Goal: Task Accomplishment & Management: Complete application form

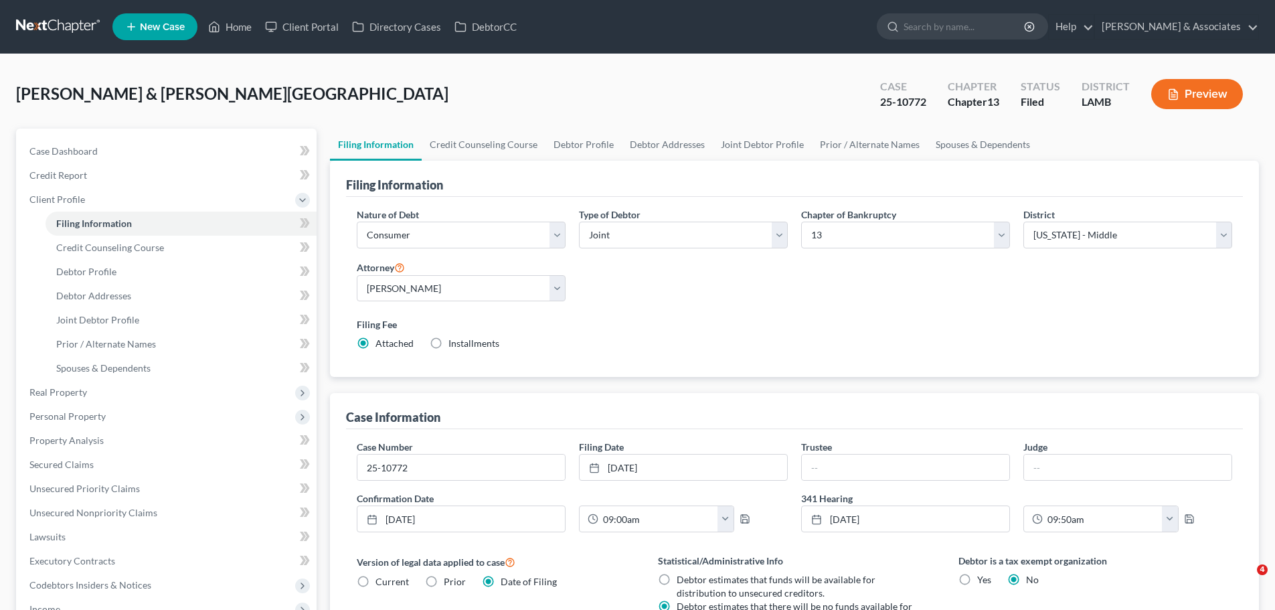
select select "1"
select select "3"
select select "35"
select select "0"
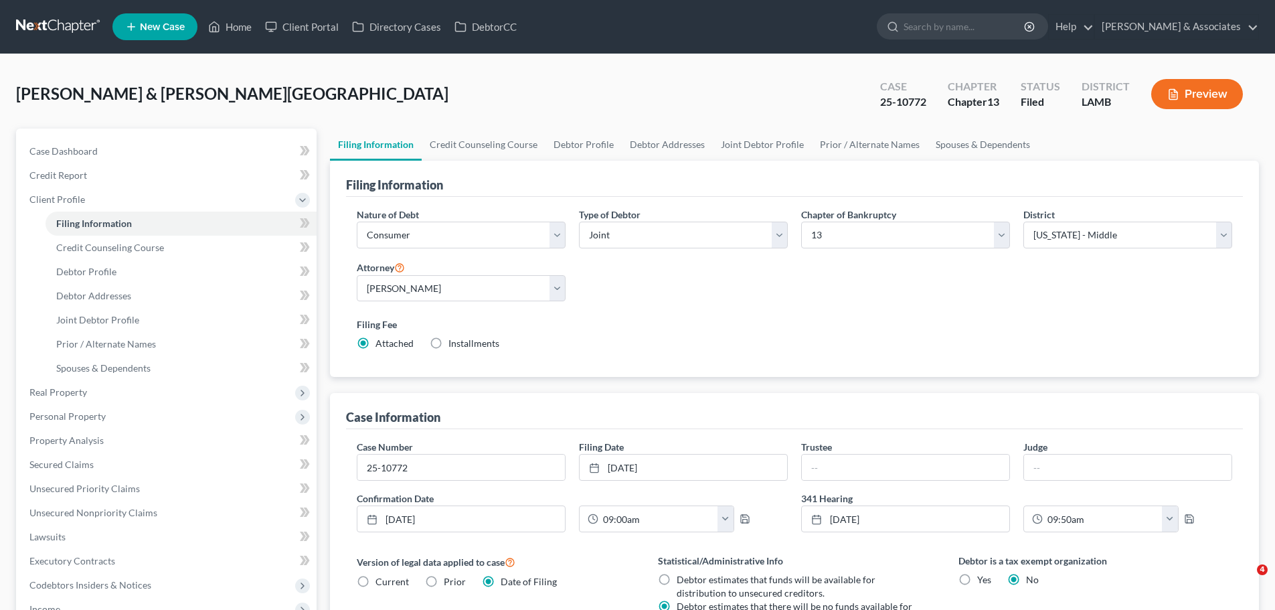
select select "19"
click at [68, 23] on link at bounding box center [59, 27] width 86 height 24
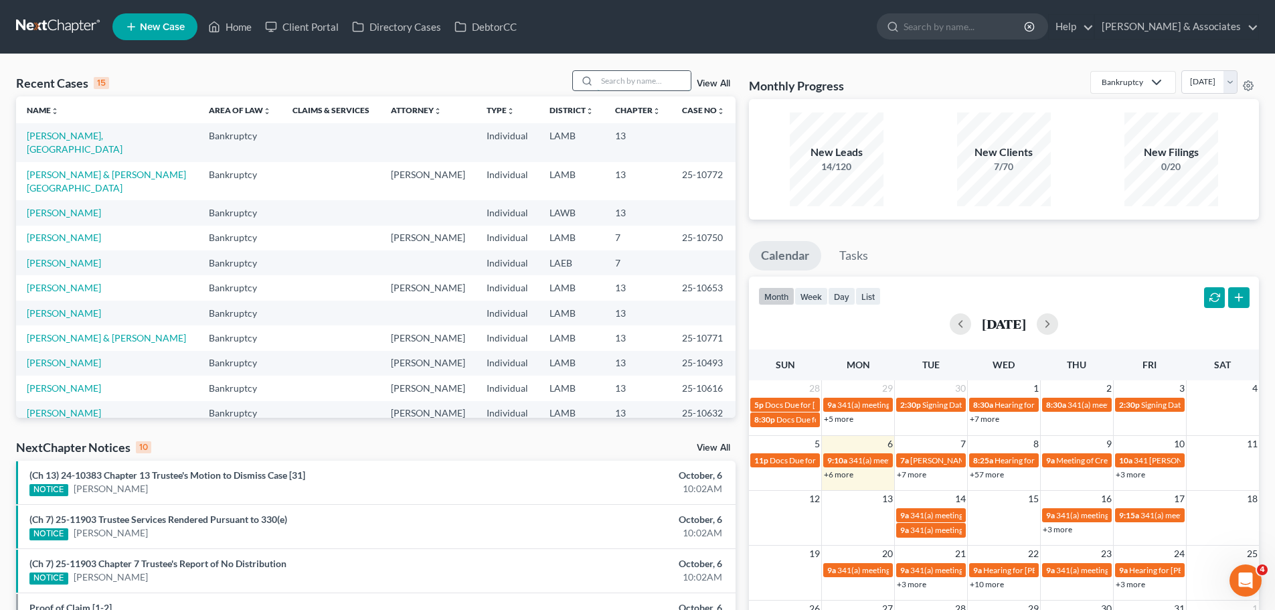
click at [621, 76] on input "search" at bounding box center [644, 80] width 94 height 19
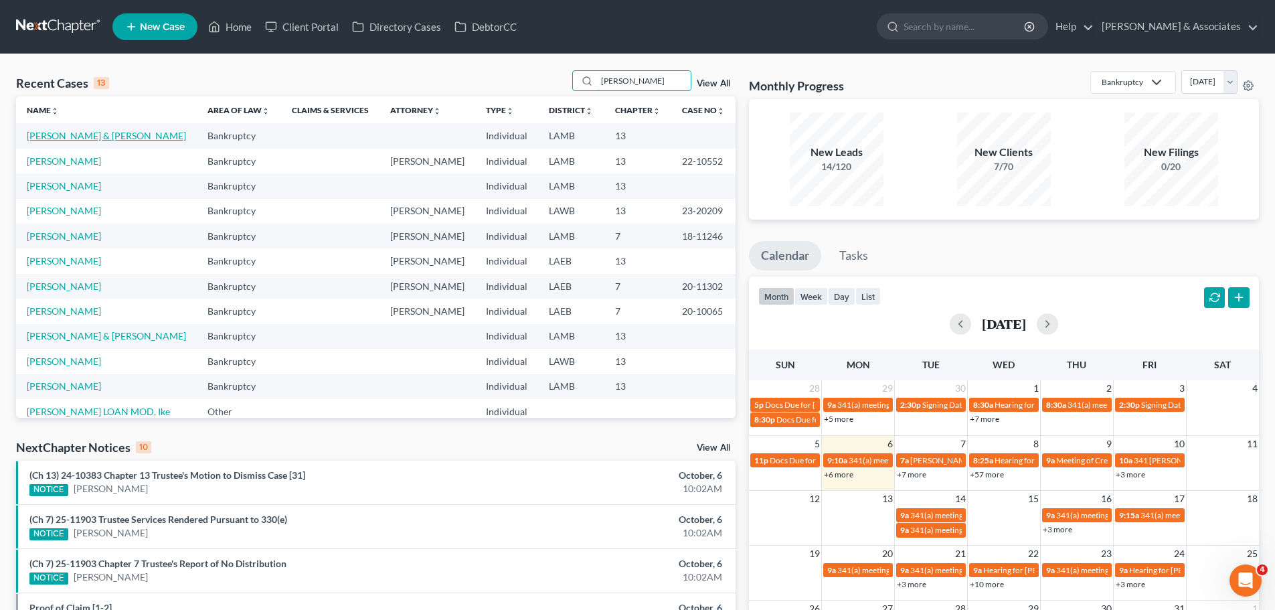
type input "reed"
click at [101, 141] on link "Reed, James & Nadia" at bounding box center [106, 135] width 159 height 11
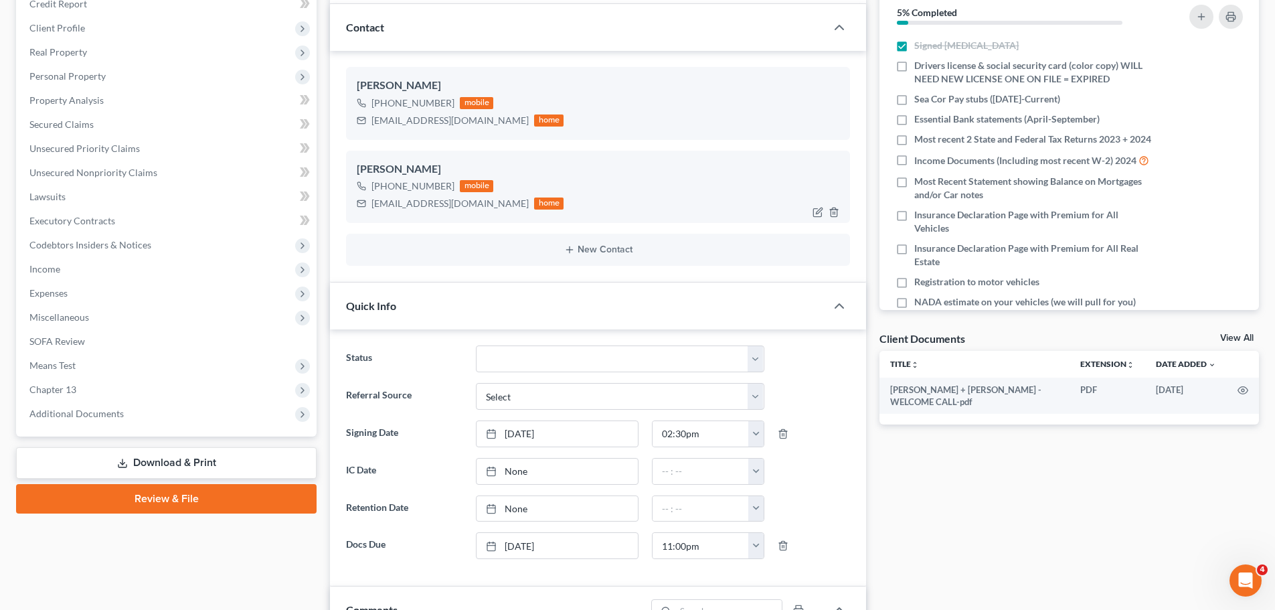
scroll to position [469, 0]
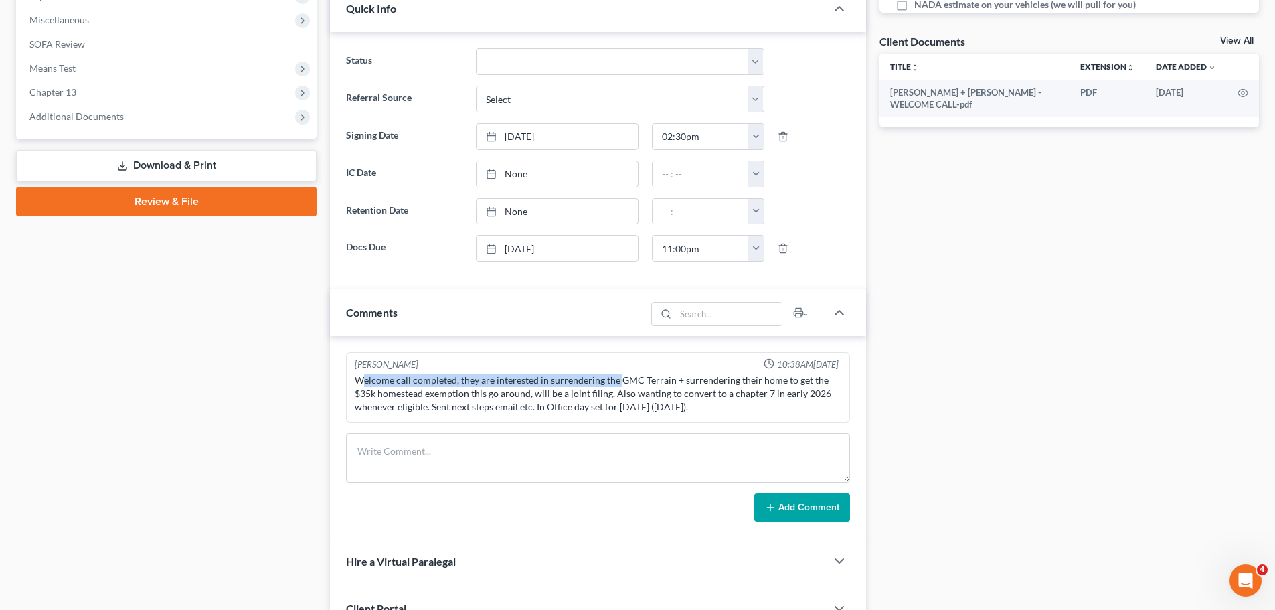
drag, startPoint x: 364, startPoint y: 385, endPoint x: 619, endPoint y: 382, distance: 255.1
click at [619, 382] on div "Welcome call completed, they are interested in surrendering the GMC Terrain + s…" at bounding box center [598, 394] width 487 height 40
drag, startPoint x: 653, startPoint y: 388, endPoint x: 677, endPoint y: 387, distance: 23.5
click at [664, 388] on div "Welcome call completed, they are interested in surrendering the GMC Terrain + s…" at bounding box center [598, 394] width 487 height 40
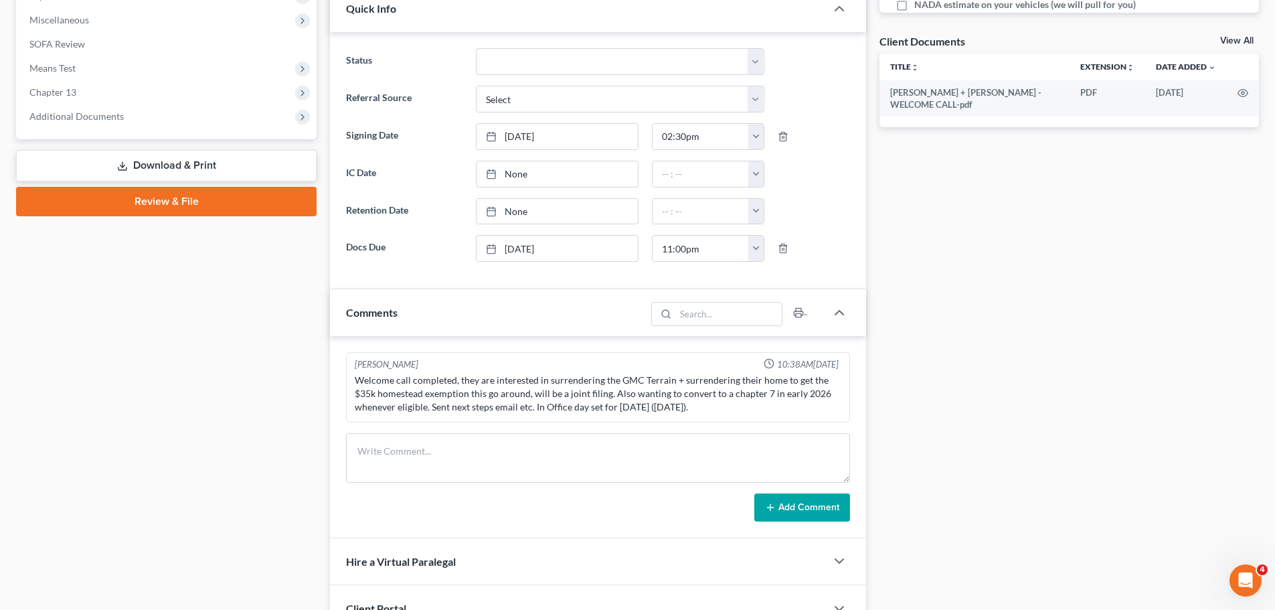
click at [684, 387] on div "Welcome call completed, they are interested in surrendering the GMC Terrain + s…" at bounding box center [598, 394] width 487 height 40
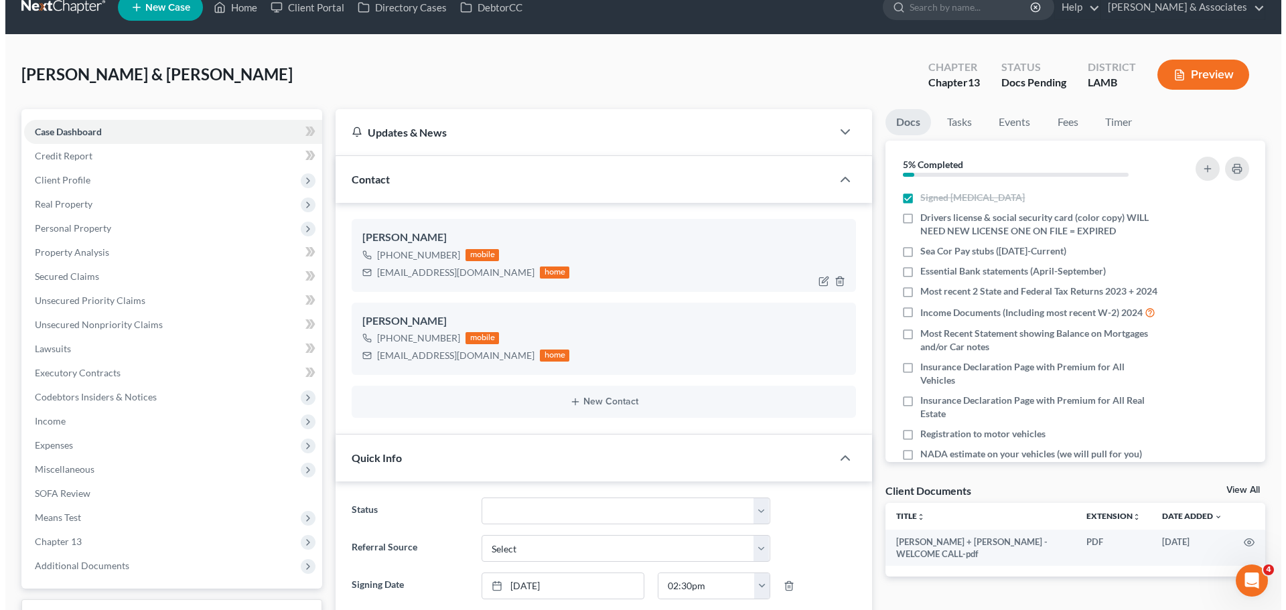
scroll to position [0, 0]
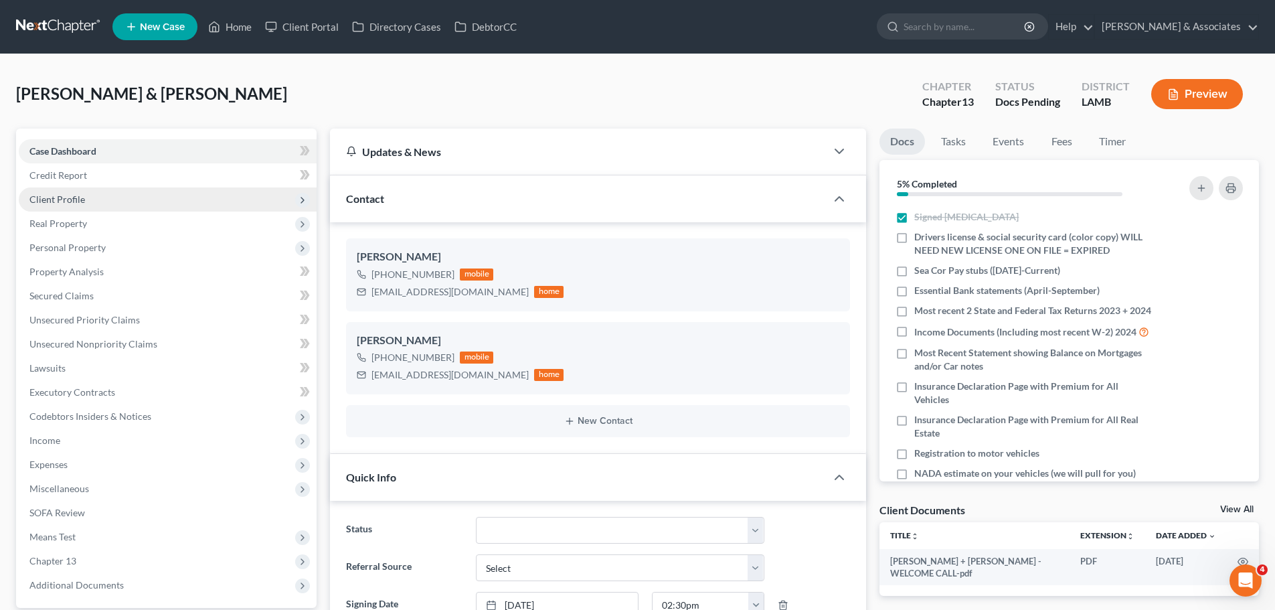
click at [56, 206] on span "Client Profile" at bounding box center [168, 199] width 298 height 24
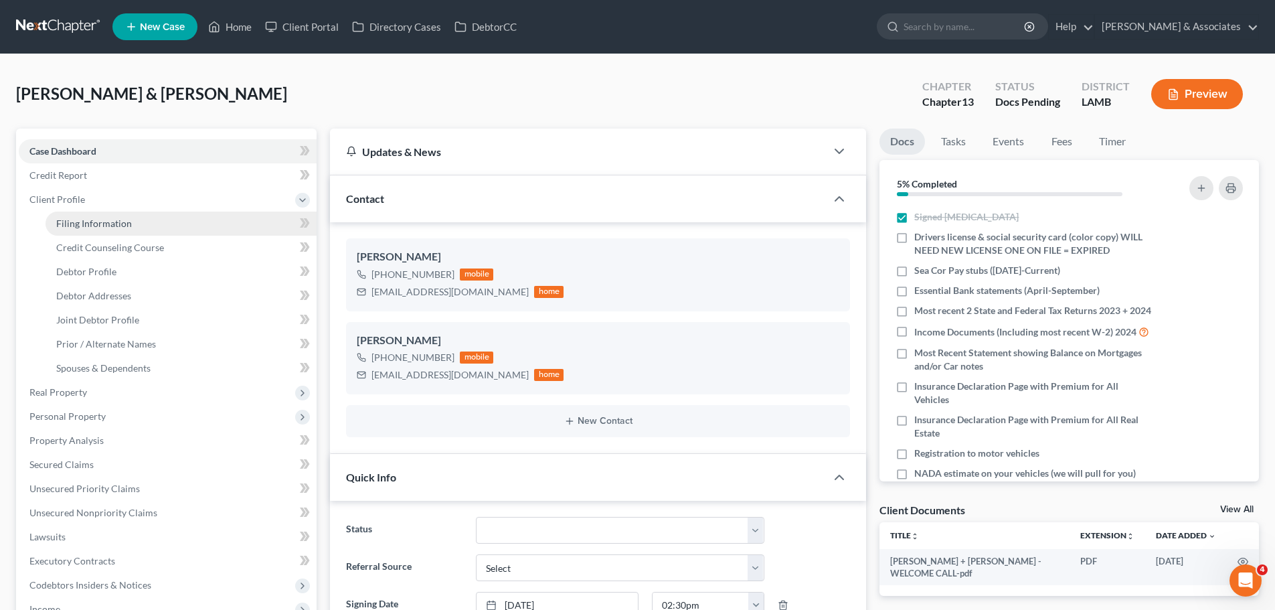
click at [92, 226] on span "Filing Information" at bounding box center [94, 223] width 76 height 11
select select "1"
select select "3"
select select "19"
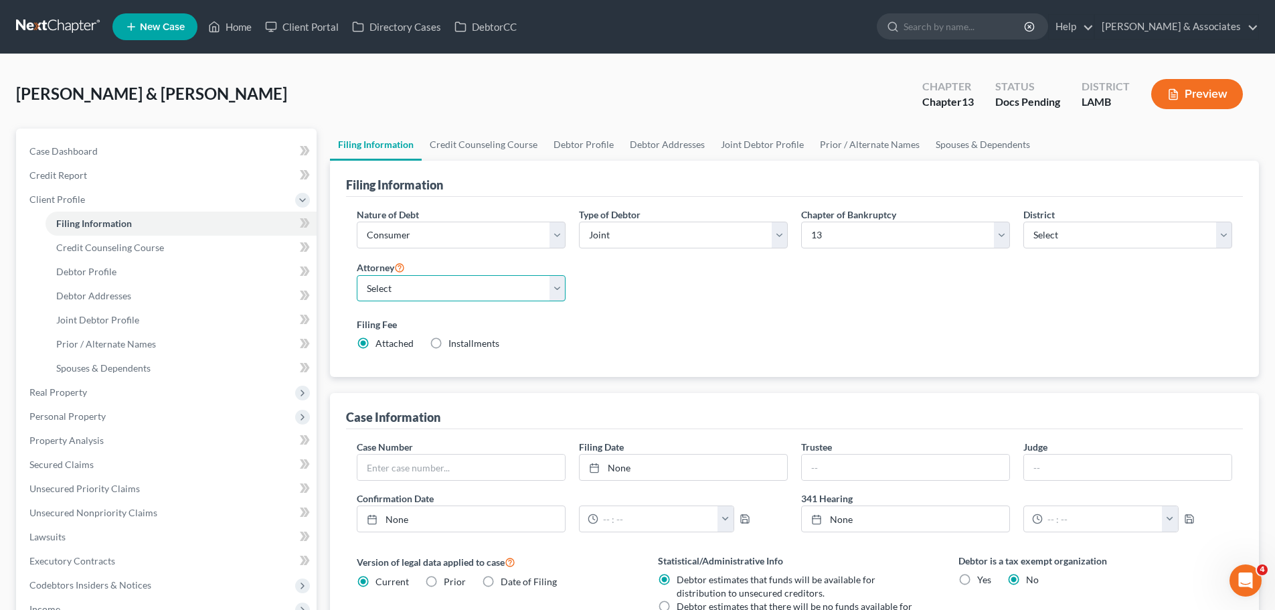
click at [404, 288] on select "Select Morley Diment - LAMB Morley Diment - LAEB Morley Diment - LAWB Paul Shou…" at bounding box center [461, 288] width 209 height 27
select select "0"
click at [357, 275] on select "Select Morley Diment - LAMB Morley Diment - LAEB Morley Diment - LAWB Paul Shou…" at bounding box center [461, 288] width 209 height 27
click at [131, 280] on link "Debtor Profile" at bounding box center [181, 272] width 271 height 24
select select "1"
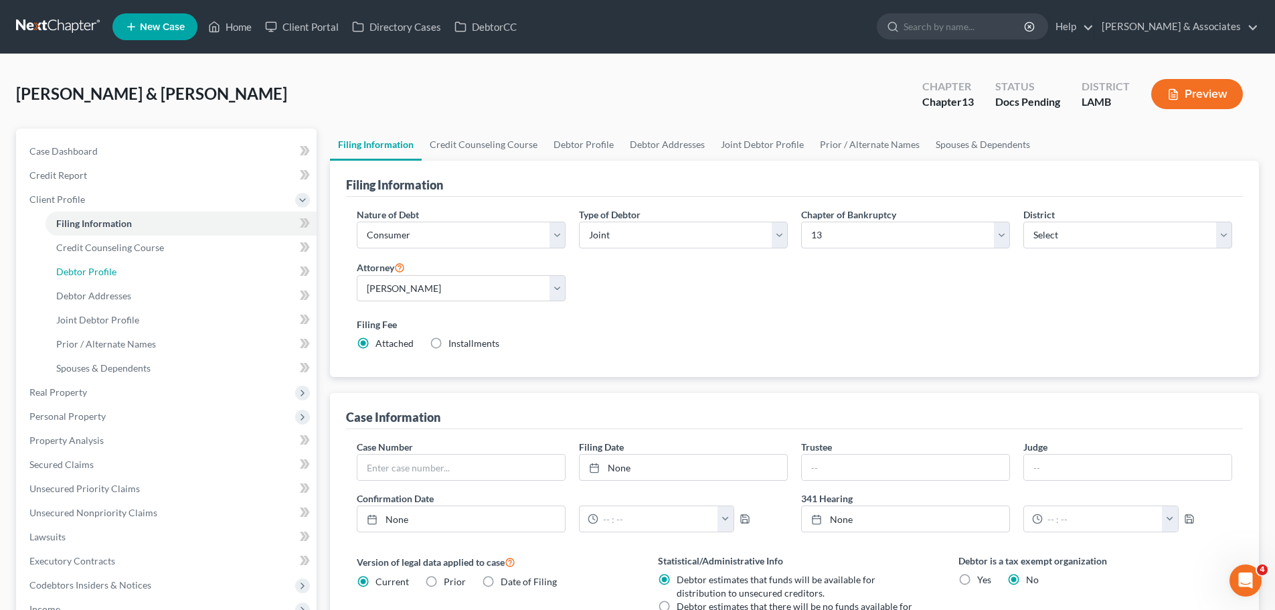
select select "0"
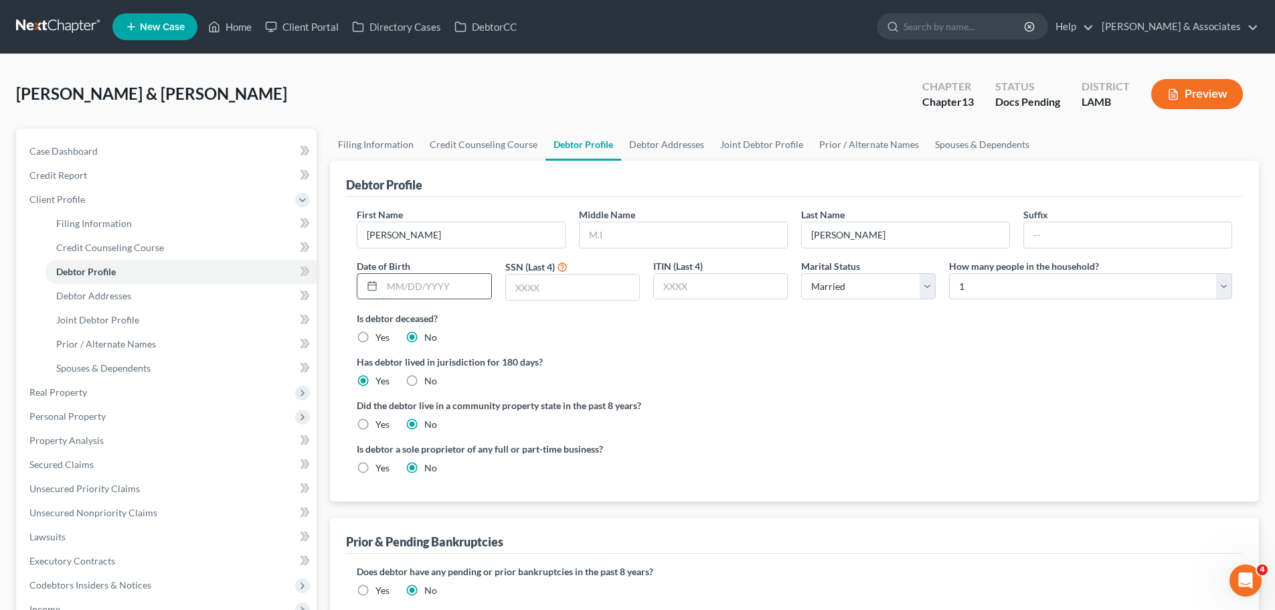
click at [419, 283] on input "text" at bounding box center [436, 286] width 108 height 25
paste input "11/19/1969"
type input "11/19/1969"
click at [574, 279] on input "text" at bounding box center [572, 287] width 133 height 25
paste input "8347"
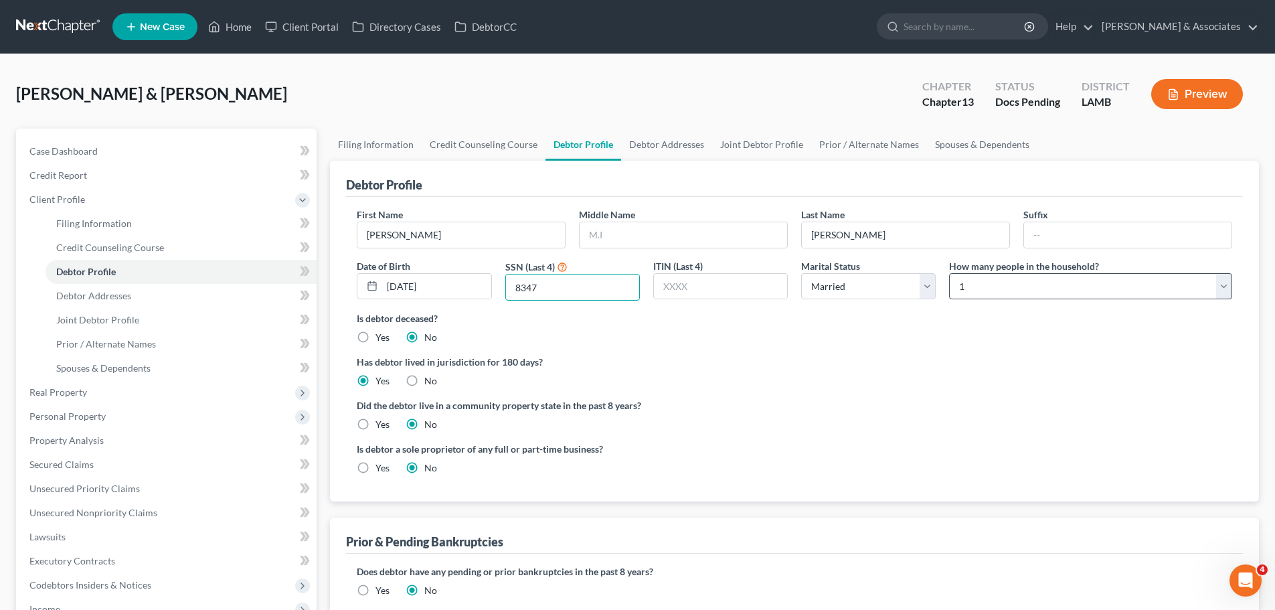
type input "8347"
click at [968, 279] on select "Select 1 2 3 4 5 6 7 8 9 10 11 12 13 14 15 16 17 18 19 20" at bounding box center [1090, 286] width 283 height 27
select select "2"
click at [949, 273] on select "Select 1 2 3 4 5 6 7 8 9 10 11 12 13 14 15 16 17 18 19 20" at bounding box center [1090, 286] width 283 height 27
click at [927, 299] on select "Select Single Married Separated Divorced Widowed" at bounding box center [868, 286] width 135 height 27
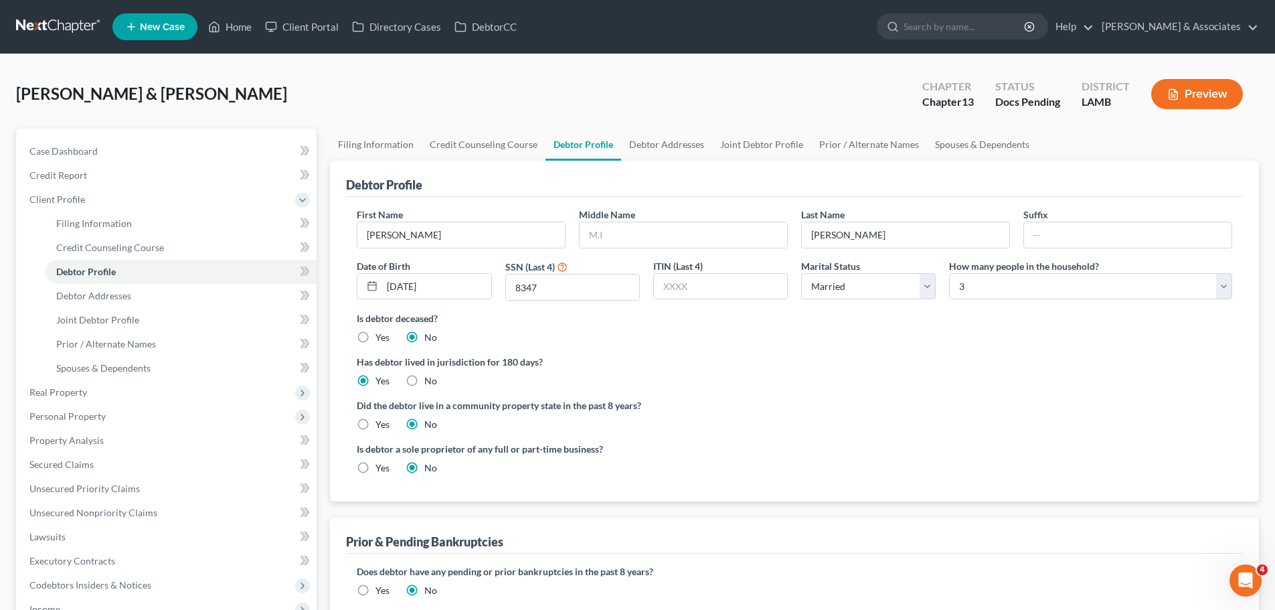
click at [1143, 338] on div "Is debtor deceased? Yes No" at bounding box center [795, 327] width 876 height 33
click at [81, 293] on span "Debtor Addresses" at bounding box center [93, 295] width 75 height 11
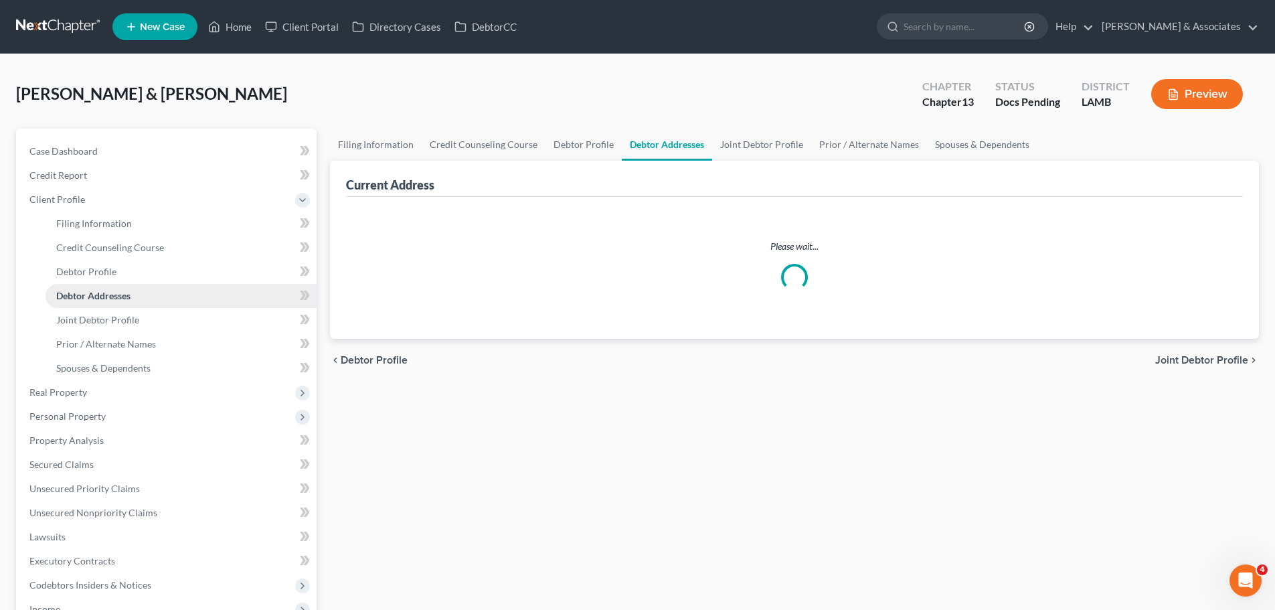
select select "0"
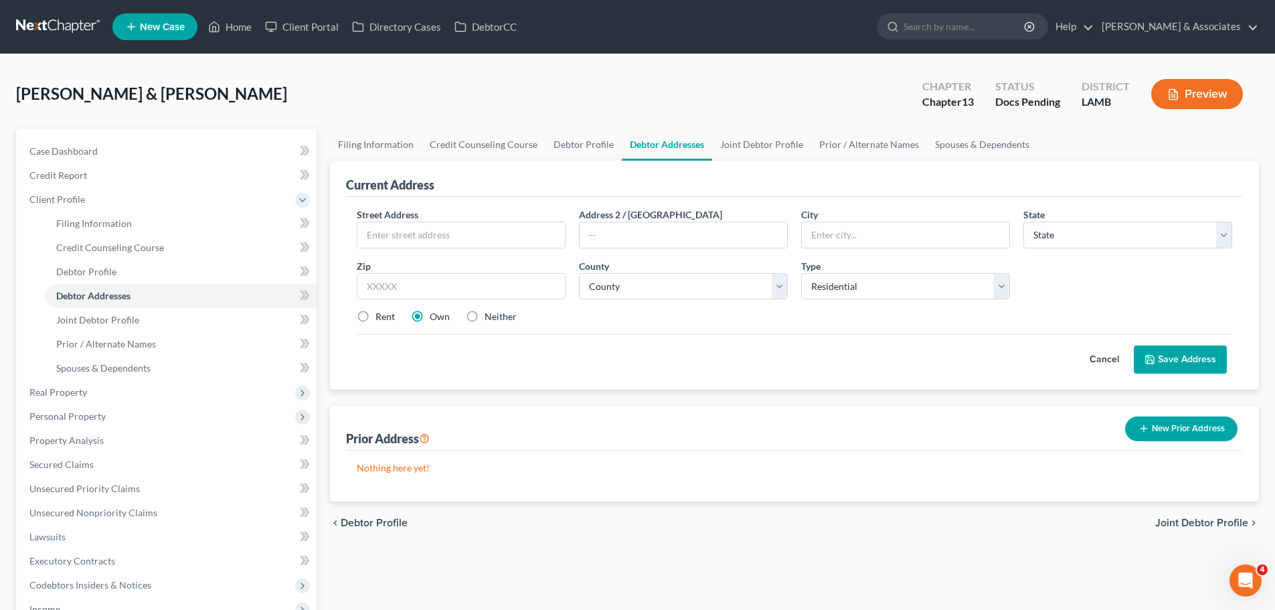
click at [501, 217] on div "Street Address *" at bounding box center [461, 228] width 222 height 41
click at [505, 234] on input "text" at bounding box center [462, 234] width 208 height 25
paste input "16312 Timberstone Drive"
type input "16312 Timberstone Drive"
drag, startPoint x: 539, startPoint y: 285, endPoint x: 568, endPoint y: 277, distance: 30.4
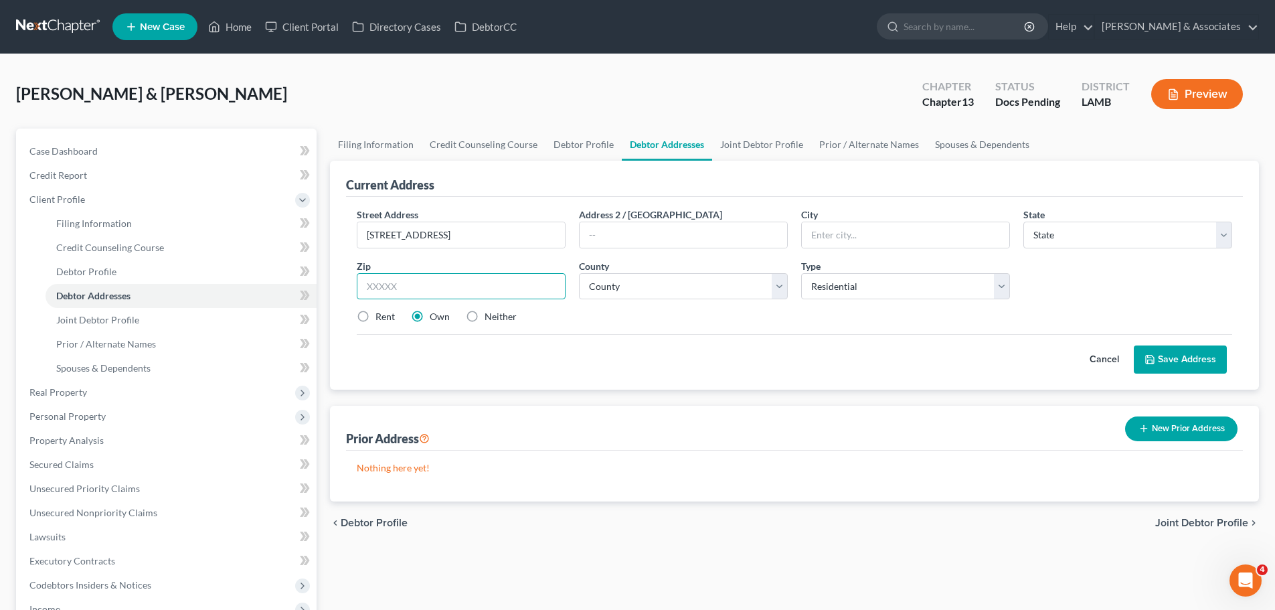
click at [542, 283] on input "text" at bounding box center [461, 286] width 209 height 27
type input "70769"
type input "Prairieville"
select select "19"
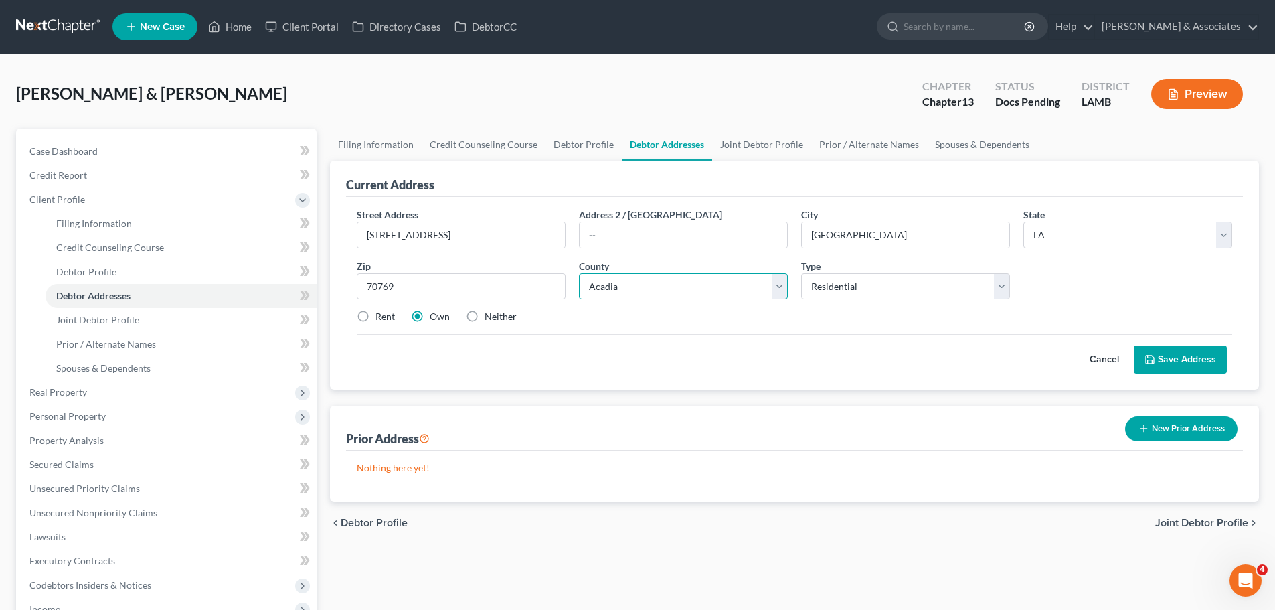
select select "2"
click at [727, 376] on div "Street Address * 16312 Timberstone Drive Address 2 / PO Box City * Prairieville…" at bounding box center [794, 293] width 897 height 193
click at [1157, 349] on button "Save Address" at bounding box center [1180, 359] width 93 height 28
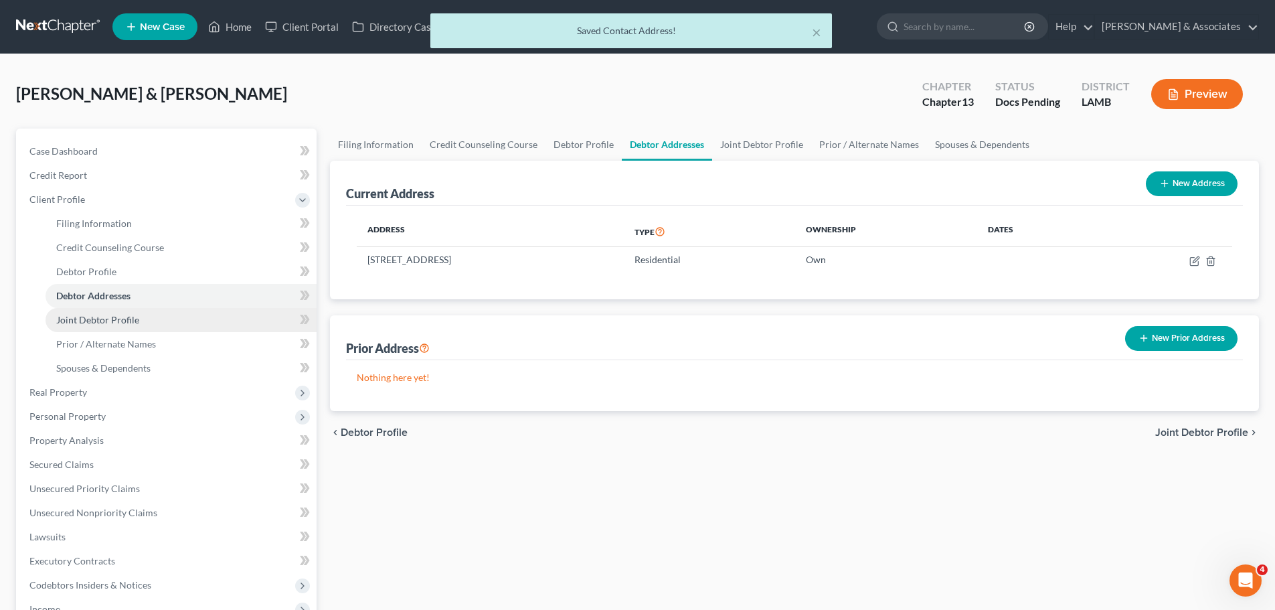
click at [78, 319] on span "Joint Debtor Profile" at bounding box center [97, 319] width 83 height 11
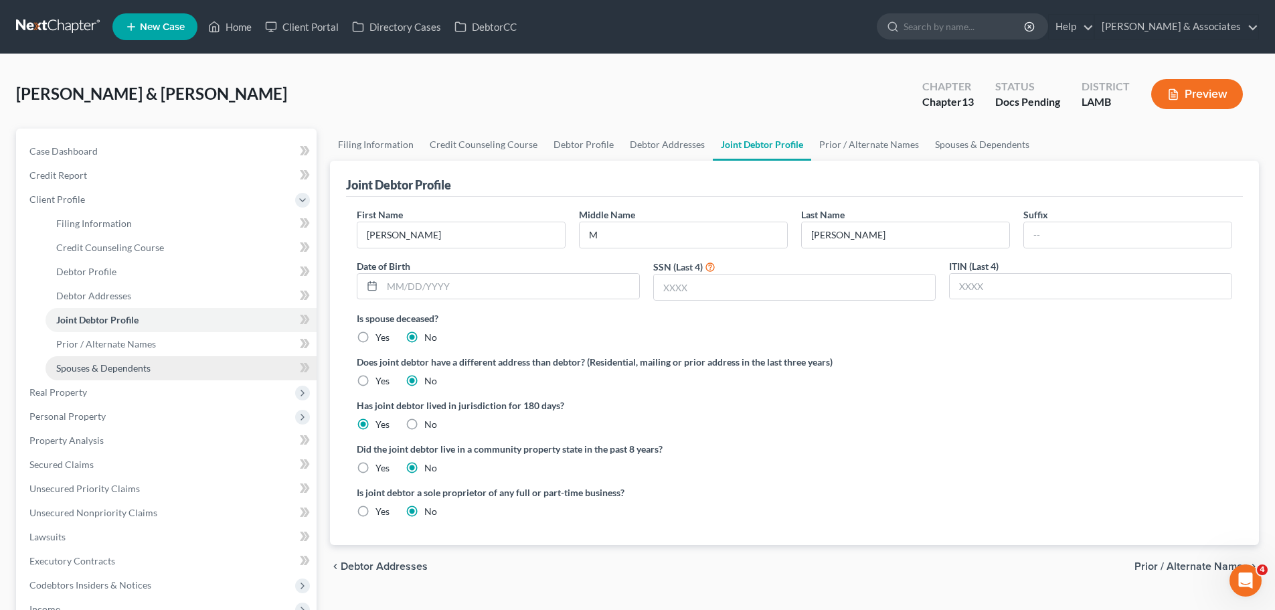
click at [174, 375] on link "Spouses & Dependents" at bounding box center [181, 368] width 271 height 24
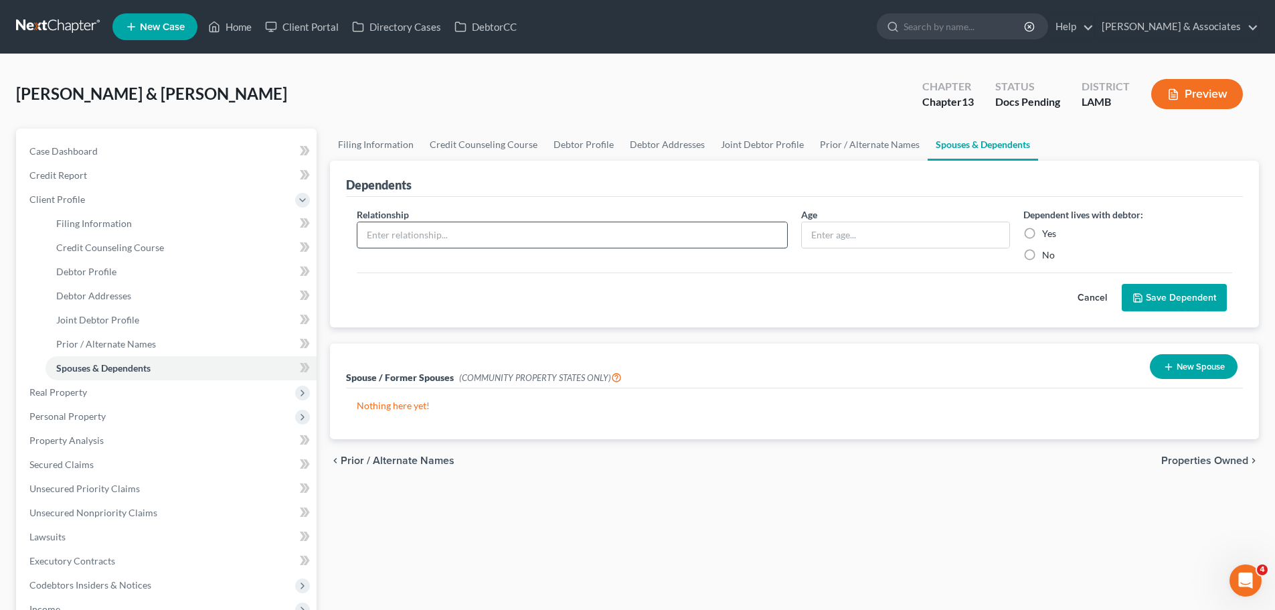
click at [483, 242] on input "text" at bounding box center [573, 234] width 430 height 25
type input "Daughter"
click at [1055, 231] on label "Yes" at bounding box center [1049, 233] width 14 height 13
click at [1055, 231] on input "Yes" at bounding box center [1052, 231] width 9 height 9
radio input "true"
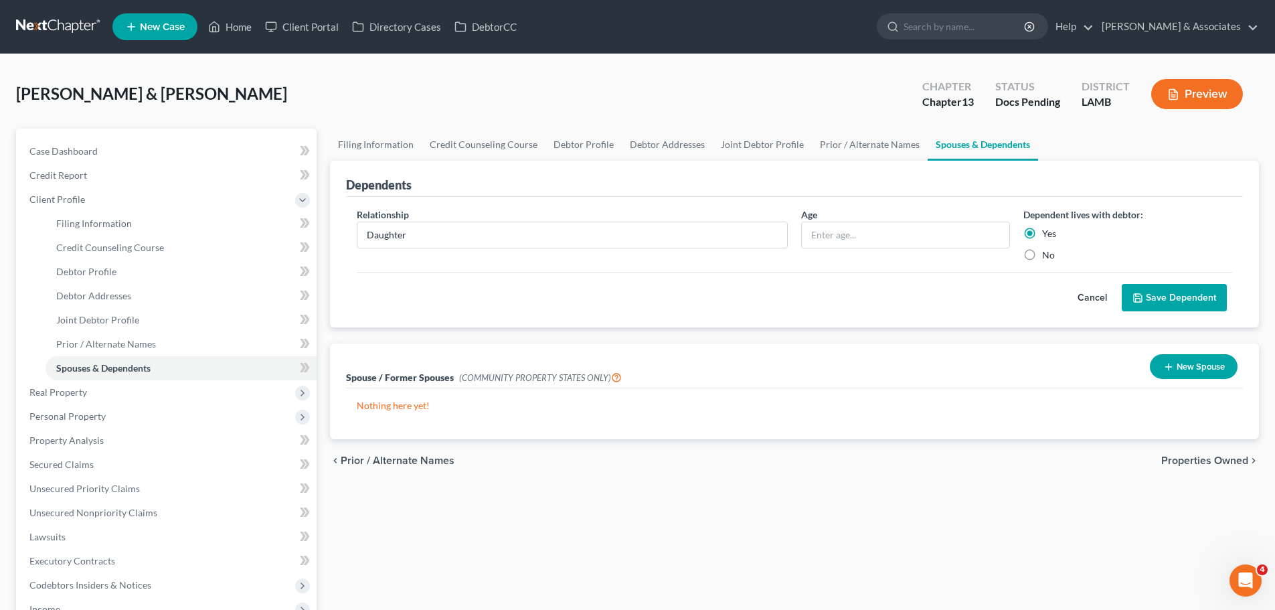
click at [1215, 307] on button "Save Dependent" at bounding box center [1174, 298] width 105 height 28
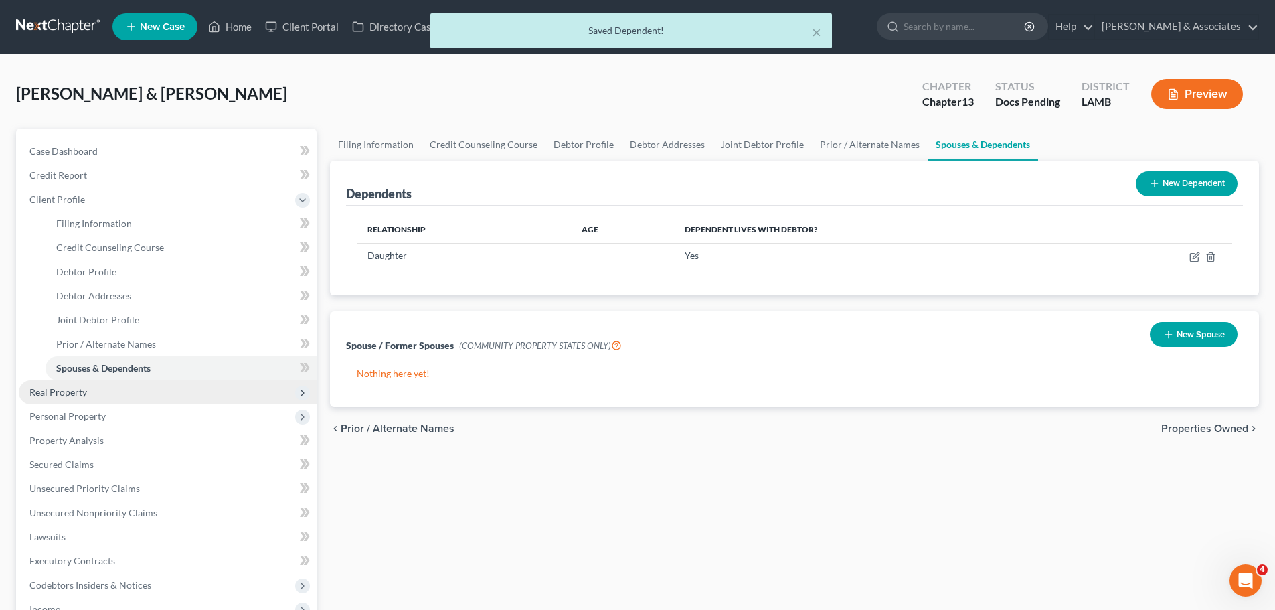
click at [48, 399] on span "Real Property" at bounding box center [168, 392] width 298 height 24
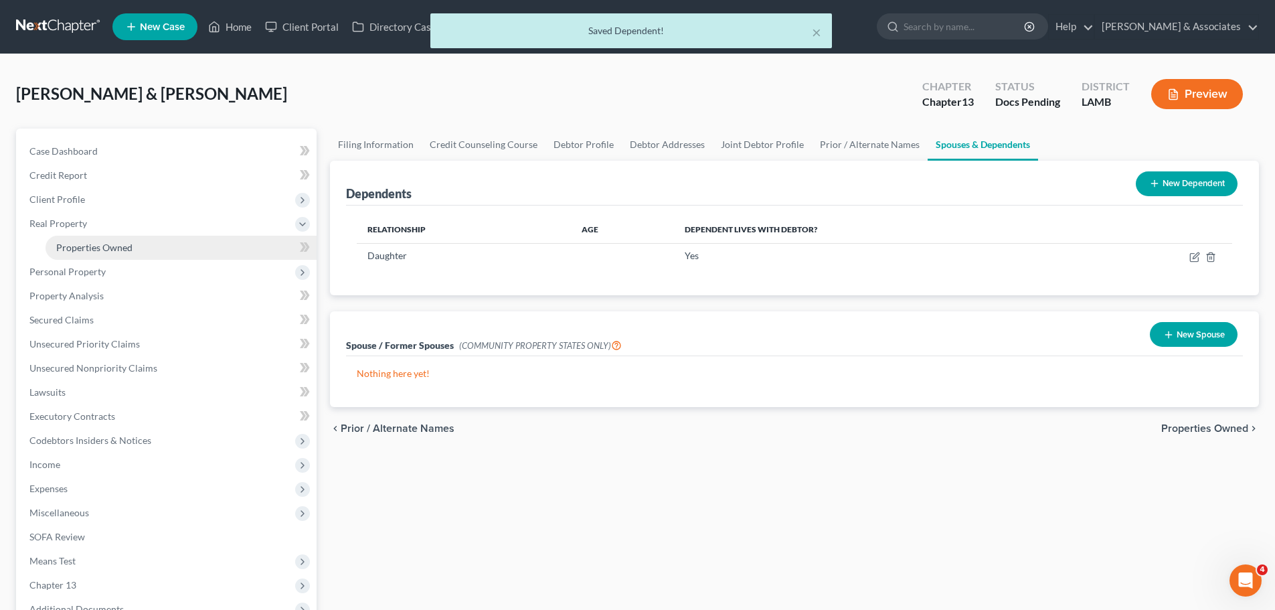
click at [86, 249] on span "Properties Owned" at bounding box center [94, 247] width 76 height 11
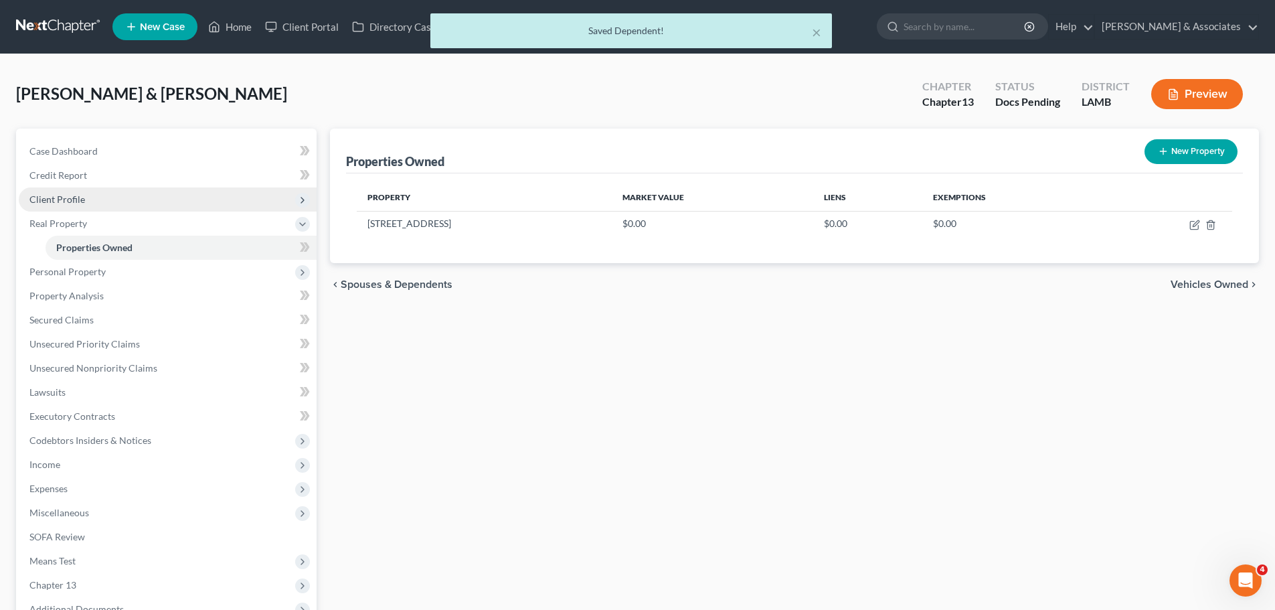
click at [86, 194] on span "Client Profile" at bounding box center [168, 199] width 298 height 24
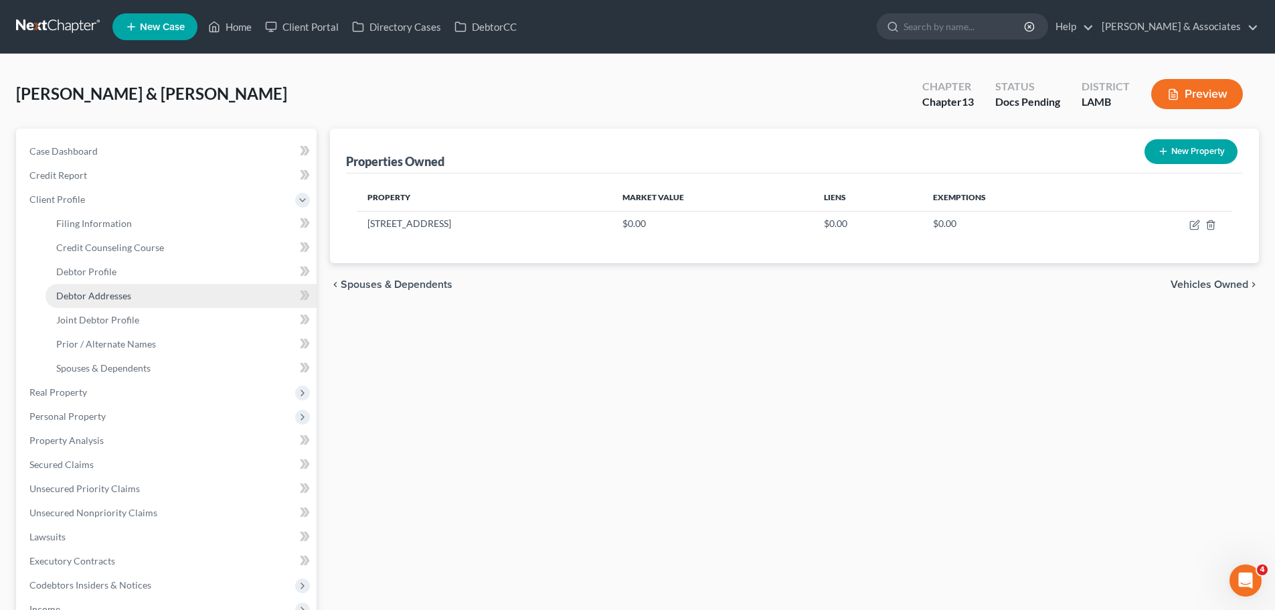
click at [102, 293] on span "Debtor Addresses" at bounding box center [93, 295] width 75 height 11
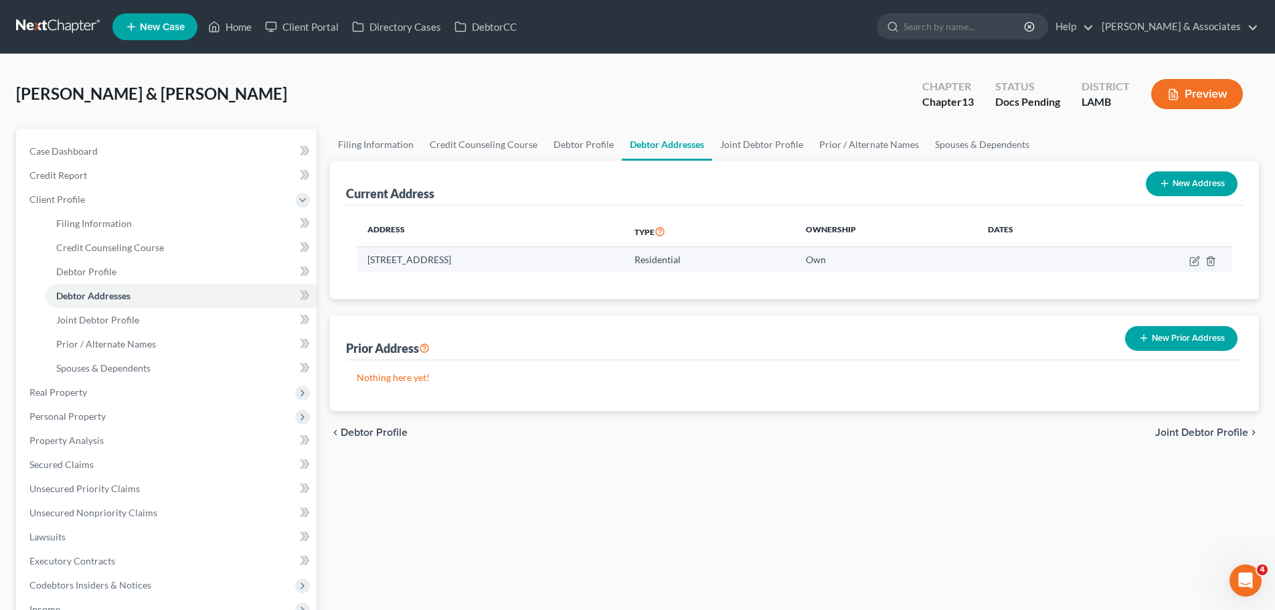
drag, startPoint x: 345, startPoint y: 263, endPoint x: 603, endPoint y: 262, distance: 257.1
click at [603, 262] on div "Current Address New Address Address Type Ownership Dates 16312 Timberstone Driv…" at bounding box center [794, 230] width 929 height 139
click at [611, 275] on div "Address Type Ownership Dates 16312 Timberstone Drive, Prairieville, LA 70769 Re…" at bounding box center [794, 253] width 897 height 94
drag, startPoint x: 607, startPoint y: 260, endPoint x: 364, endPoint y: 257, distance: 242.4
click at [364, 257] on td "16312 Timberstone Drive, Prairieville, LA 70769" at bounding box center [490, 259] width 267 height 25
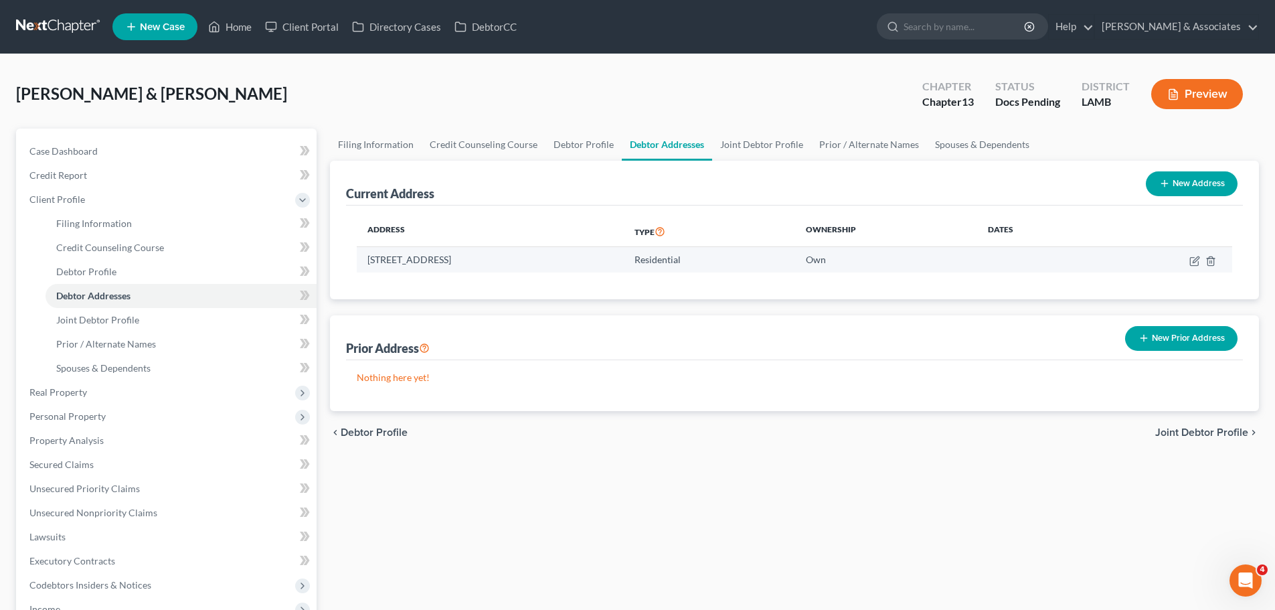
copy td "16312 Timberstone Drive, Prairieville, LA 70769"
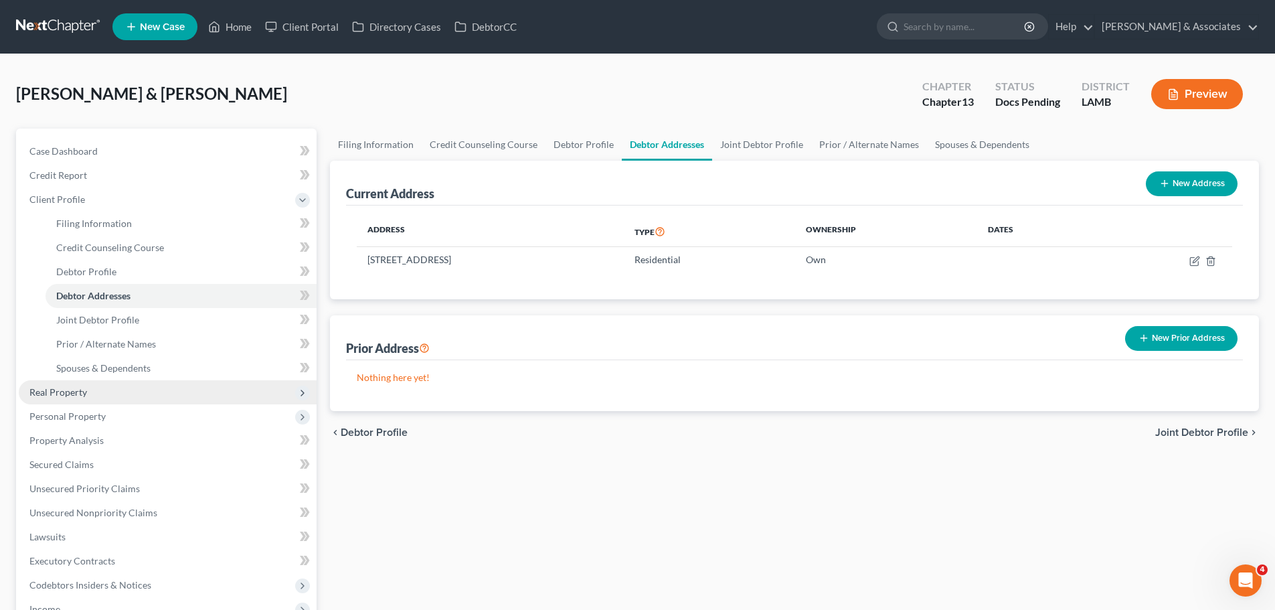
click at [108, 396] on span "Real Property" at bounding box center [168, 392] width 298 height 24
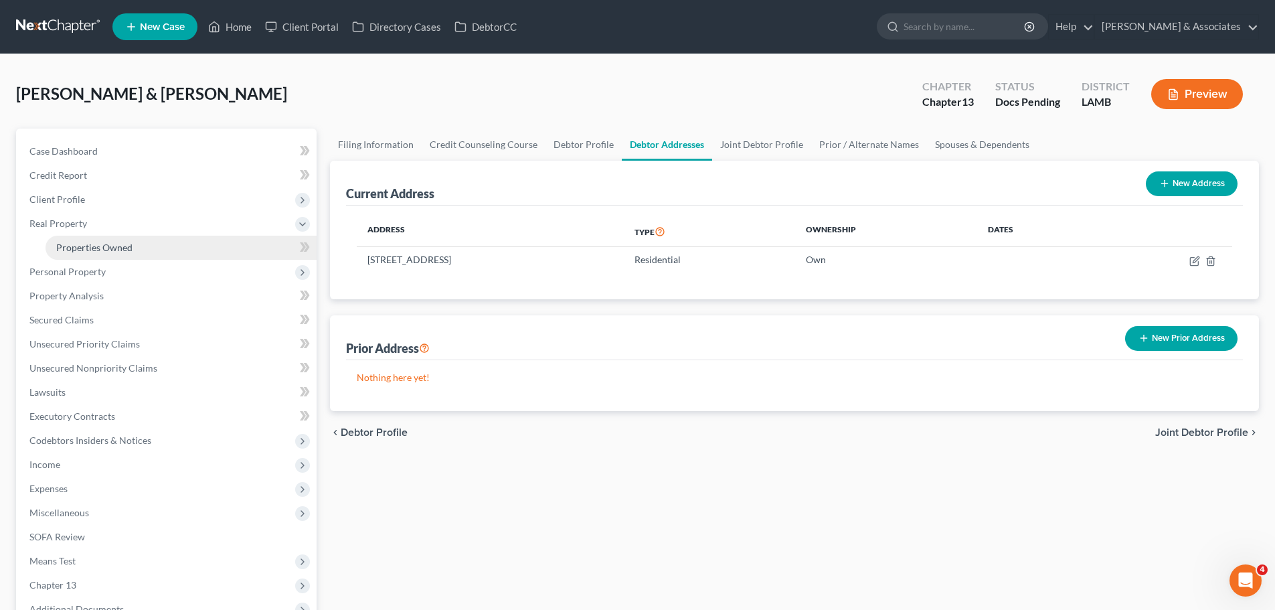
click at [135, 249] on link "Properties Owned" at bounding box center [181, 248] width 271 height 24
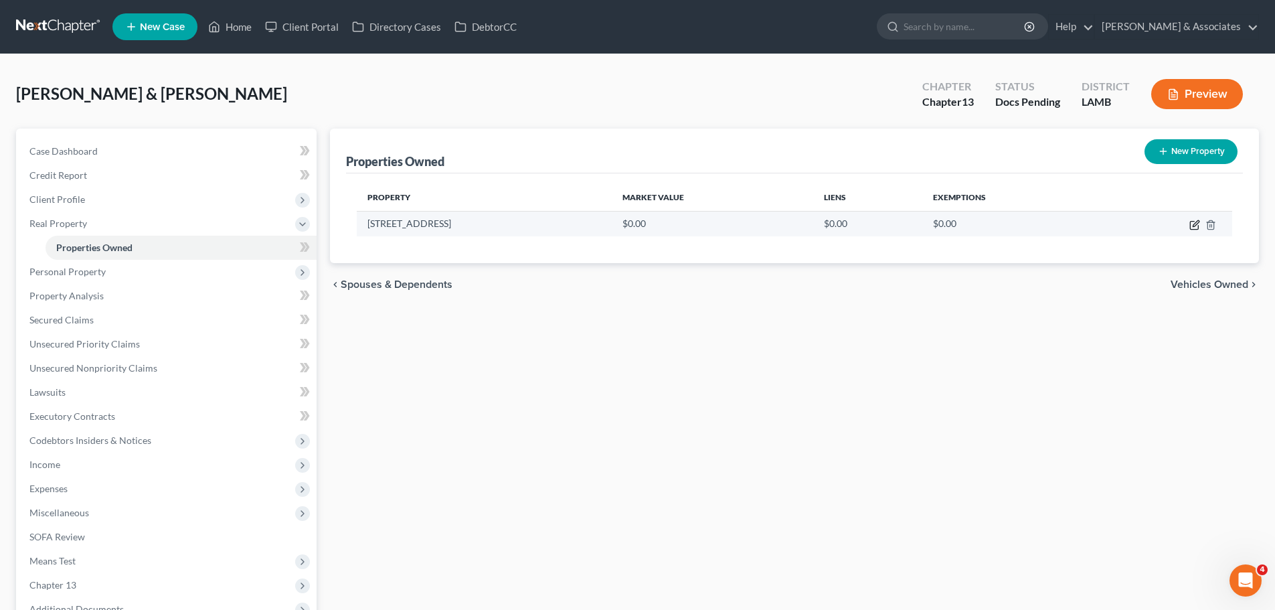
click at [1195, 230] on icon "button" at bounding box center [1194, 226] width 8 height 8
select select "19"
select select "2"
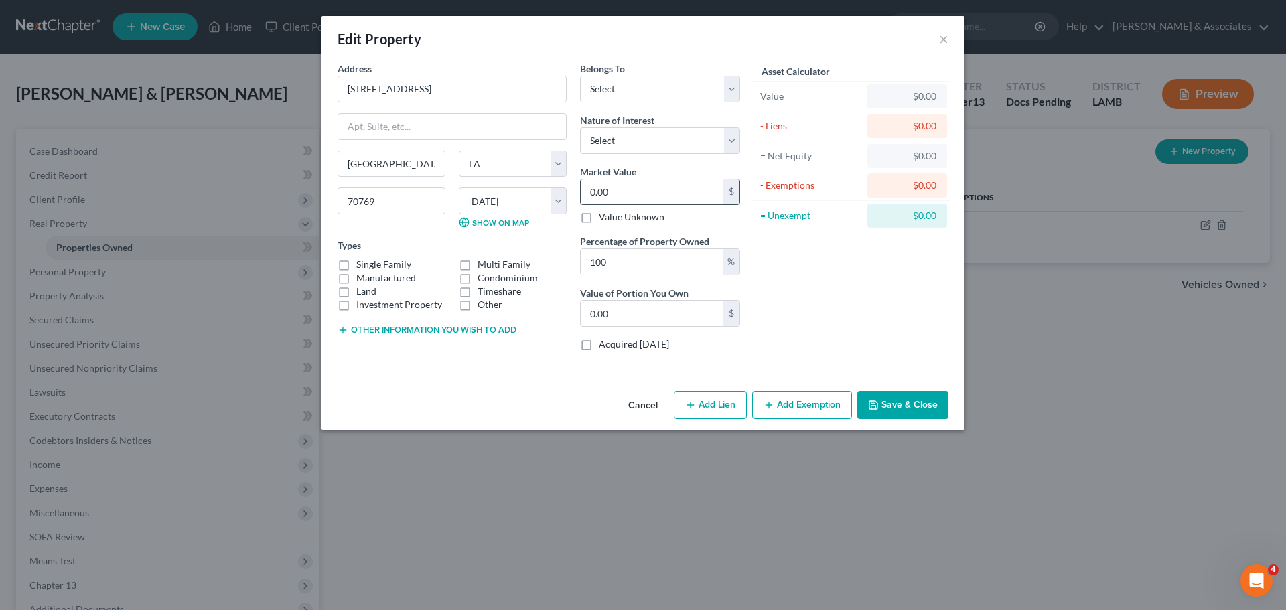
click at [700, 187] on input "0.00" at bounding box center [652, 191] width 143 height 25
paste input "298,614"
type input "298,614"
type input "298,614.00"
type input "298,614"
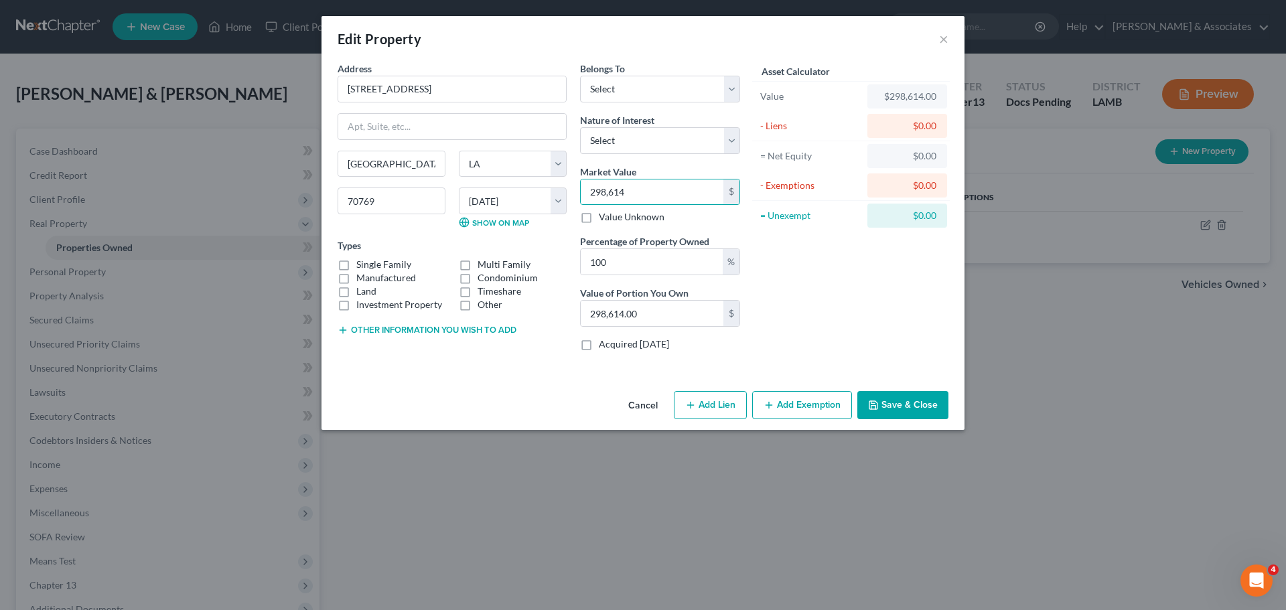
drag, startPoint x: 376, startPoint y: 252, endPoint x: 374, endPoint y: 263, distance: 10.9
click at [376, 253] on div "Types Single Family Multi Family Manufactured Condominium Land Timeshare Invest…" at bounding box center [451, 274] width 229 height 73
click at [374, 263] on label "Single Family" at bounding box center [383, 264] width 55 height 13
click at [370, 263] on input "Single Family" at bounding box center [366, 262] width 9 height 9
checkbox input "true"
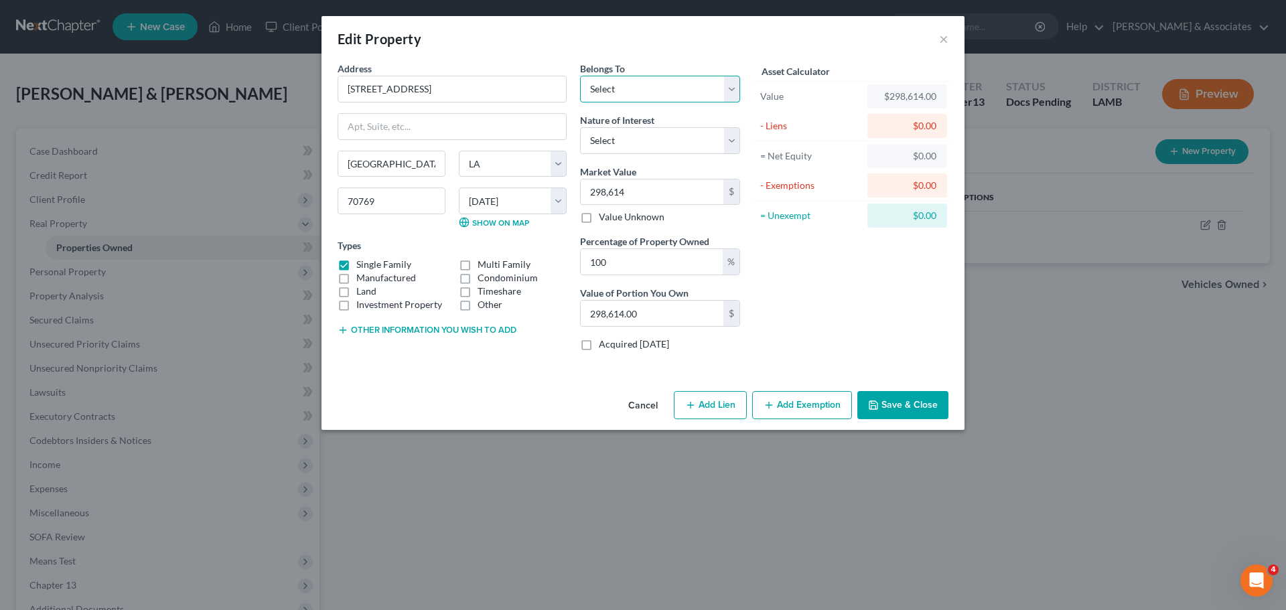
click at [619, 88] on select "Select Debtor 1 Only Debtor 2 Only Debtor 1 And Debtor 2 Only At Least One Of T…" at bounding box center [660, 89] width 160 height 27
select select "4"
click at [580, 76] on select "Select Debtor 1 Only Debtor 2 Only Debtor 1 And Debtor 2 Only At Least One Of T…" at bounding box center [660, 89] width 160 height 27
click at [655, 143] on select "Select Fee Simple Joint Tenant Life Estate Equitable Interest Future Interest T…" at bounding box center [660, 140] width 160 height 27
select select "0"
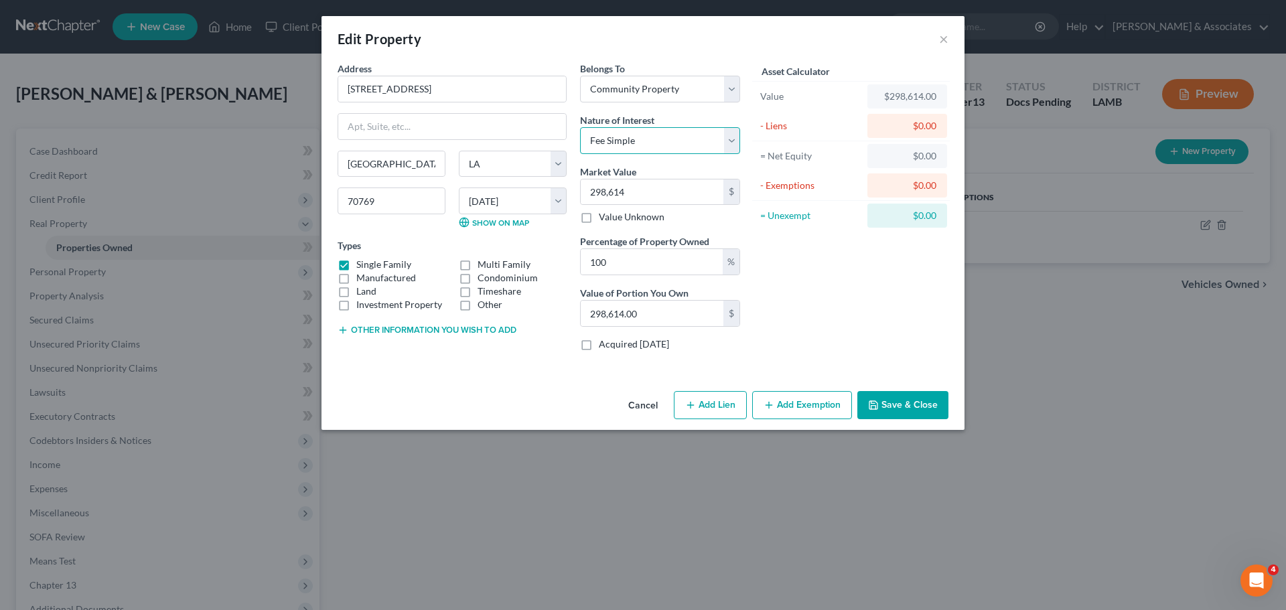
click at [580, 127] on select "Select Fee Simple Joint Tenant Life Estate Equitable Interest Future Interest T…" at bounding box center [660, 140] width 160 height 27
click at [786, 224] on div "= Unexempt" at bounding box center [811, 216] width 112 height 24
click at [907, 319] on div "Asset Calculator Value $298,614.00 - Liens $0.00 = Net Equity $0.00 - Exemption…" at bounding box center [851, 212] width 208 height 300
click at [790, 418] on button "Add Exemption" at bounding box center [802, 405] width 100 height 28
select select "2"
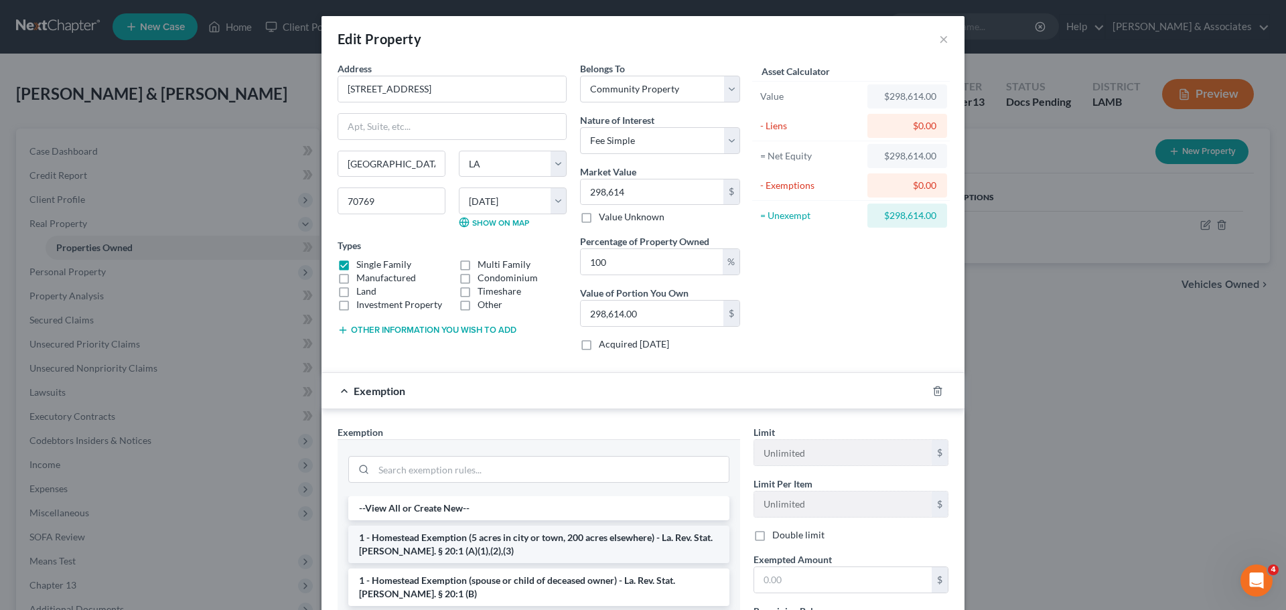
click at [525, 537] on li "1 - Homestead Exemption (5 acres in city or town, 200 acres elsewhere) - La. Re…" at bounding box center [538, 544] width 381 height 37
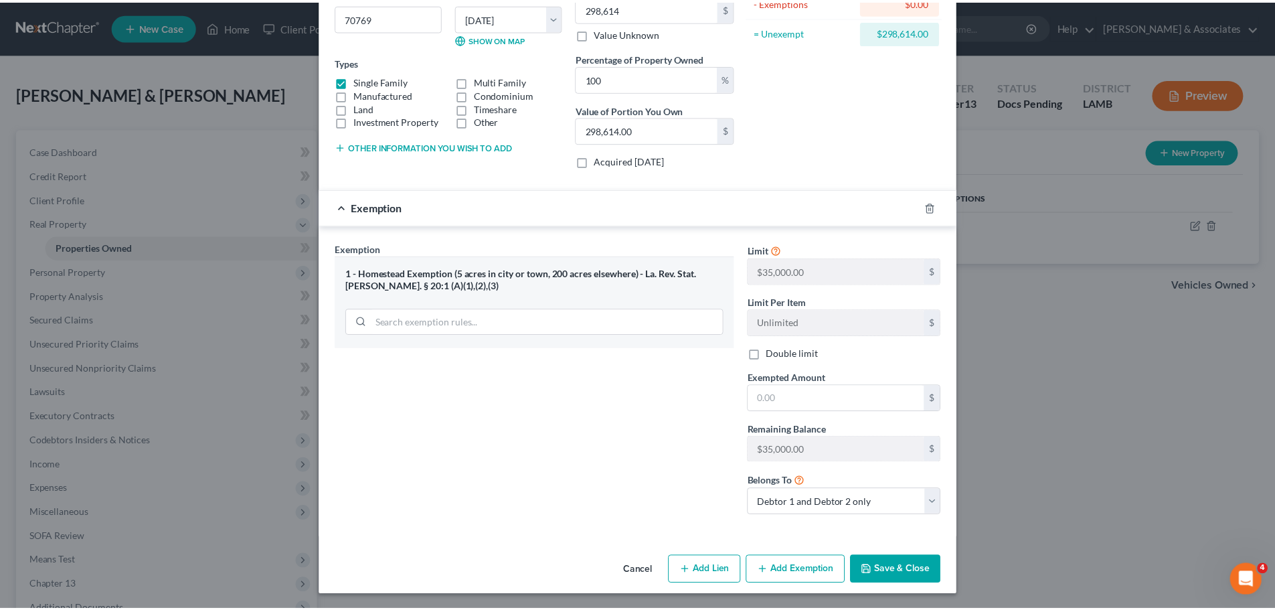
scroll to position [185, 0]
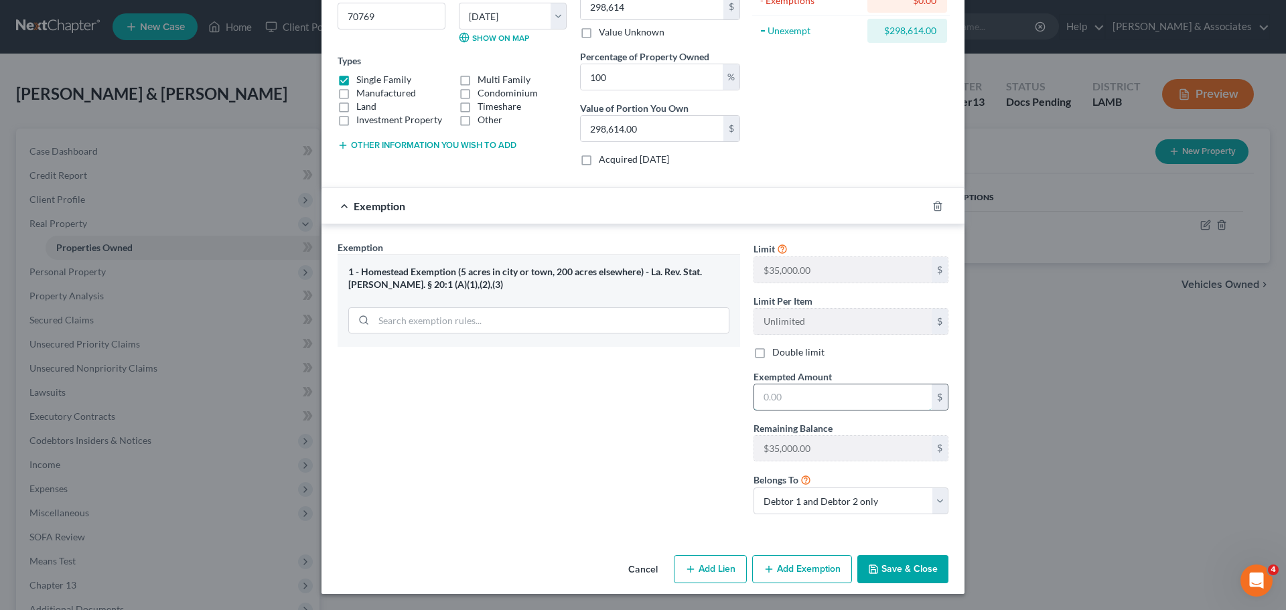
click at [823, 394] on input "text" at bounding box center [842, 396] width 177 height 25
type input "35,000"
click at [885, 564] on button "Save & Close" at bounding box center [902, 569] width 91 height 28
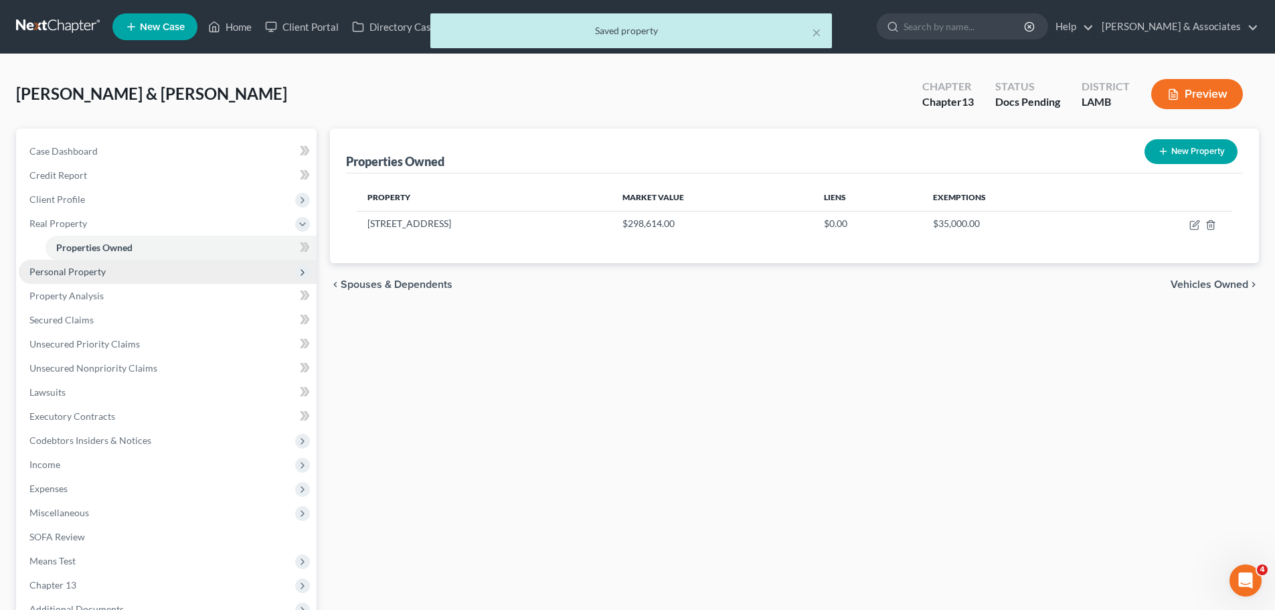
click at [80, 278] on span "Personal Property" at bounding box center [168, 272] width 298 height 24
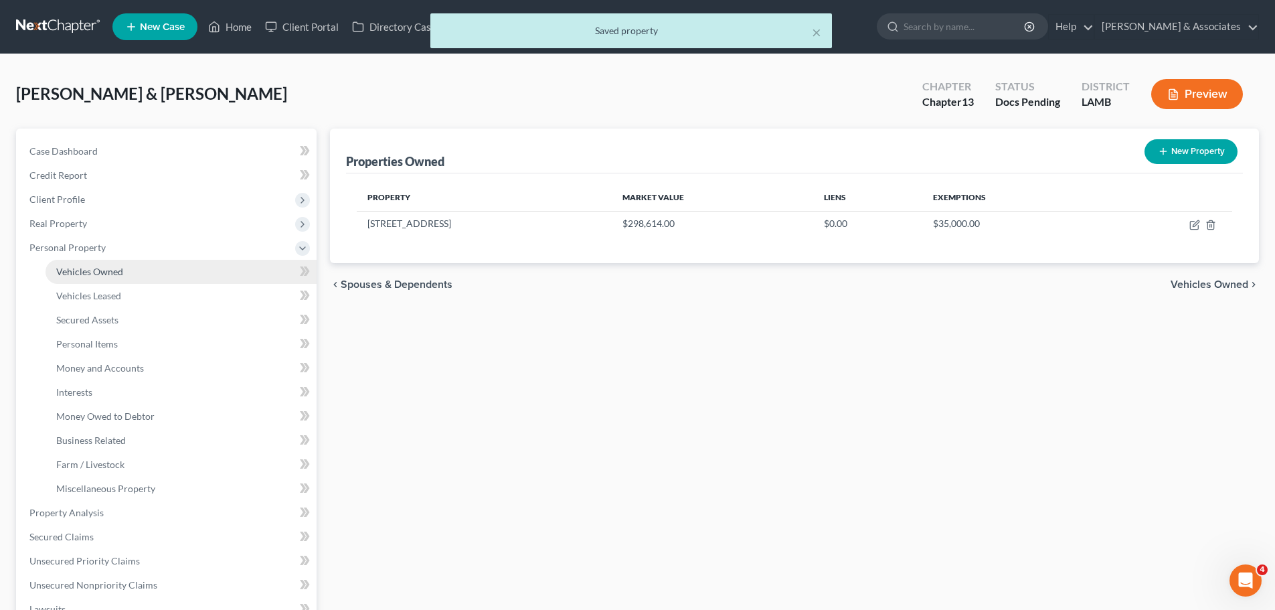
click at [90, 272] on span "Vehicles Owned" at bounding box center [89, 271] width 67 height 11
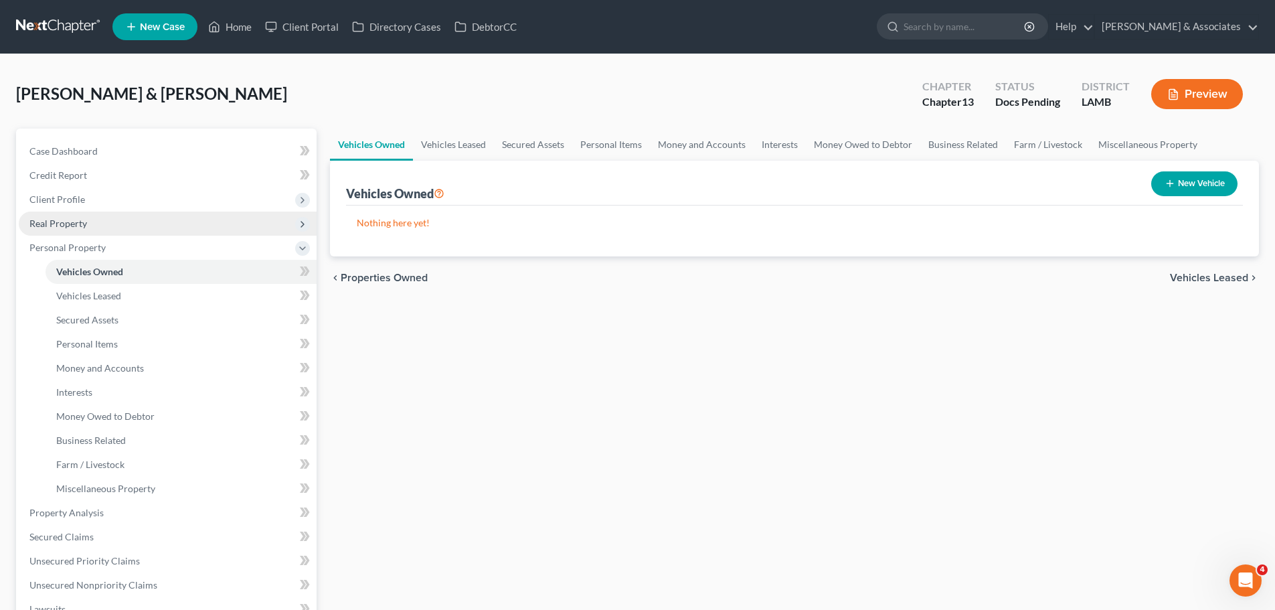
click at [96, 230] on span "Real Property" at bounding box center [168, 224] width 298 height 24
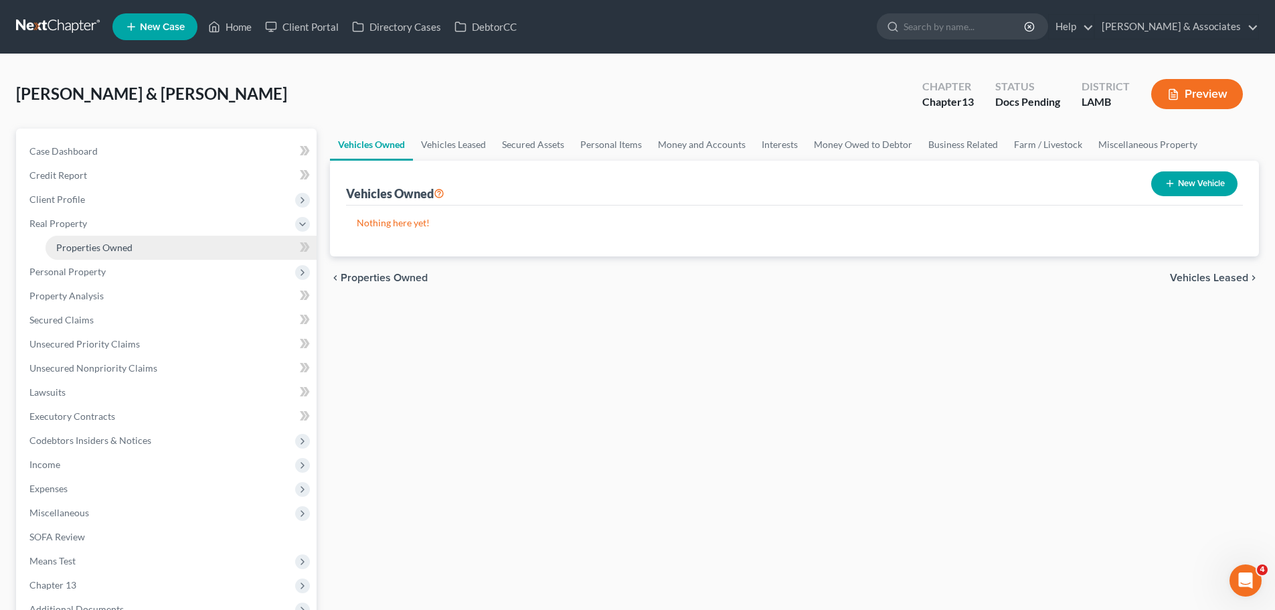
drag, startPoint x: 110, startPoint y: 240, endPoint x: 123, endPoint y: 240, distance: 12.1
click at [111, 240] on link "Properties Owned" at bounding box center [181, 248] width 271 height 24
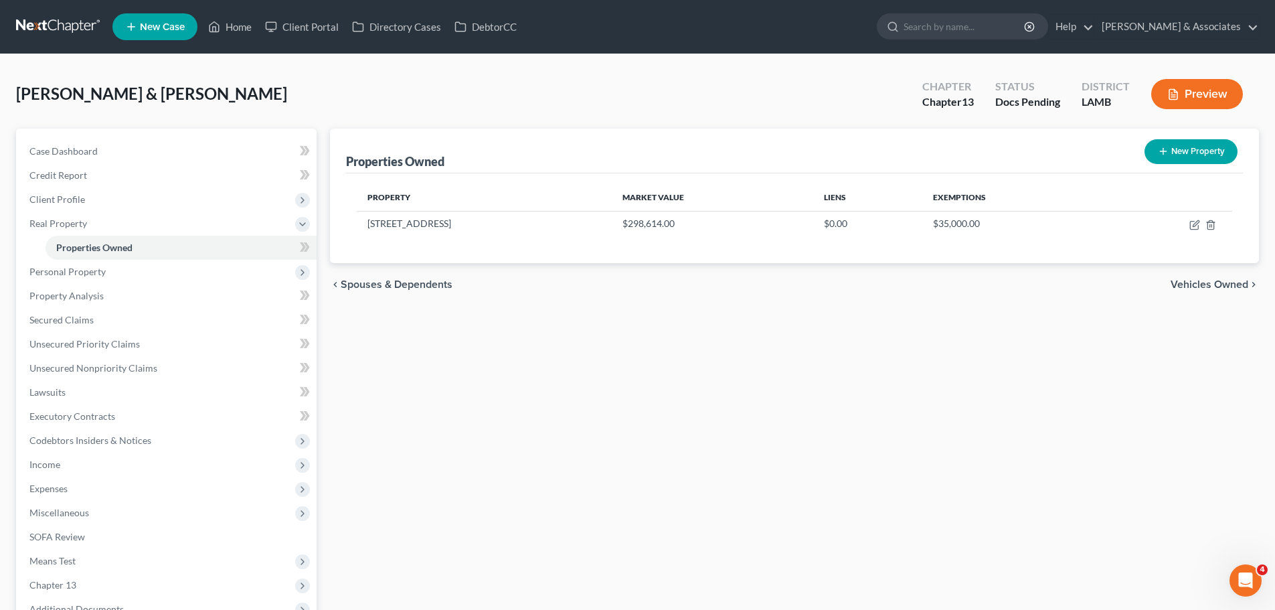
click at [1179, 147] on button "New Property" at bounding box center [1191, 151] width 93 height 25
select select "19"
select select "2"
select select "0"
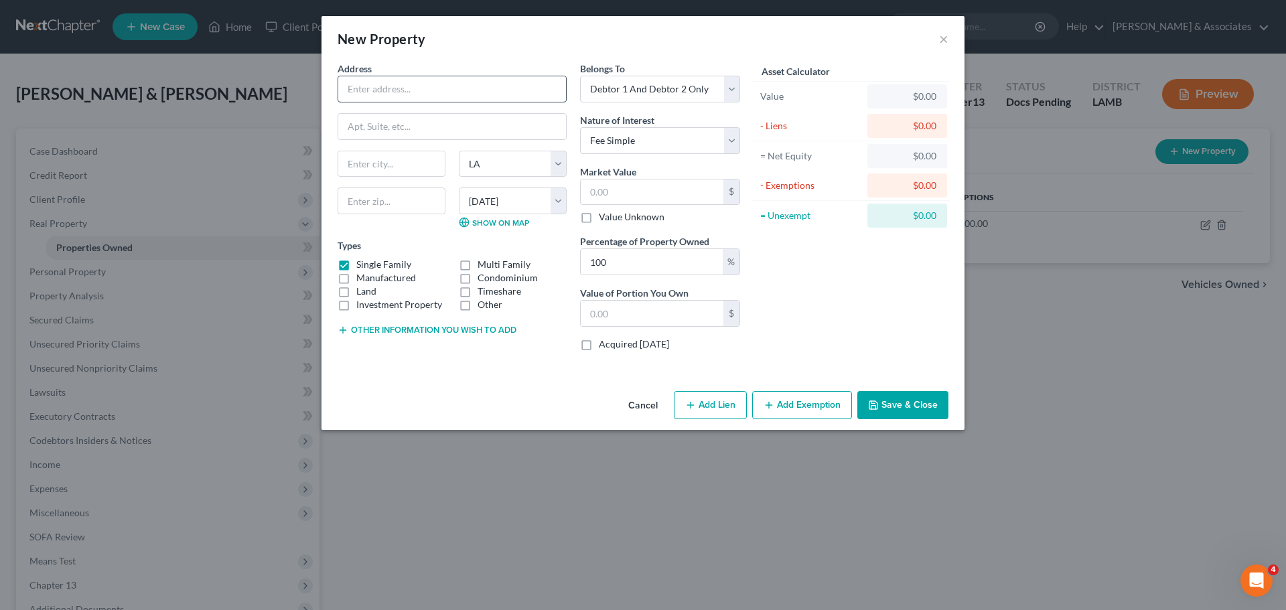
click at [538, 88] on input "text" at bounding box center [452, 88] width 228 height 25
paste input "1/2 Acre Lot"
type input "1/2 Acre Lot"
click at [452, 203] on div "County Acadia Allen Ascension Assumption Avoyelles Beauregard Bienville Bossier…" at bounding box center [512, 207] width 121 height 40
click at [431, 165] on input "text" at bounding box center [391, 163] width 106 height 25
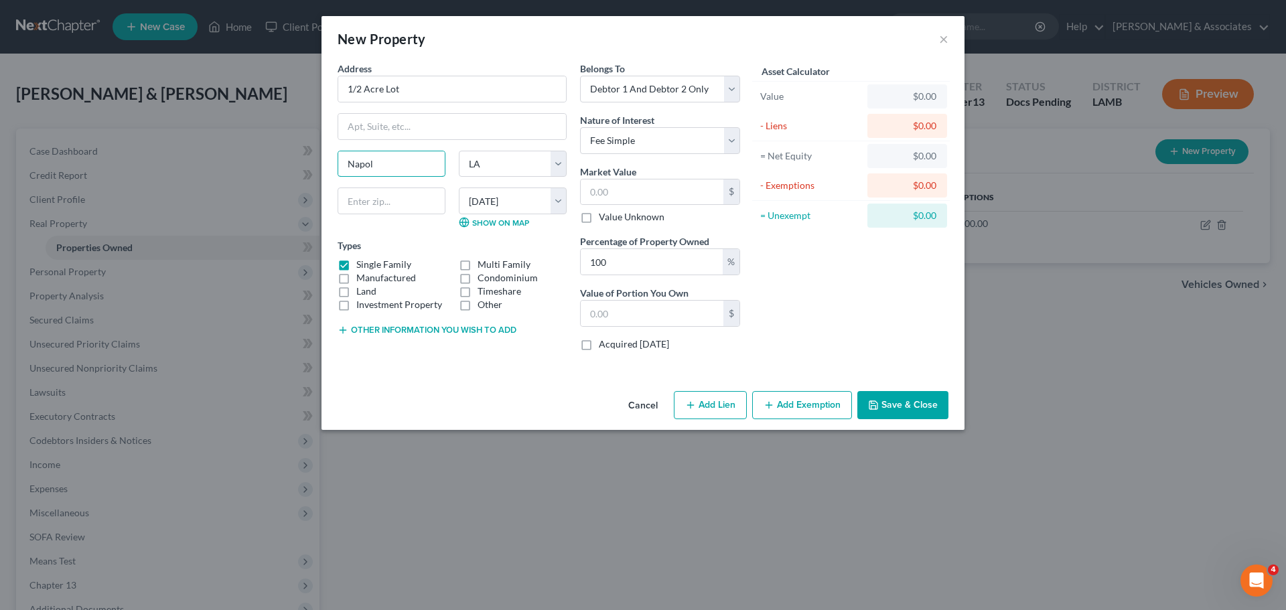
type input "Napol"
drag, startPoint x: 481, startPoint y: 88, endPoint x: 245, endPoint y: 76, distance: 236.0
click at [231, 78] on div "New Property × Address * 1/2 Acre Lot Napol State AL AK AR AZ CA CO CT DE DC FL…" at bounding box center [643, 305] width 1286 height 610
type input "0 Marshall Lane"
click at [412, 198] on input "text" at bounding box center [391, 200] width 108 height 27
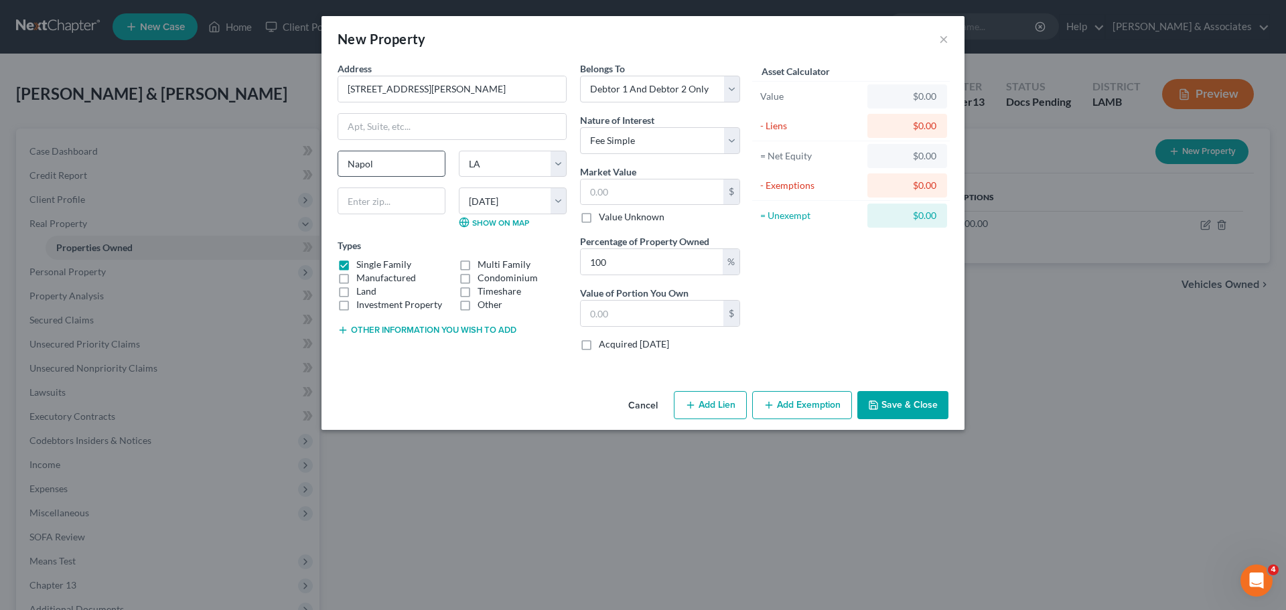
drag, startPoint x: 449, startPoint y: 170, endPoint x: 423, endPoint y: 165, distance: 25.9
click at [437, 169] on div "Napol" at bounding box center [391, 164] width 121 height 27
drag, startPoint x: 410, startPoint y: 161, endPoint x: 206, endPoint y: 146, distance: 205.4
click at [216, 150] on div "New Property × Address * 0 Marshall Lane Napol State AL AK AR AZ CA CO CT DE DC…" at bounding box center [643, 305] width 1286 height 610
click at [394, 193] on input "text" at bounding box center [391, 200] width 108 height 27
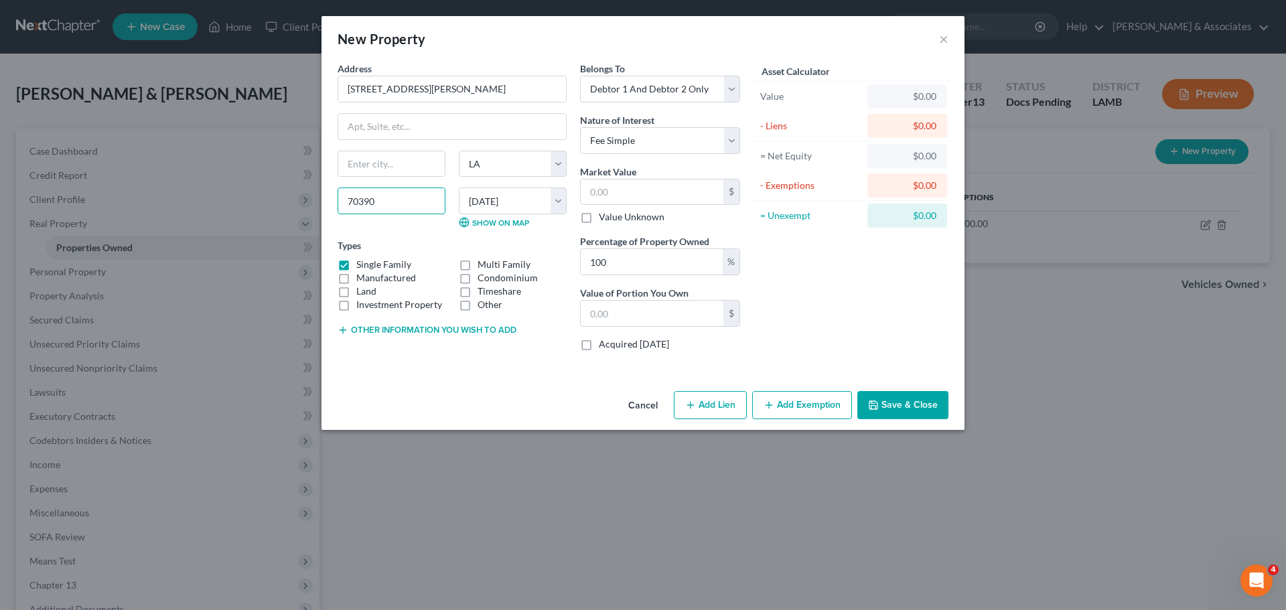
type input "70390"
type input "Napoleonville"
select select "3"
click at [692, 95] on select "Select Debtor 1 Only Debtor 2 Only Debtor 1 And Debtor 2 Only At Least One Of T…" at bounding box center [660, 89] width 160 height 27
select select "4"
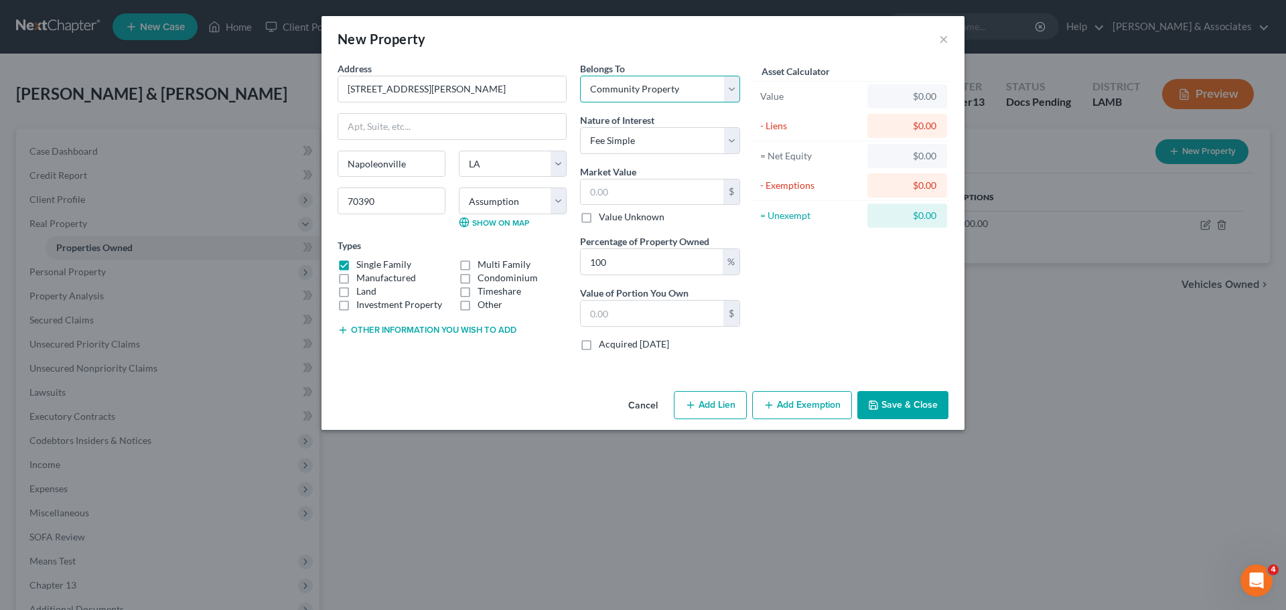
click at [580, 76] on select "Select Debtor 1 Only Debtor 2 Only Debtor 1 And Debtor 2 Only At Least One Of T…" at bounding box center [660, 89] width 160 height 27
click at [769, 226] on div "= Unexempt" at bounding box center [811, 216] width 112 height 24
drag, startPoint x: 433, startPoint y: 92, endPoint x: 226, endPoint y: 84, distance: 207.0
click at [226, 84] on div "New Property × Address * 0 Marshall Lane Napoleonville State AL AK AR AZ CA CO …" at bounding box center [643, 305] width 1286 height 610
click at [646, 189] on input "text" at bounding box center [652, 191] width 143 height 25
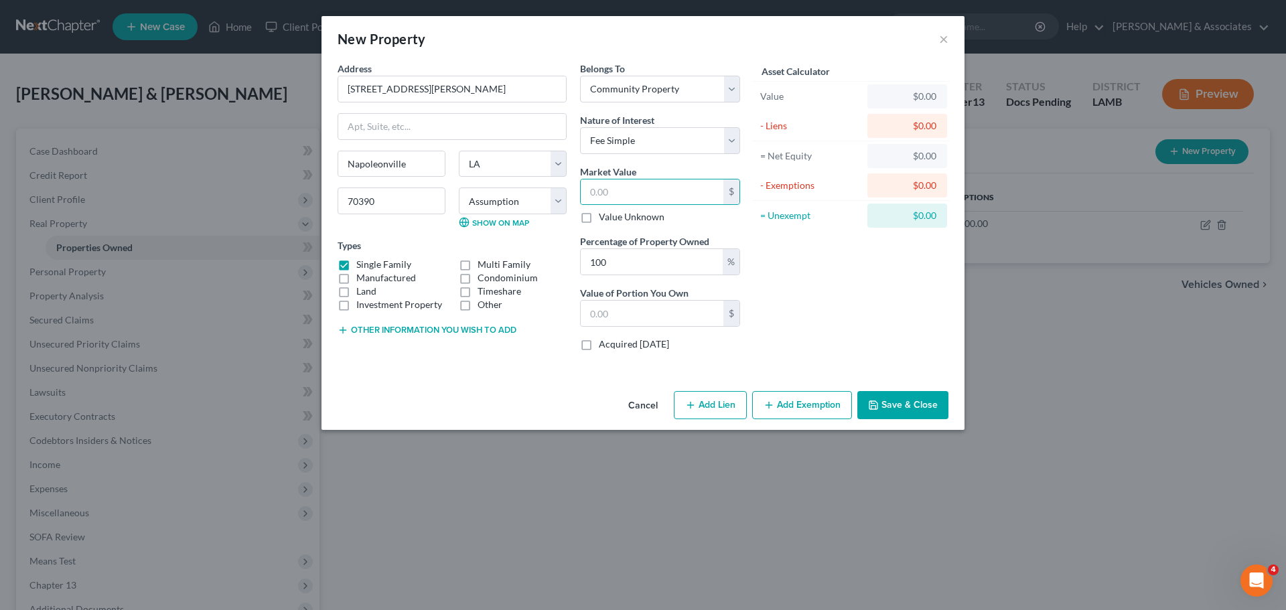
click at [913, 404] on button "Save & Close" at bounding box center [902, 405] width 91 height 28
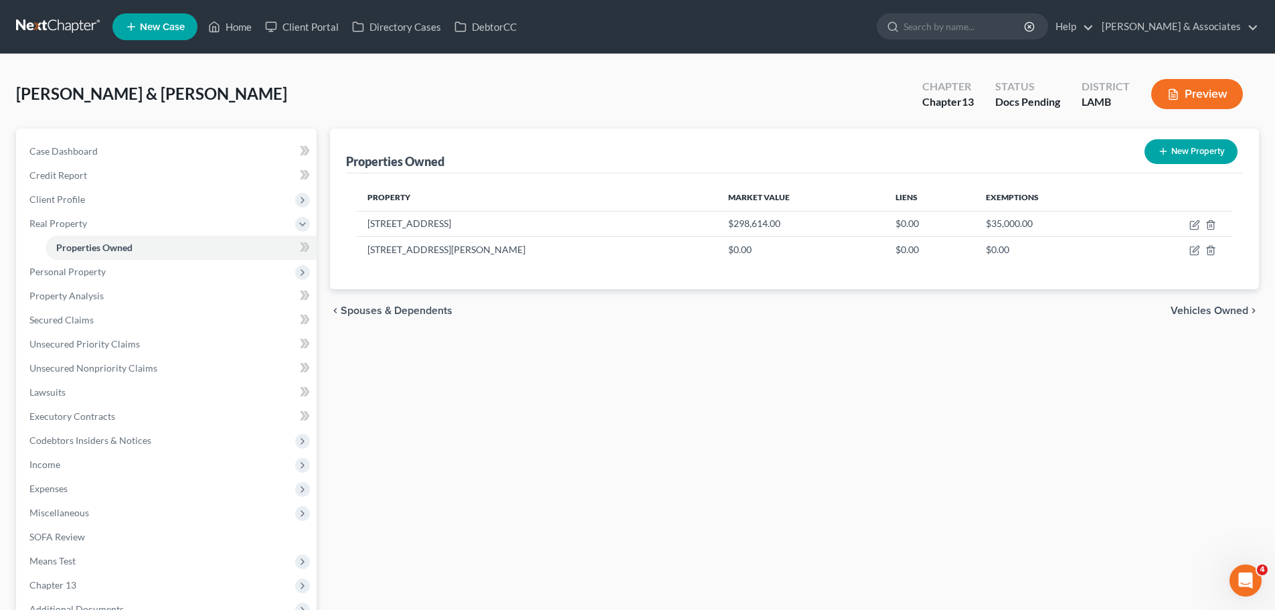
click at [439, 447] on div "Properties Owned New Property Property Market Value Liens Exemptions 16312 Timb…" at bounding box center [794, 419] width 943 height 581
click at [165, 275] on span "Personal Property" at bounding box center [168, 272] width 298 height 24
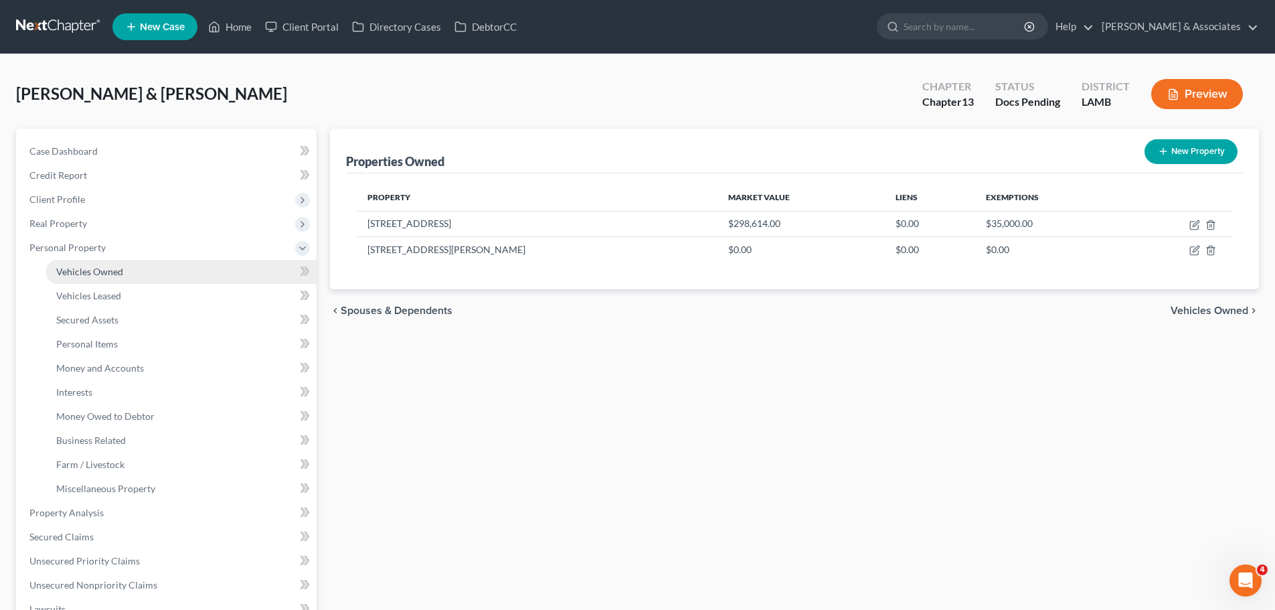
click at [163, 273] on link "Vehicles Owned" at bounding box center [181, 272] width 271 height 24
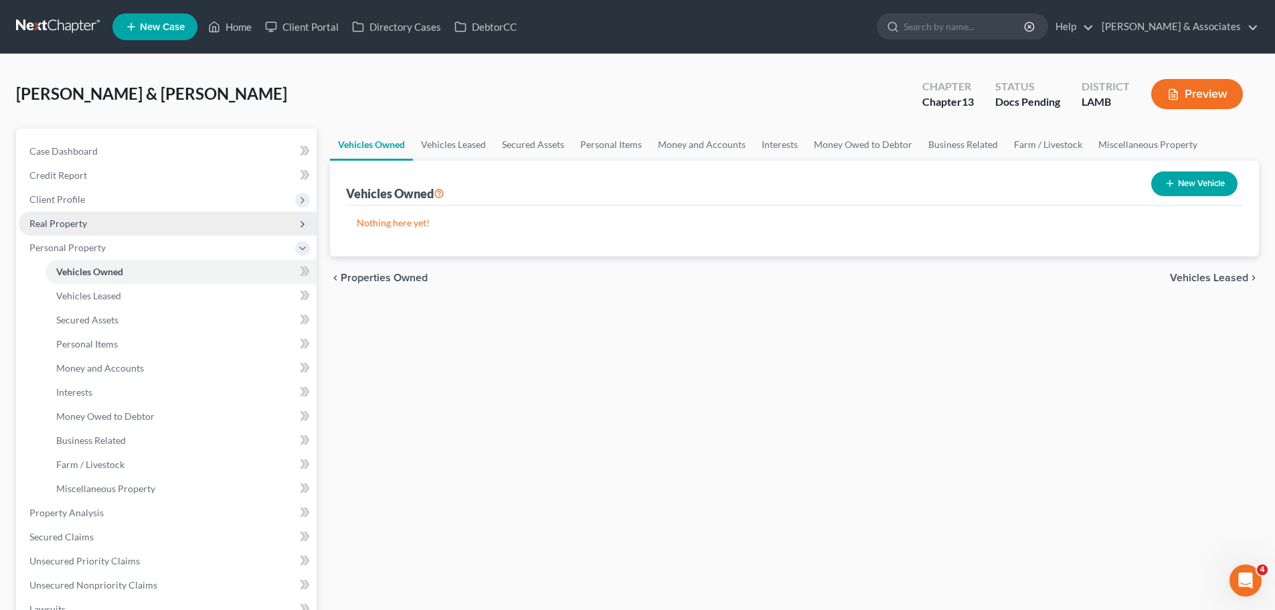
click at [137, 219] on span "Real Property" at bounding box center [168, 224] width 298 height 24
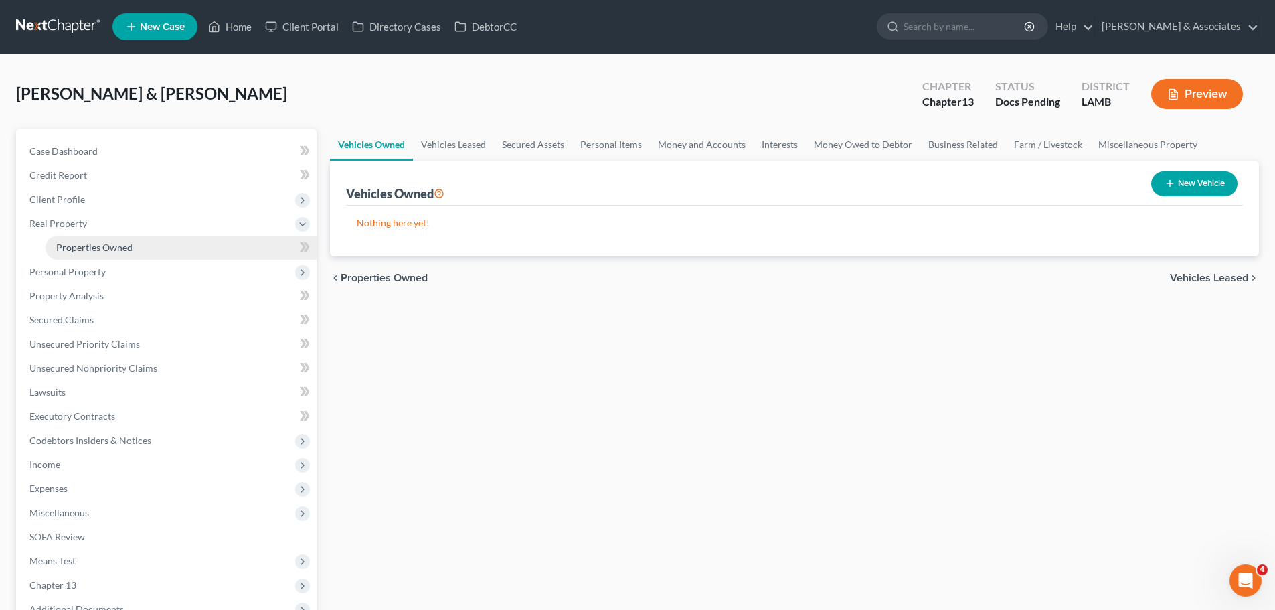
click at [137, 244] on link "Properties Owned" at bounding box center [181, 248] width 271 height 24
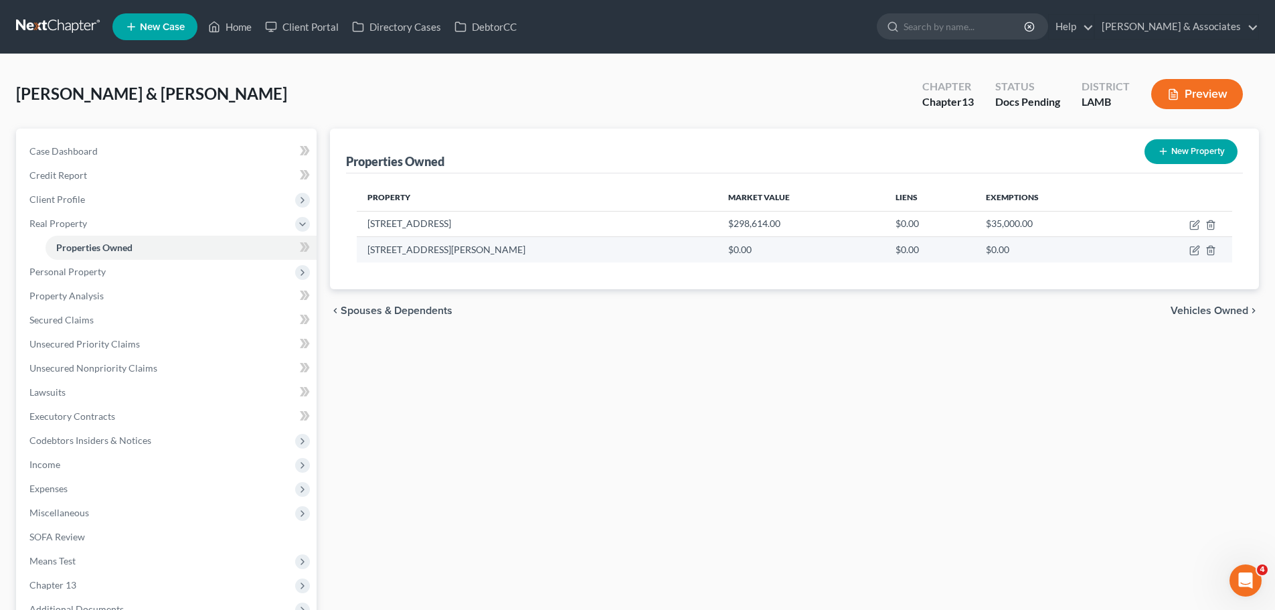
click at [1201, 249] on td at bounding box center [1179, 249] width 108 height 25
click at [1190, 254] on icon "button" at bounding box center [1195, 250] width 11 height 11
select select "19"
select select "3"
select select "4"
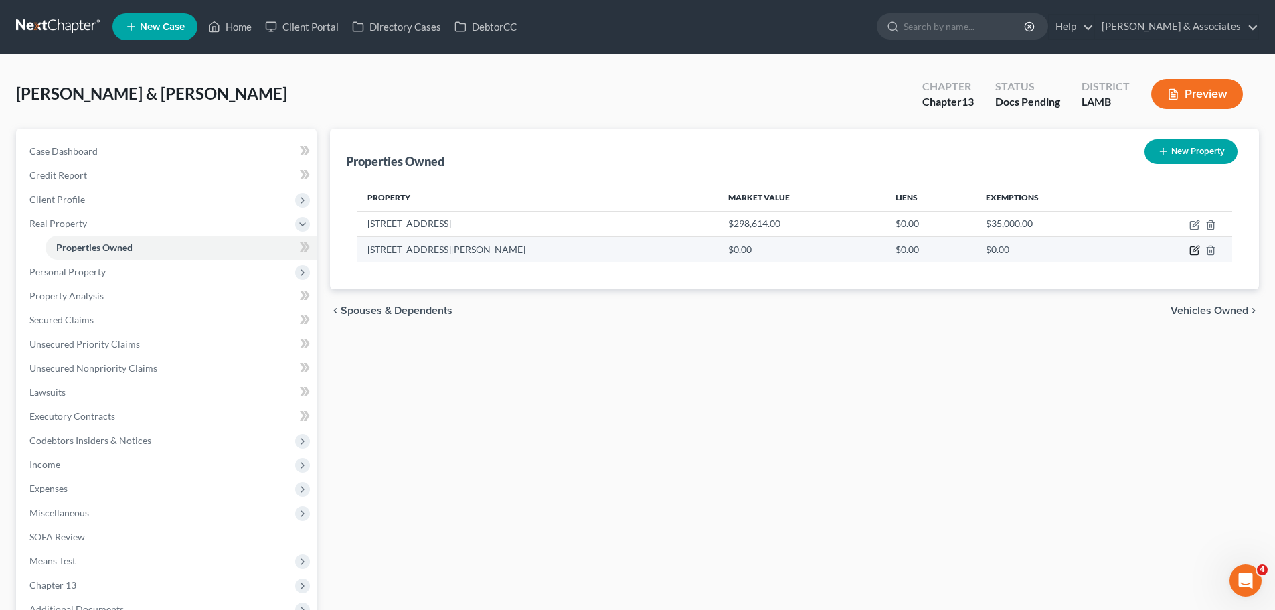
select select "0"
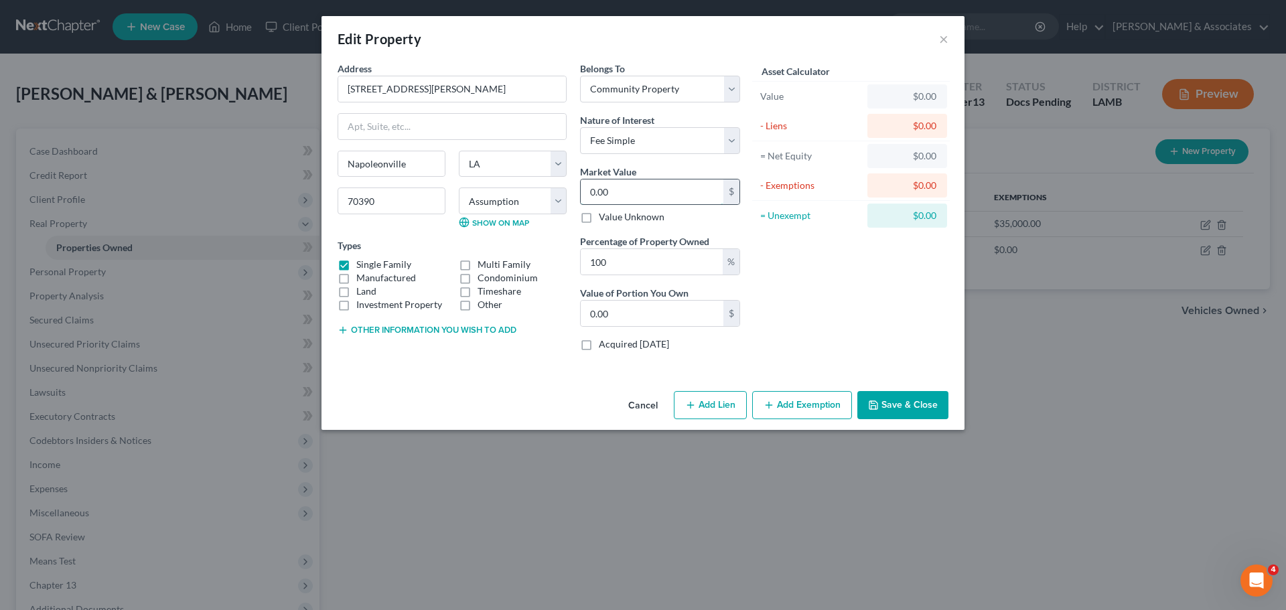
click at [645, 193] on input "0.00" at bounding box center [652, 191] width 143 height 25
type input "9"
type input "9.00"
type input "90"
type input "90.00"
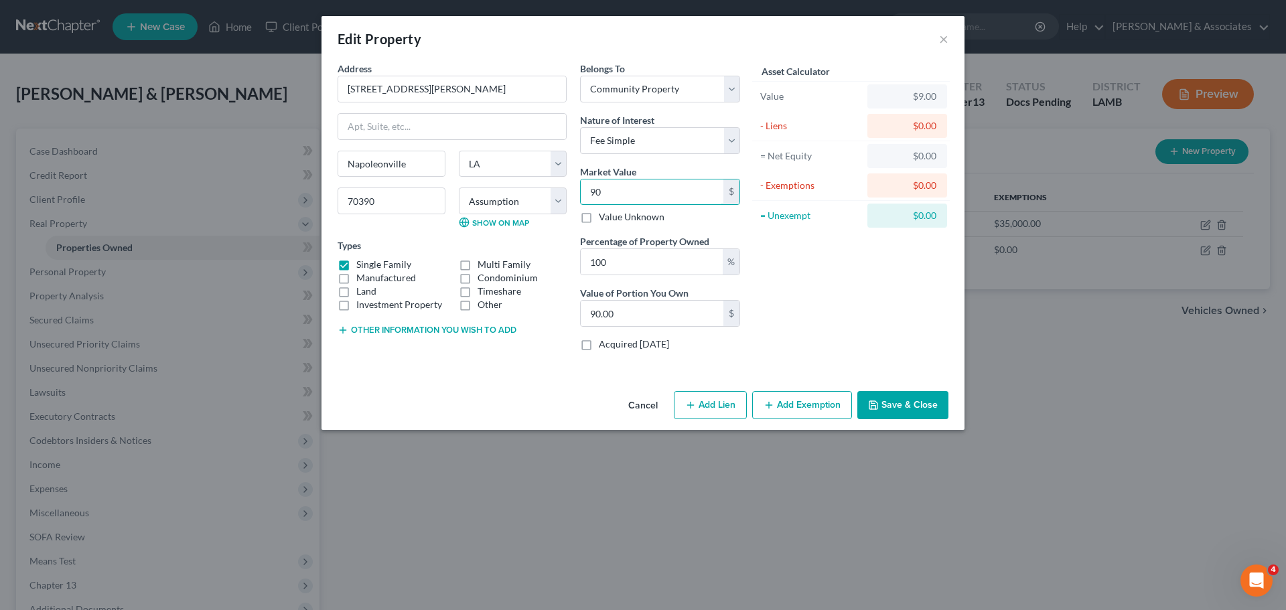
type input "900"
type input "900.00"
type input "9000"
type input "9,000.00"
type input "9,000"
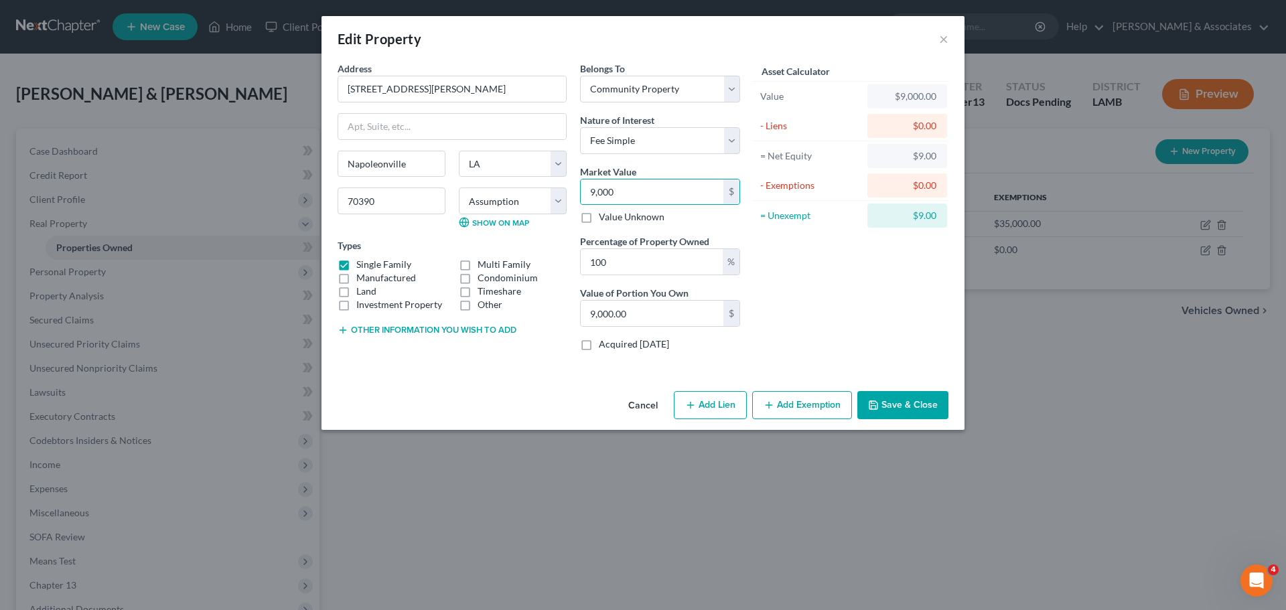
click at [366, 291] on label "Land" at bounding box center [366, 291] width 20 height 13
click at [366, 291] on input "Land" at bounding box center [366, 289] width 9 height 9
checkbox input "true"
click at [370, 258] on label "Single Family" at bounding box center [383, 264] width 55 height 13
click at [370, 258] on input "Single Family" at bounding box center [366, 262] width 9 height 9
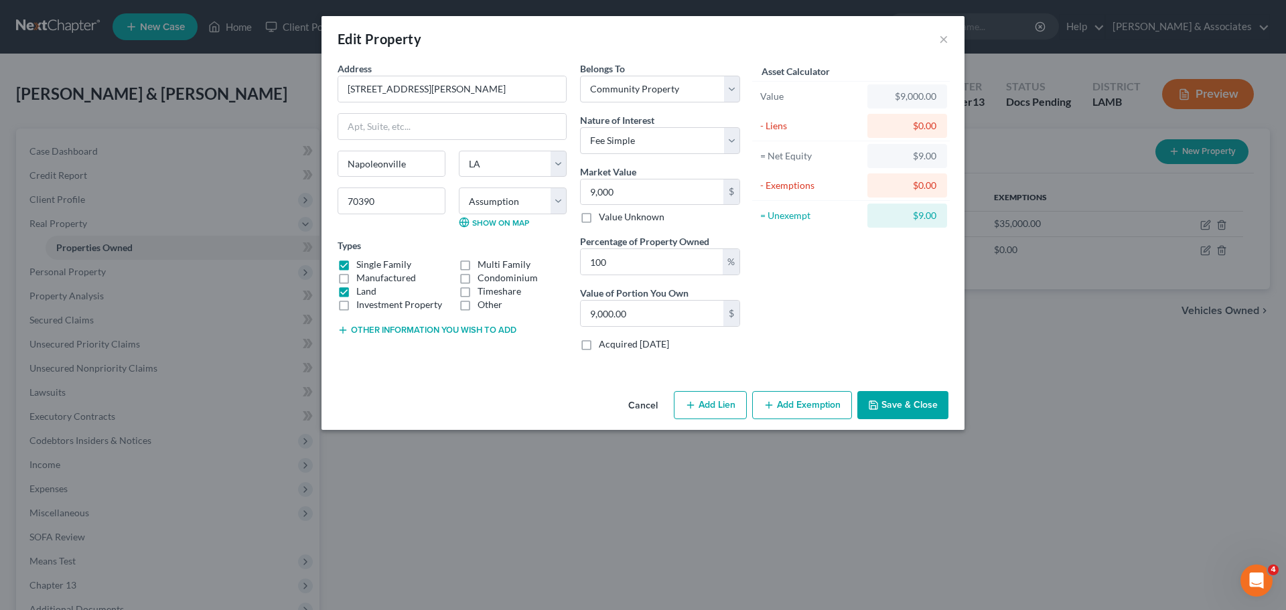
checkbox input "false"
click at [916, 397] on button "Save & Close" at bounding box center [902, 405] width 91 height 28
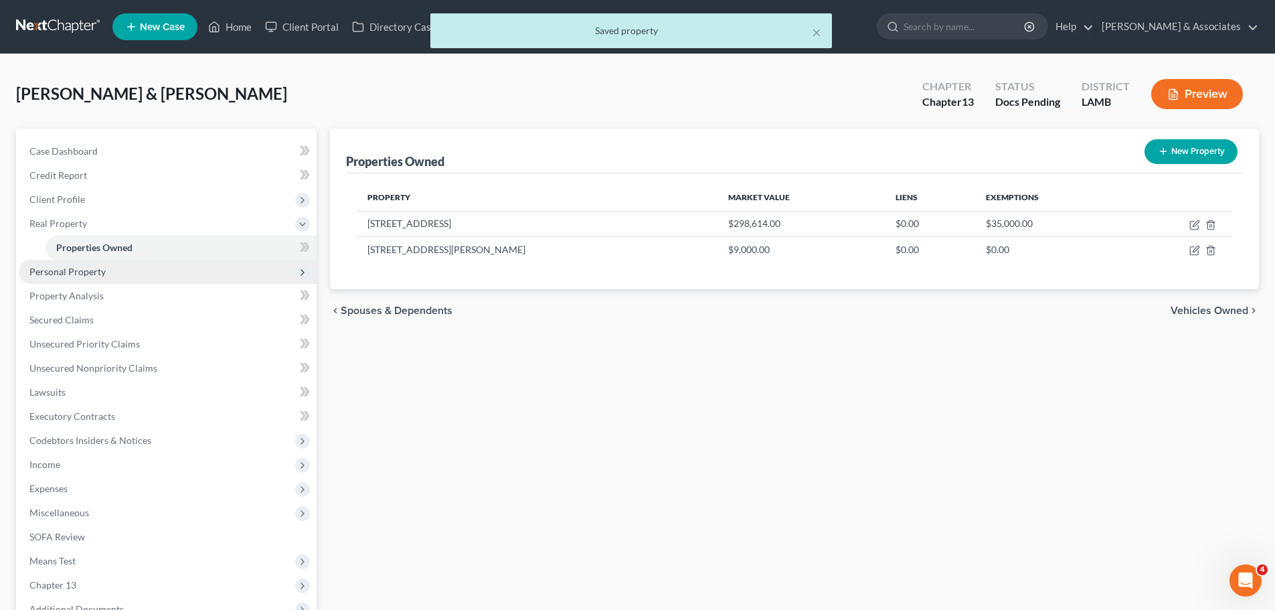
click at [52, 273] on span "Personal Property" at bounding box center [67, 271] width 76 height 11
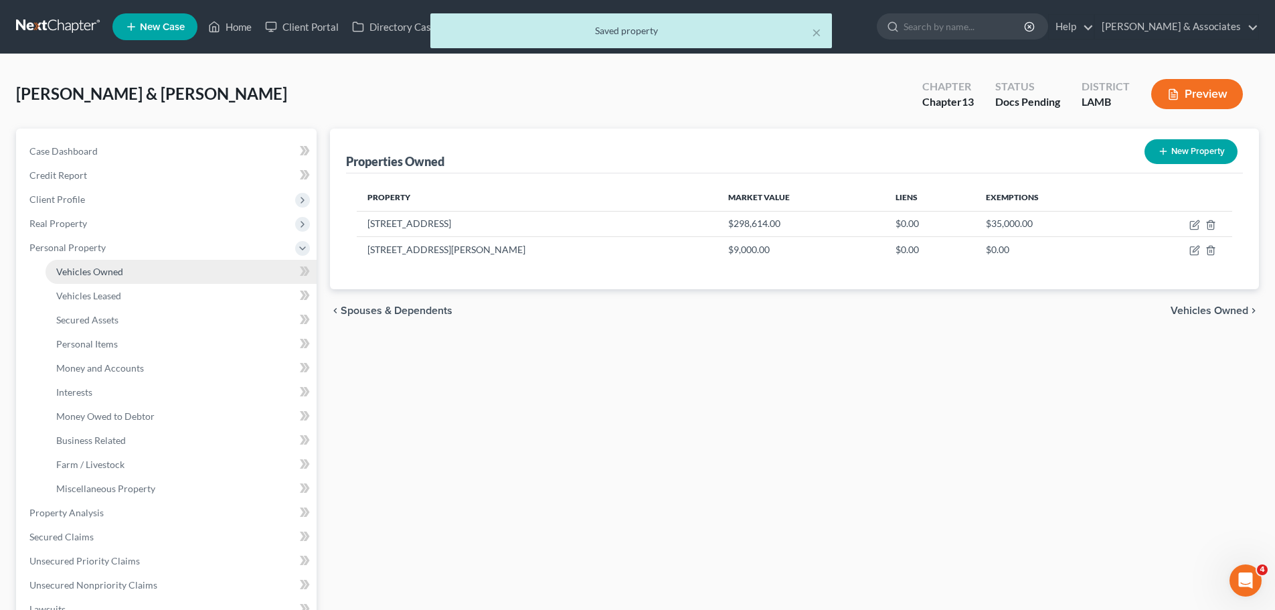
drag, startPoint x: 92, startPoint y: 273, endPoint x: 195, endPoint y: 273, distance: 102.4
click at [93, 273] on span "Vehicles Owned" at bounding box center [89, 271] width 67 height 11
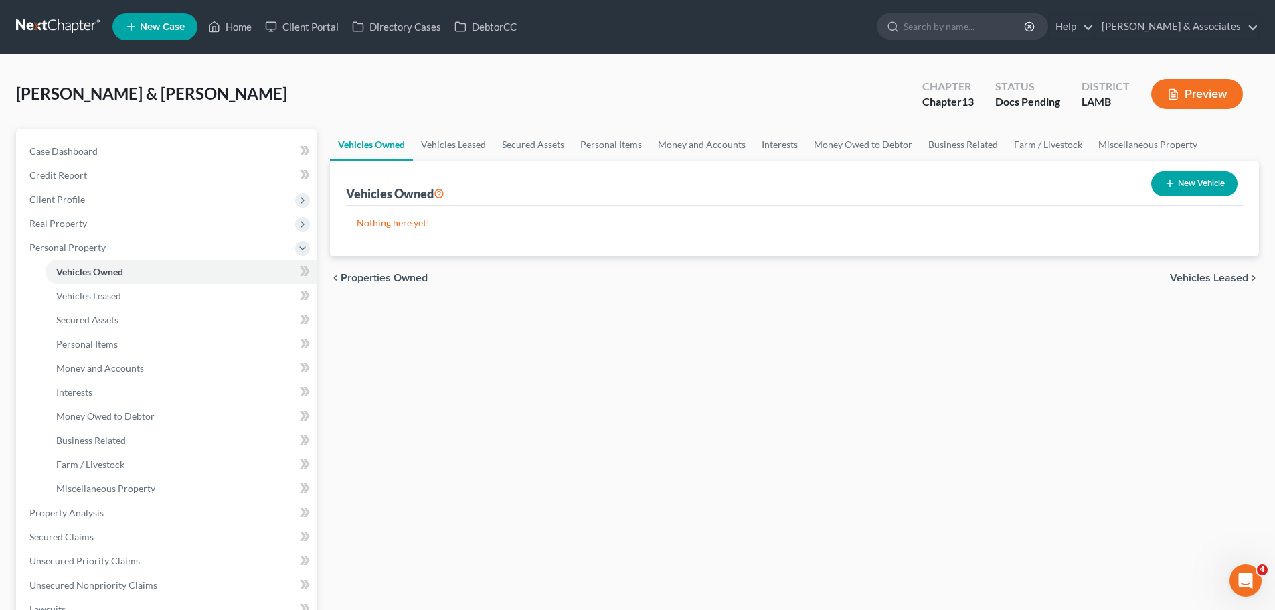
click at [1216, 184] on button "New Vehicle" at bounding box center [1195, 183] width 86 height 25
select select "0"
select select "2"
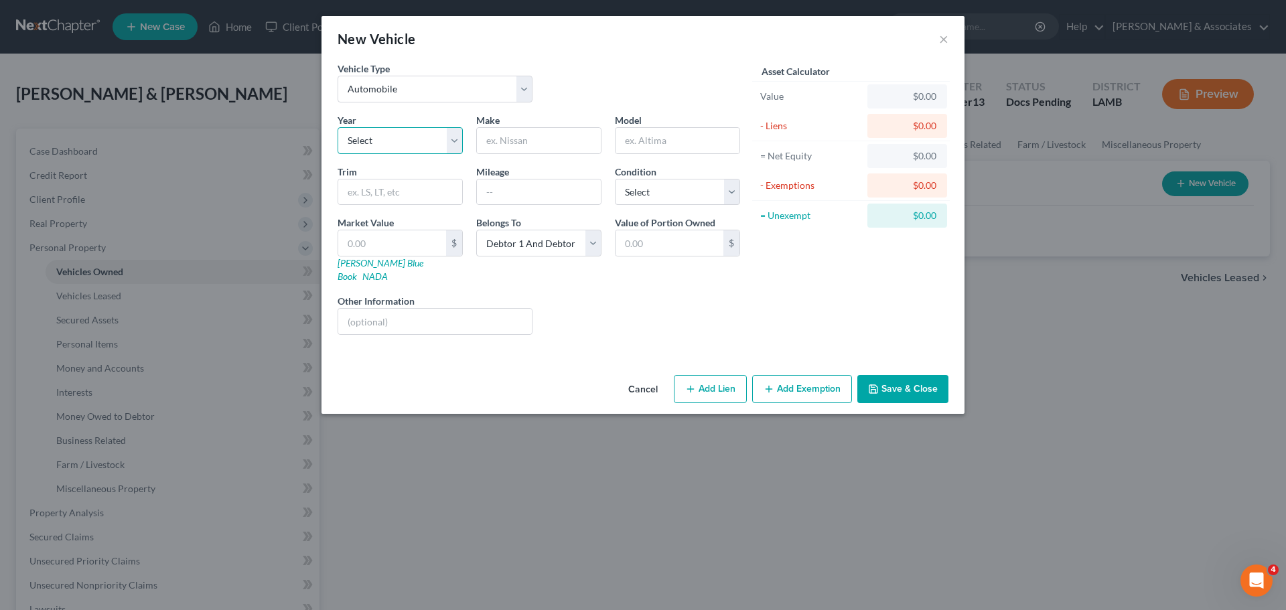
click at [394, 148] on select "Select 2026 2025 2024 2023 2022 2021 2020 2019 2018 2017 2016 2015 2014 2013 20…" at bounding box center [399, 140] width 125 height 27
select select "6"
click at [337, 127] on select "Select 2026 2025 2024 2023 2022 2021 2020 2019 2018 2017 2016 2015 2014 2013 20…" at bounding box center [399, 140] width 125 height 27
drag, startPoint x: 527, startPoint y: 139, endPoint x: 539, endPoint y: 139, distance: 12.1
click at [528, 139] on input "text" at bounding box center [539, 140] width 124 height 25
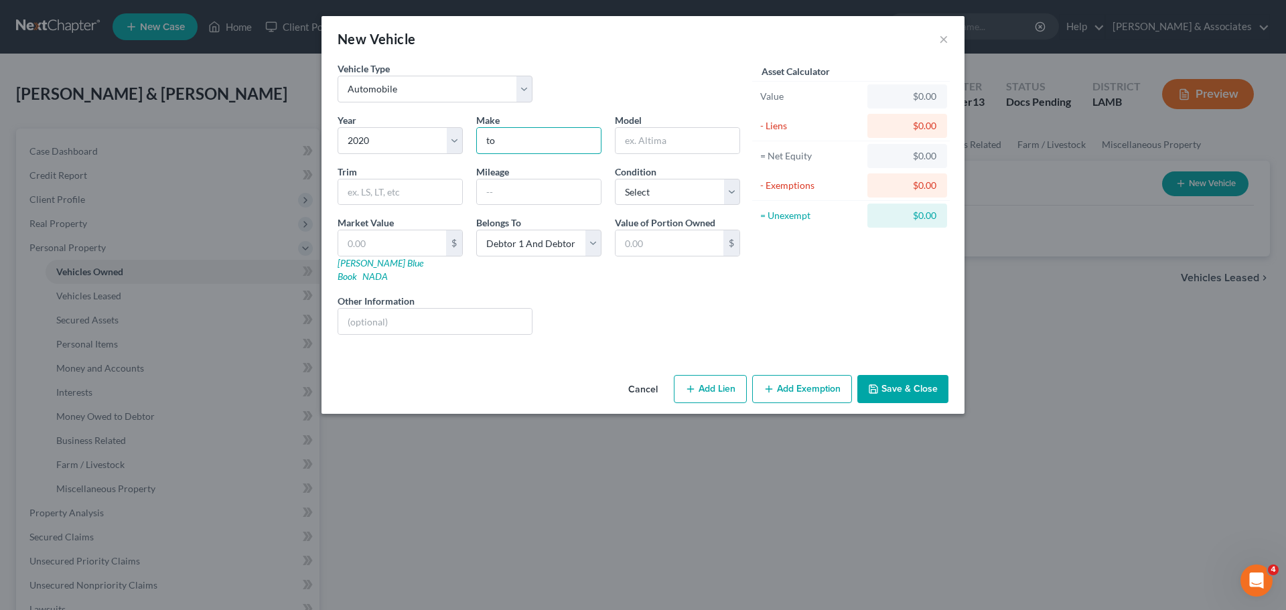
type input "t"
type input "Toa"
click at [465, 88] on select "Select Automobile Truck Trailer Watercraft Aircraft Motor Home Atv Other Vehicle" at bounding box center [434, 89] width 195 height 27
select select "7"
click at [337, 76] on select "Select Automobile Truck Trailer Watercraft Aircraft Motor Home Atv Other Vehicle" at bounding box center [434, 89] width 195 height 27
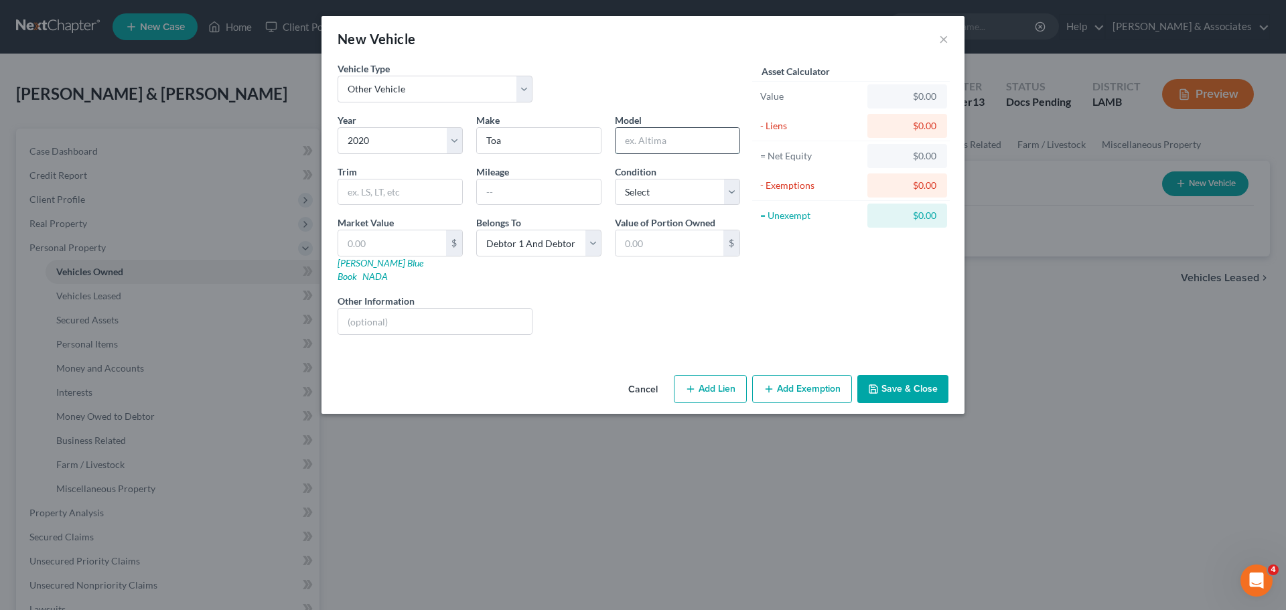
click at [676, 133] on input "text" at bounding box center [677, 140] width 124 height 25
click at [579, 148] on input "Toa" at bounding box center [539, 140] width 124 height 25
type input "Toa Toa Sport"
click at [388, 235] on input "text" at bounding box center [392, 242] width 108 height 25
click at [521, 238] on select "Select Debtor 1 Only Debtor 2 Only Debtor 1 And Debtor 2 Only At Least One Of T…" at bounding box center [538, 243] width 125 height 27
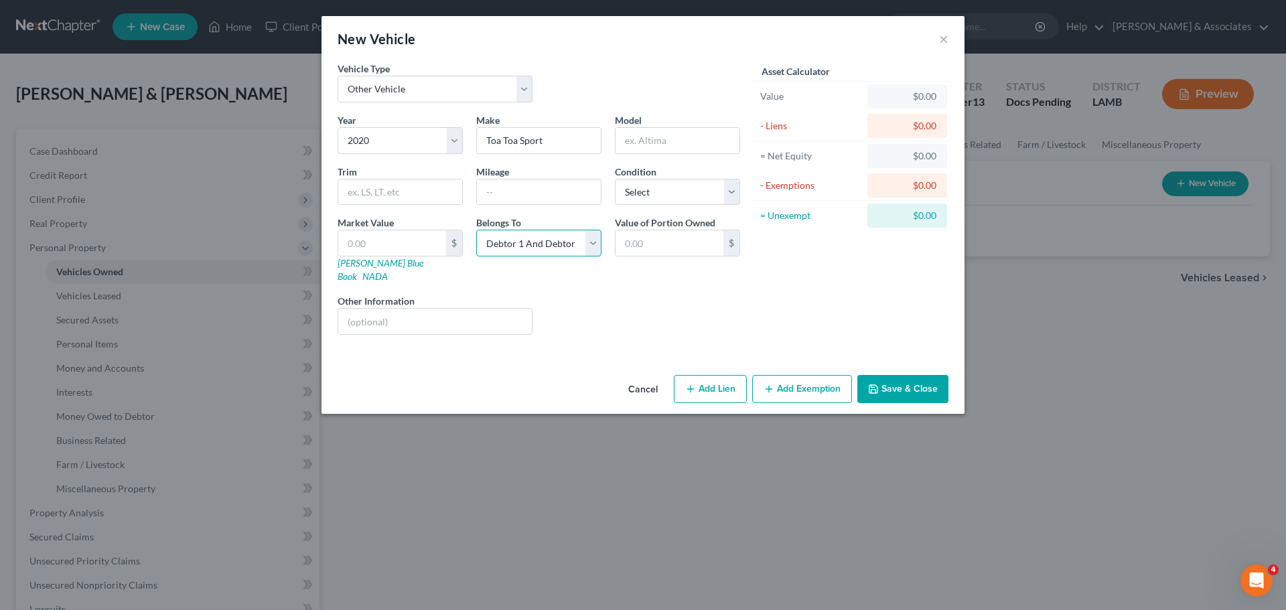
select select "4"
click at [476, 230] on select "Select Debtor 1 Only Debtor 2 Only Debtor 1 And Debtor 2 Only At Least One Of T…" at bounding box center [538, 243] width 125 height 27
click at [910, 378] on button "Save & Close" at bounding box center [902, 389] width 91 height 28
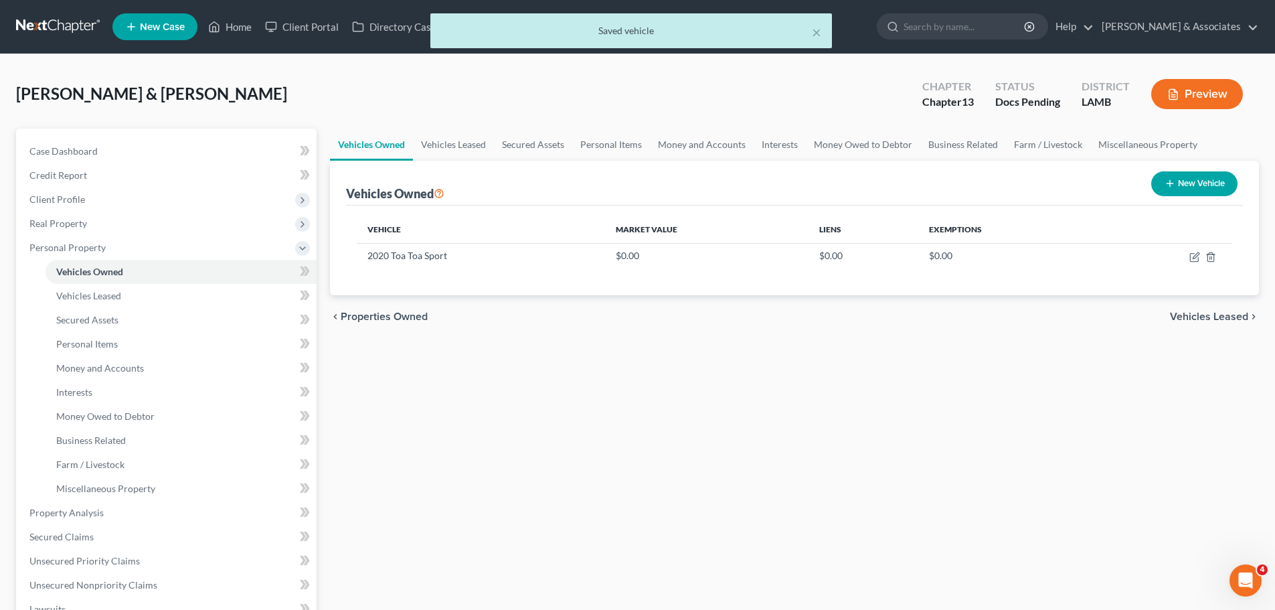
click at [1225, 189] on button "New Vehicle" at bounding box center [1195, 183] width 86 height 25
select select "0"
select select "2"
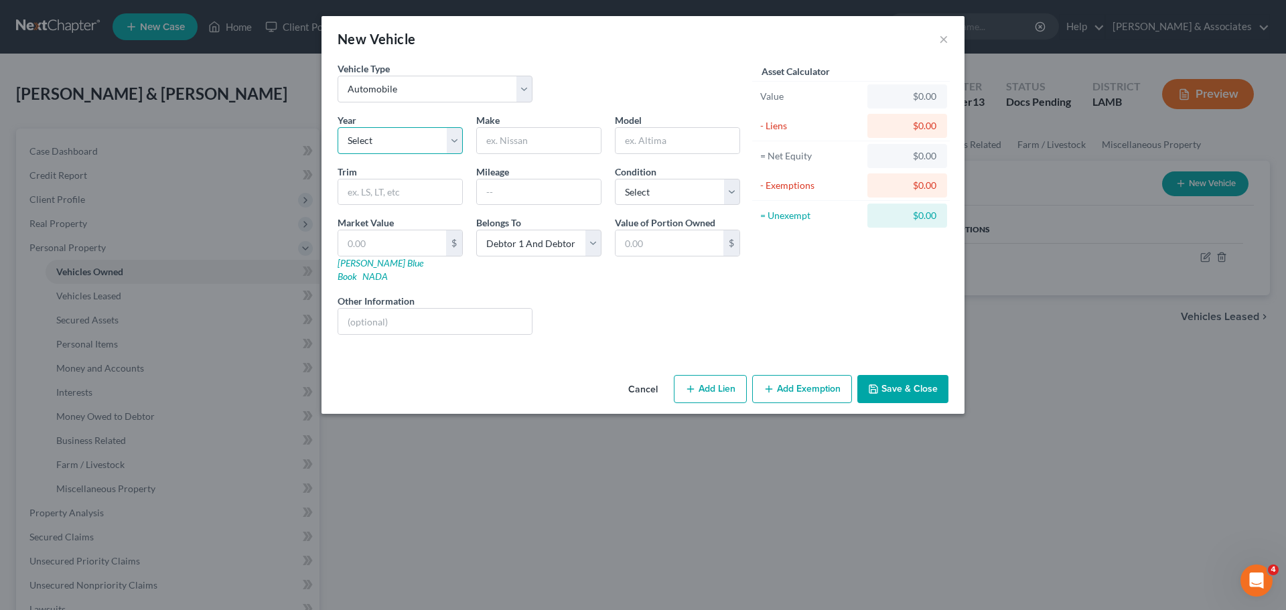
click at [384, 130] on select "Select 2026 2025 2024 2023 2022 2021 2020 2019 2018 2017 2016 2015 2014 2013 20…" at bounding box center [399, 140] width 125 height 27
select select "6"
click at [337, 127] on select "Select 2026 2025 2024 2023 2022 2021 2020 2019 2018 2017 2016 2015 2014 2013 20…" at bounding box center [399, 140] width 125 height 27
click at [529, 153] on div at bounding box center [538, 140] width 125 height 27
click at [530, 143] on input "text" at bounding box center [539, 140] width 124 height 25
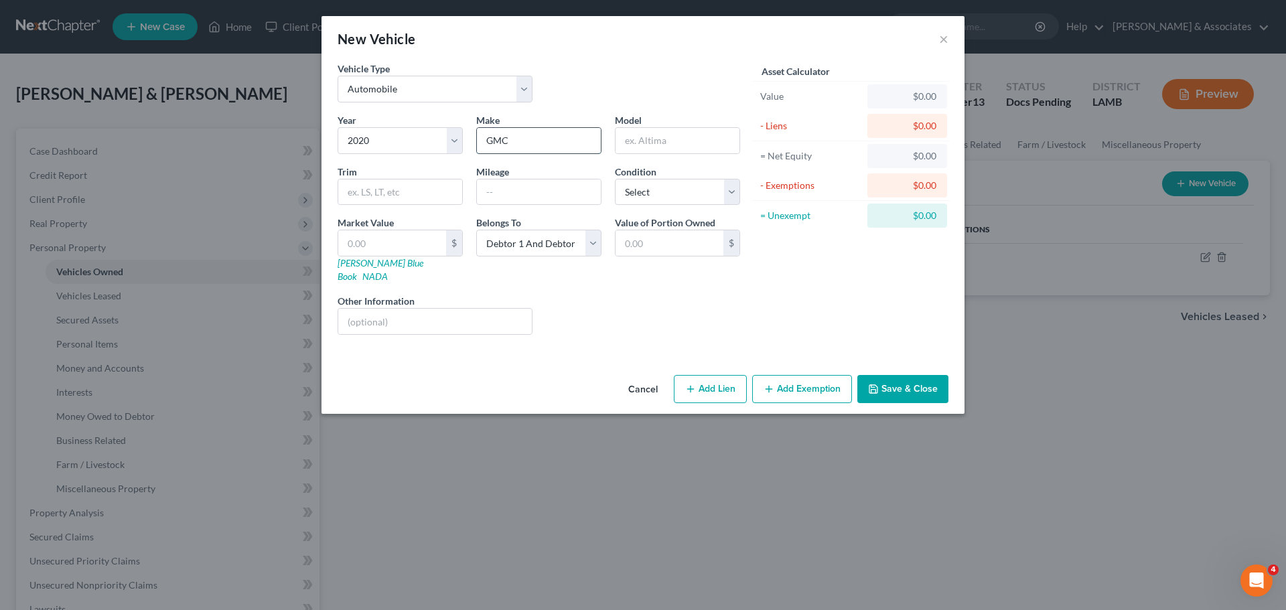
type input "GMC"
type input "Sierra"
click at [504, 244] on select "Select Debtor 1 Only Debtor 2 Only Debtor 1 And Debtor 2 Only At Least One Of T…" at bounding box center [538, 243] width 125 height 27
select select "4"
click at [476, 230] on select "Select Debtor 1 Only Debtor 2 Only Debtor 1 And Debtor 2 Only At Least One Of T…" at bounding box center [538, 243] width 125 height 27
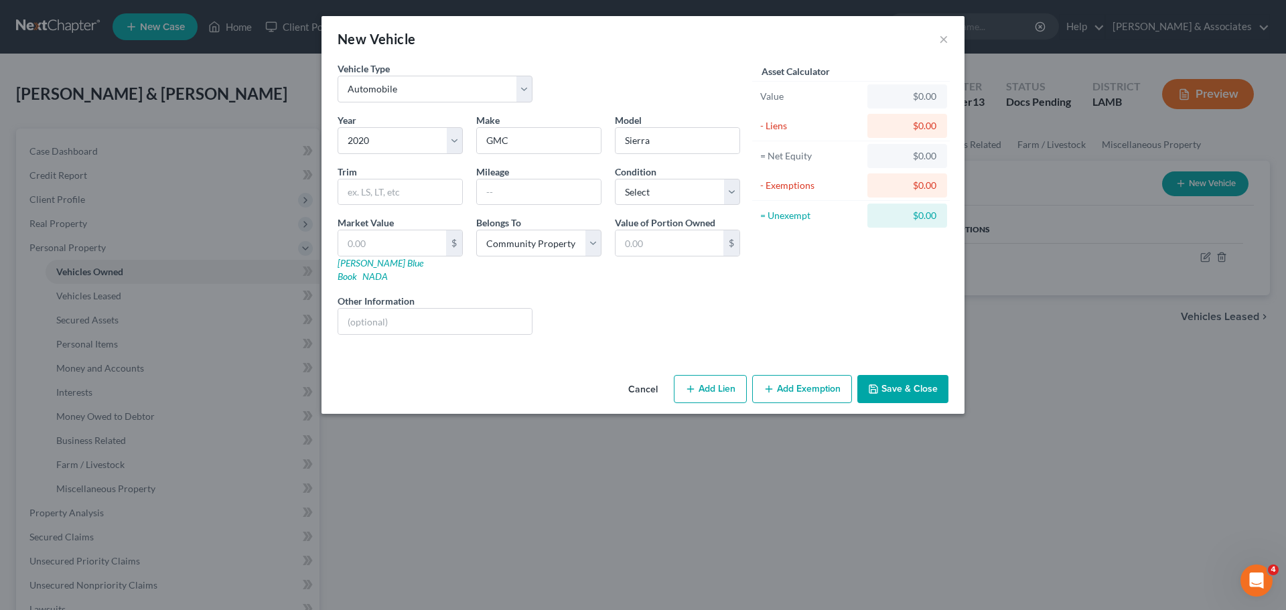
click at [948, 306] on div "Asset Calculator Value $0.00 - Liens $0.00 = Net Equity $0.00 - Exemptions $0.0…" at bounding box center [851, 204] width 208 height 284
click at [915, 375] on button "Save & Close" at bounding box center [902, 389] width 91 height 28
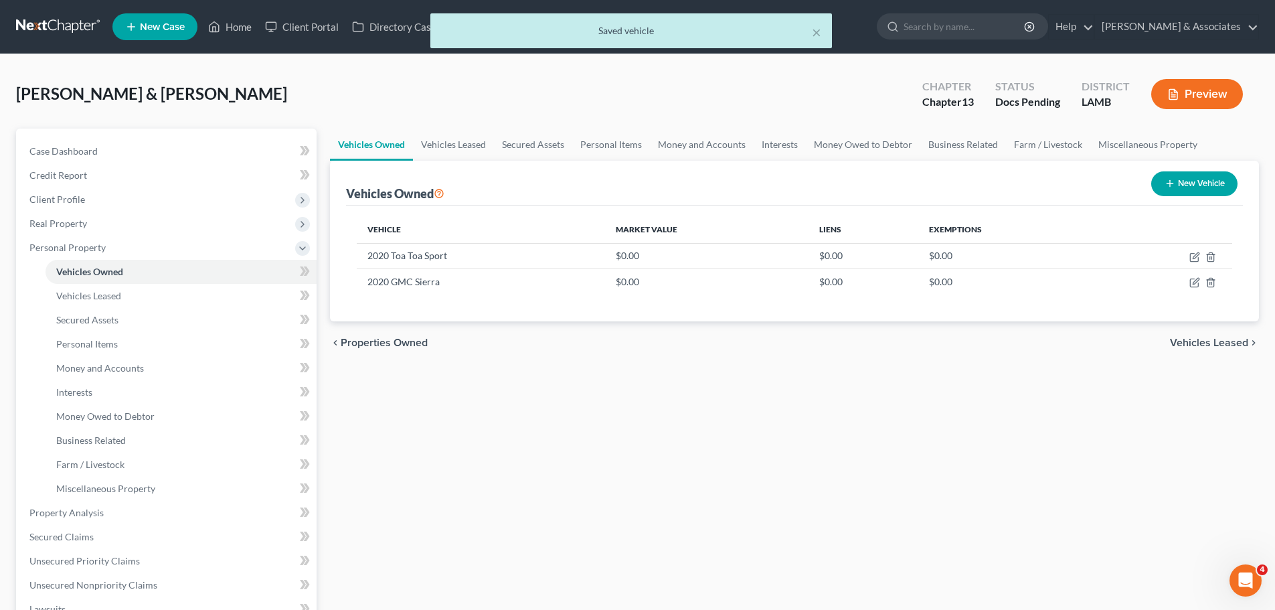
click at [1193, 183] on button "New Vehicle" at bounding box center [1195, 183] width 86 height 25
select select "0"
select select "2"
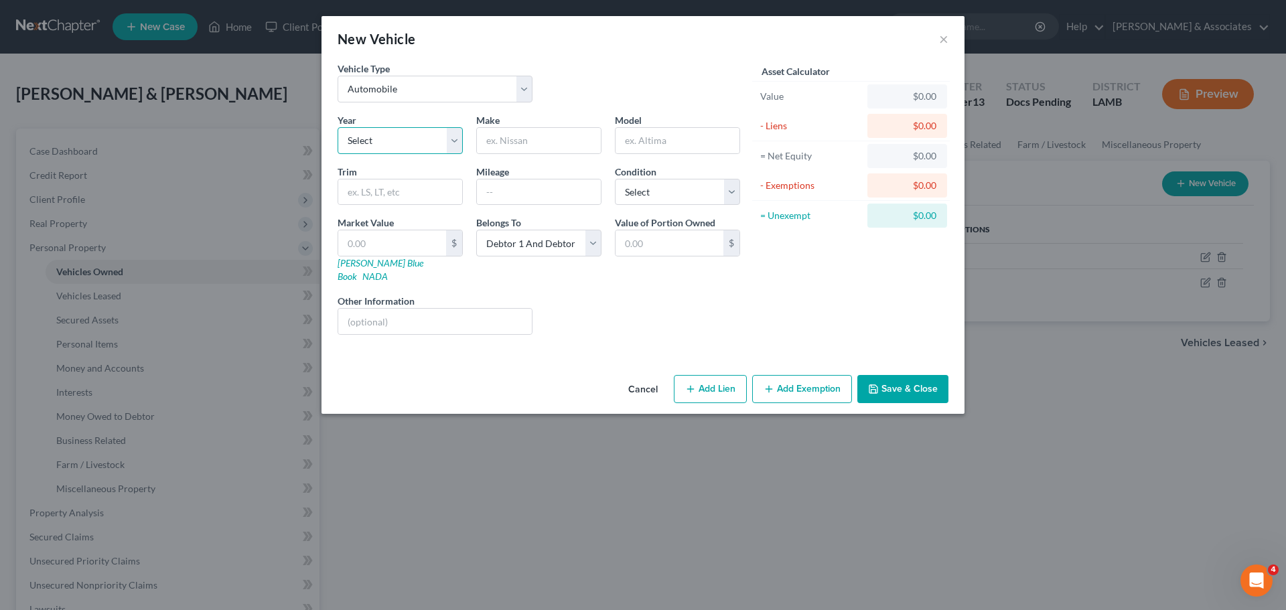
click at [412, 144] on select "Select 2026 2025 2024 2023 2022 2021 2020 2019 2018 2017 2016 2015 2014 2013 20…" at bounding box center [399, 140] width 125 height 27
select select "4"
click at [337, 127] on select "Select 2026 2025 2024 2023 2022 2021 2020 2019 2018 2017 2016 2015 2014 2013 20…" at bounding box center [399, 140] width 125 height 27
click at [515, 128] on input "text" at bounding box center [539, 140] width 124 height 25
type input "GMC"
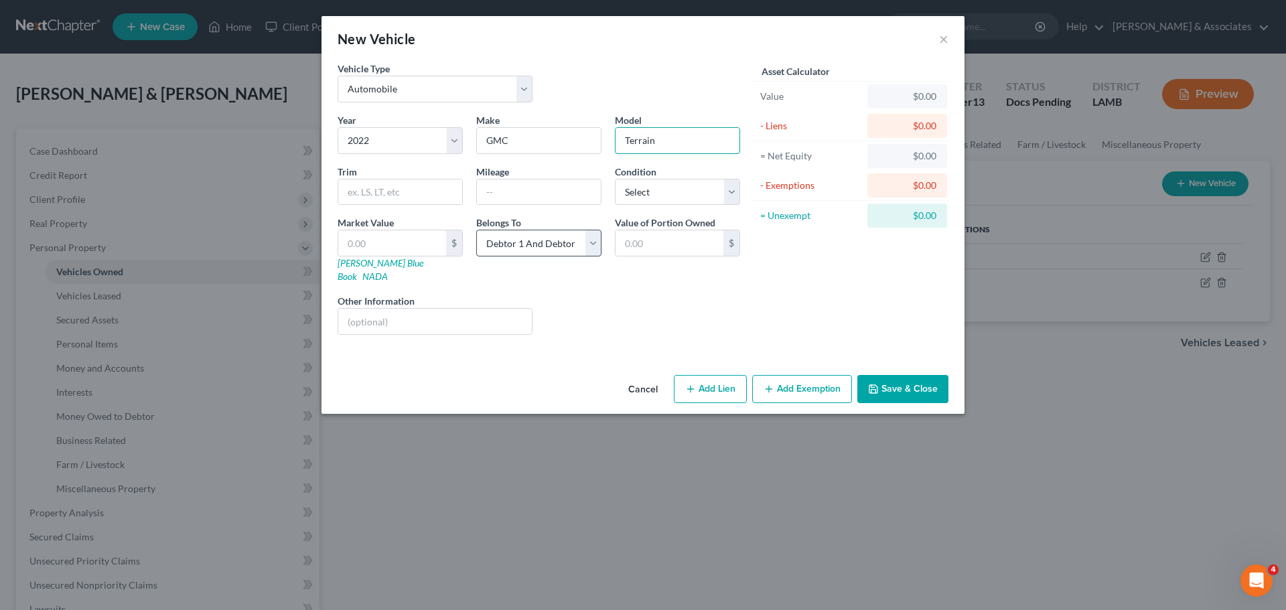
type input "Terrain"
click at [518, 246] on select "Select Debtor 1 Only Debtor 2 Only Debtor 1 And Debtor 2 Only At Least One Of T…" at bounding box center [538, 243] width 125 height 27
select select "4"
click at [476, 230] on select "Select Debtor 1 Only Debtor 2 Only Debtor 1 And Debtor 2 Only At Least One Of T…" at bounding box center [538, 243] width 125 height 27
click at [894, 375] on button "Save & Close" at bounding box center [902, 389] width 91 height 28
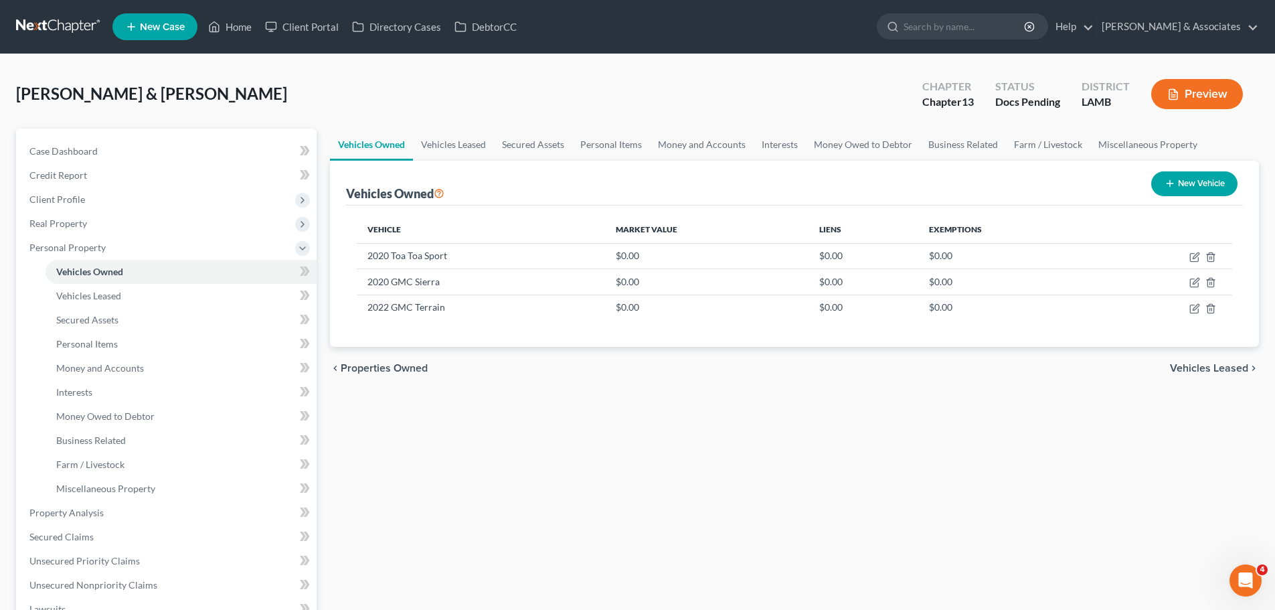
click at [1188, 188] on button "New Vehicle" at bounding box center [1195, 183] width 86 height 25
select select "0"
select select "2"
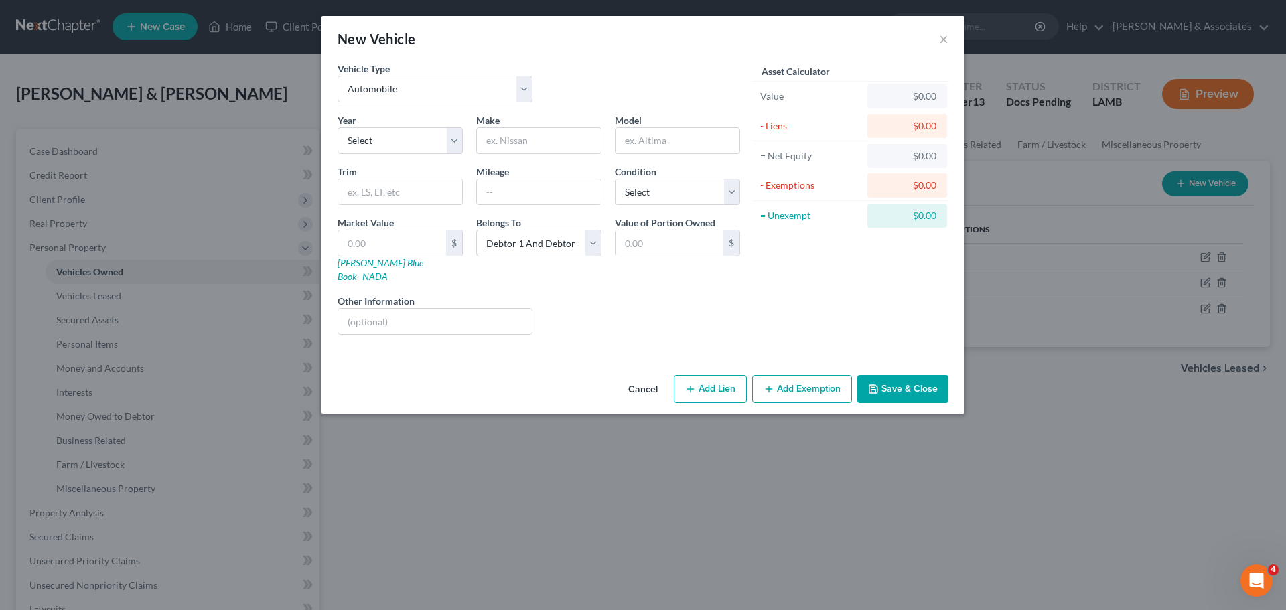
click at [376, 123] on div "Year Select 2026 2025 2024 2023 2022 2021 2020 2019 2018 2017 2016 2015 2014 20…" at bounding box center [400, 133] width 139 height 41
click at [373, 128] on select "Select 2026 2025 2024 2023 2022 2021 2020 2019 2018 2017 2016 2015 2014 2013 20…" at bounding box center [399, 140] width 125 height 27
select select "13"
click at [337, 127] on select "Select 2026 2025 2024 2023 2022 2021 2020 2019 2018 2017 2016 2015 2014 2013 20…" at bounding box center [399, 140] width 125 height 27
click at [539, 145] on input "text" at bounding box center [539, 140] width 124 height 25
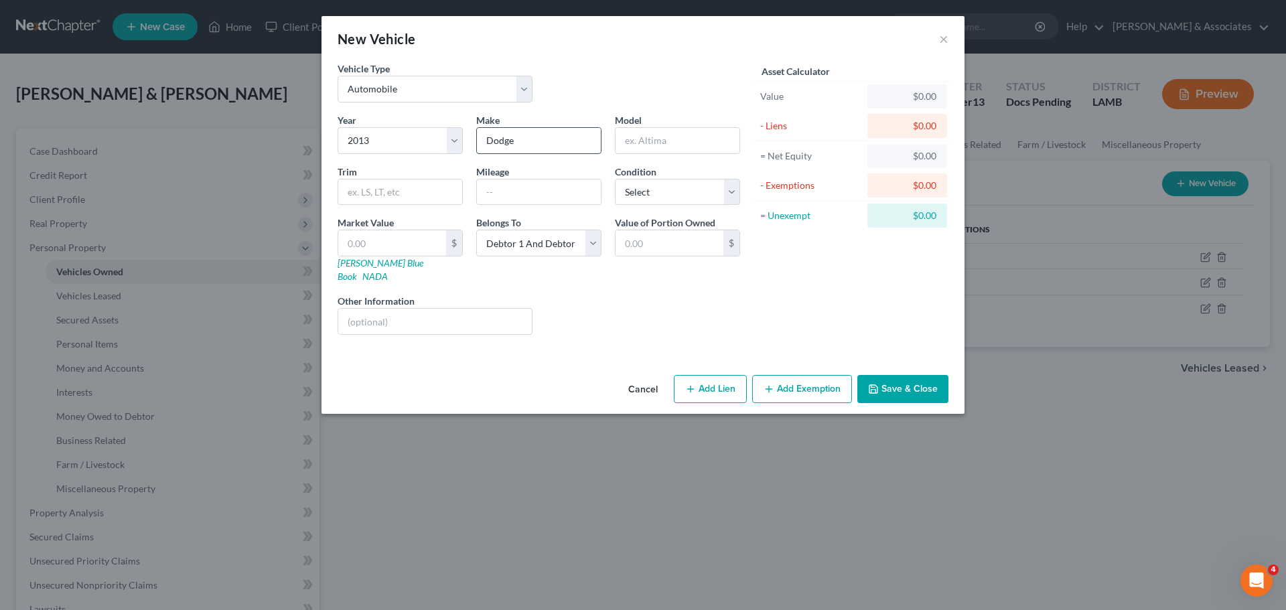
type input "Dodge"
type input "Ram 1500"
click at [928, 383] on button "Save & Close" at bounding box center [902, 389] width 91 height 28
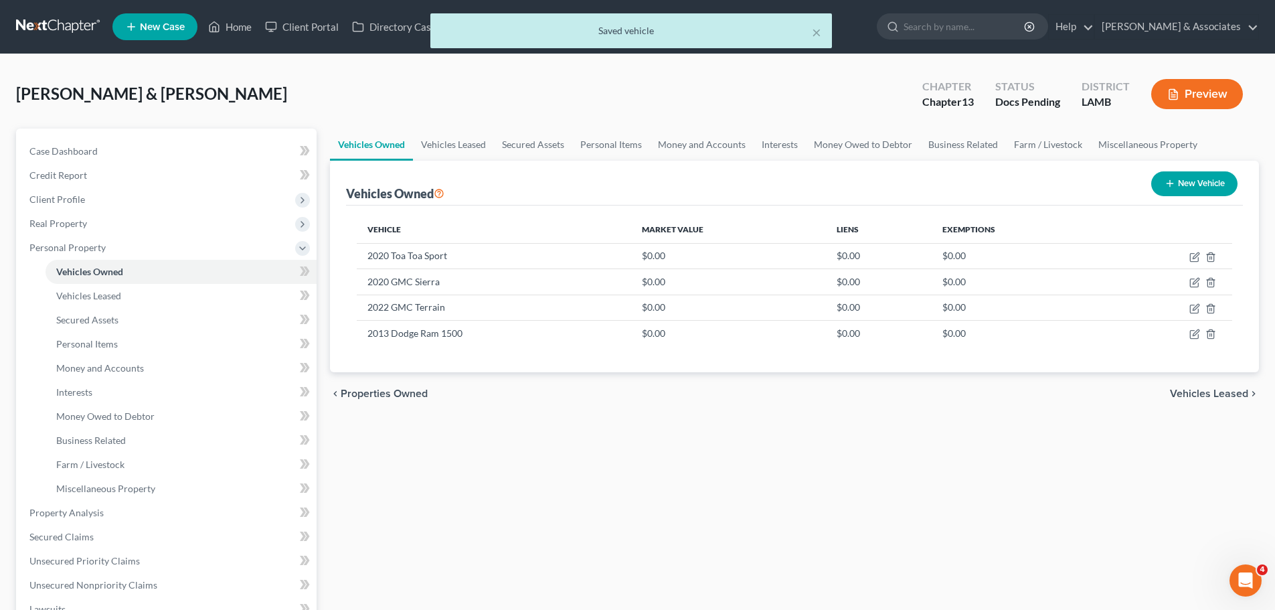
drag, startPoint x: 835, startPoint y: 489, endPoint x: 834, endPoint y: 483, distance: 6.7
click at [835, 490] on div "Vehicles Owned Vehicles Leased Secured Assets Personal Items Money and Accounts…" at bounding box center [794, 527] width 943 height 797
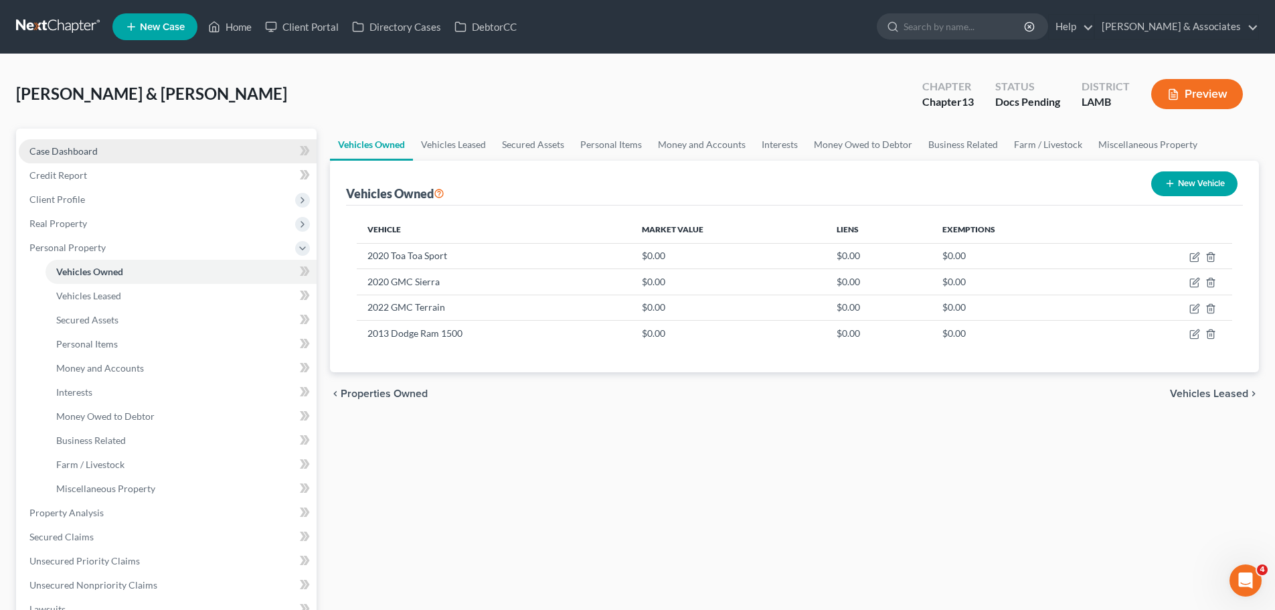
click at [79, 151] on span "Case Dashboard" at bounding box center [63, 150] width 68 height 11
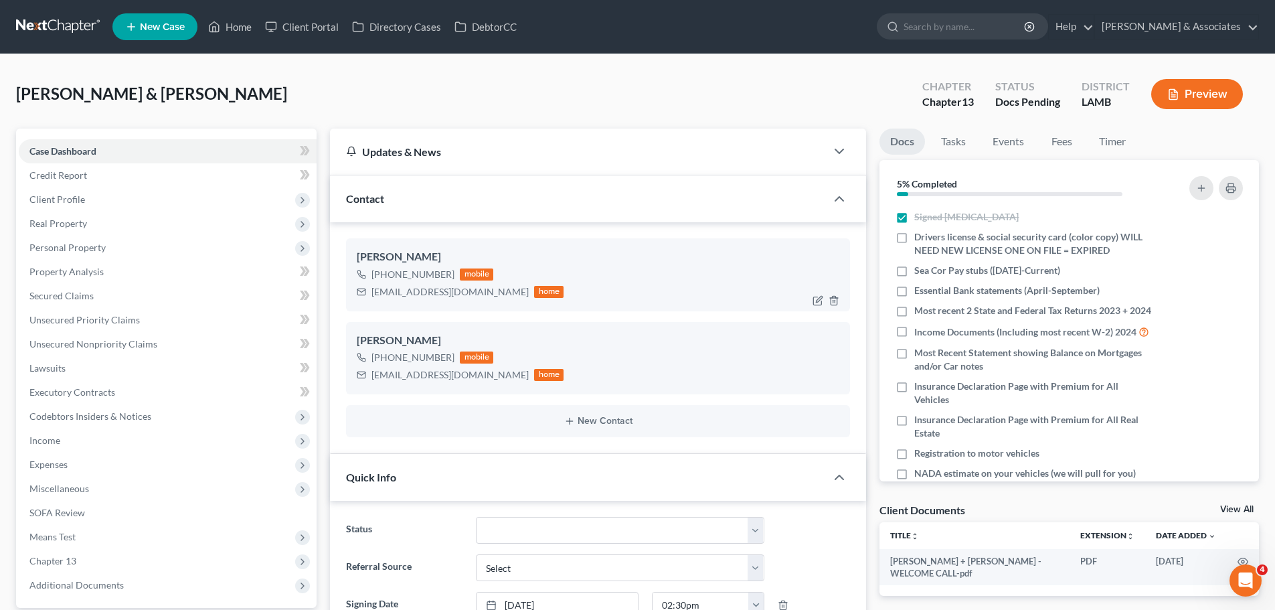
click at [394, 296] on div "jameejase2024@gmail.com" at bounding box center [450, 291] width 157 height 13
copy div "jameejase2024@gmail.com"
click at [1233, 187] on icon "button" at bounding box center [1231, 189] width 9 height 4
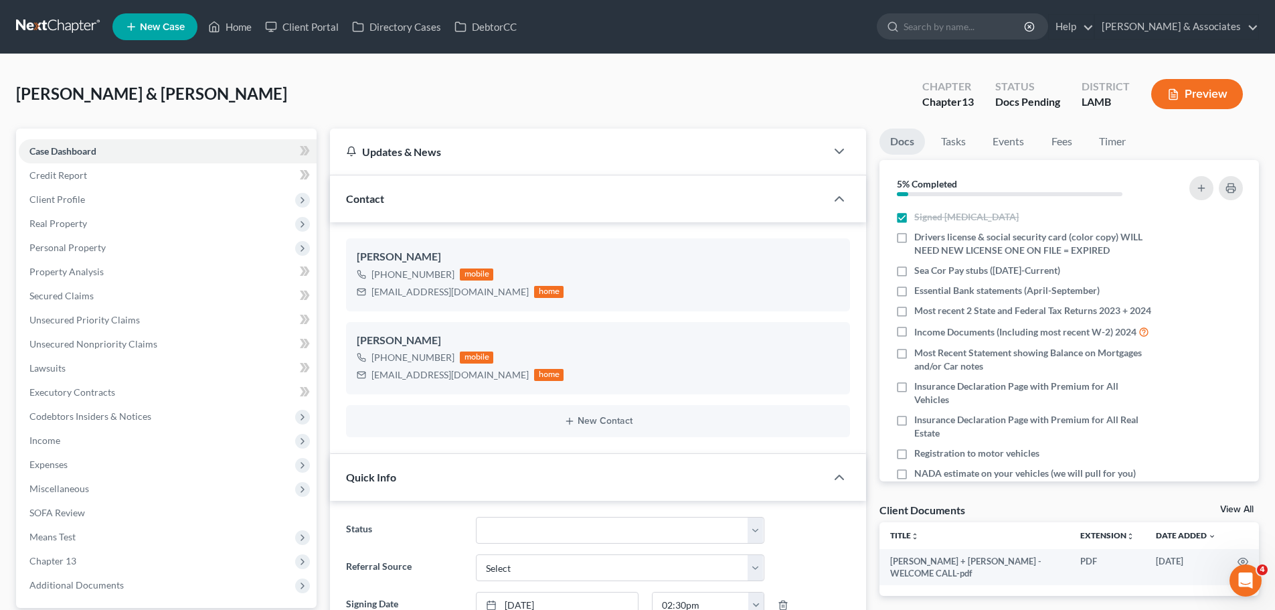
click at [62, 18] on link at bounding box center [59, 27] width 86 height 24
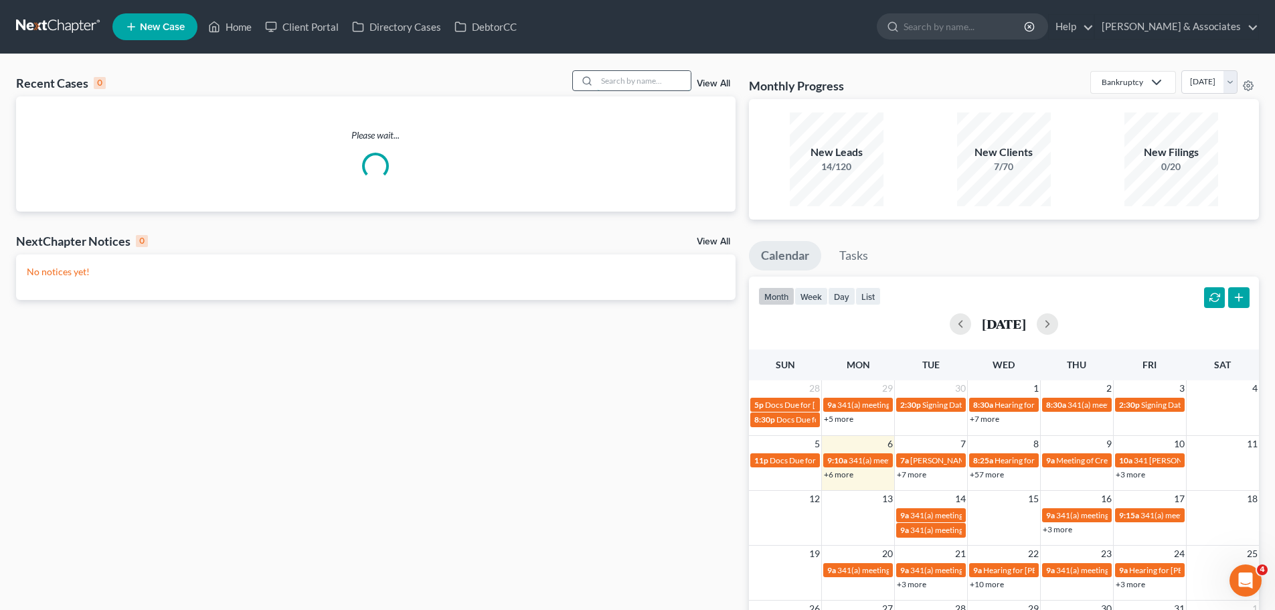
click at [662, 78] on input "search" at bounding box center [644, 80] width 94 height 19
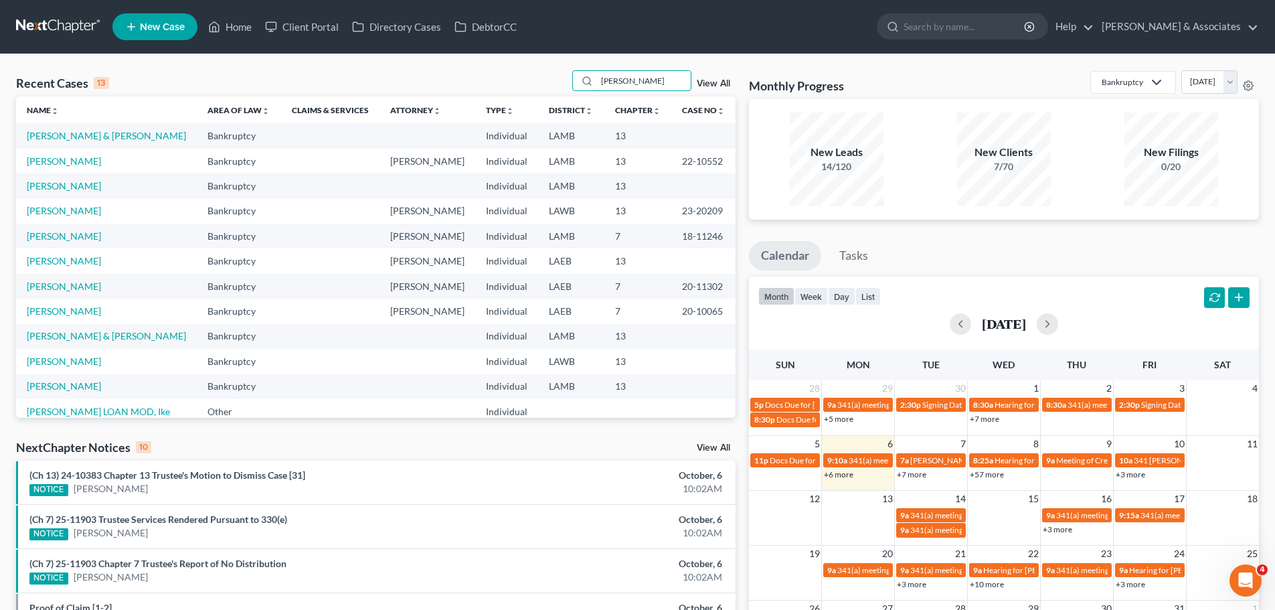
type input "reed"
click at [53, 163] on link "[PERSON_NAME]" at bounding box center [64, 160] width 74 height 11
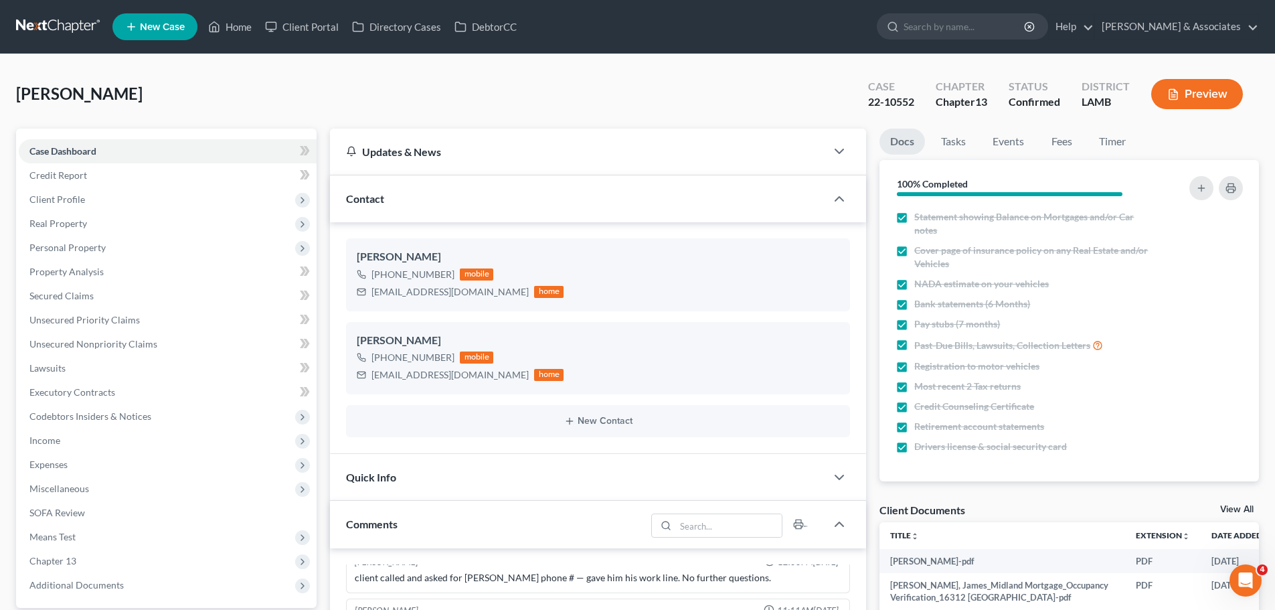
scroll to position [3091, 0]
click at [176, 204] on span "Client Profile" at bounding box center [168, 199] width 298 height 24
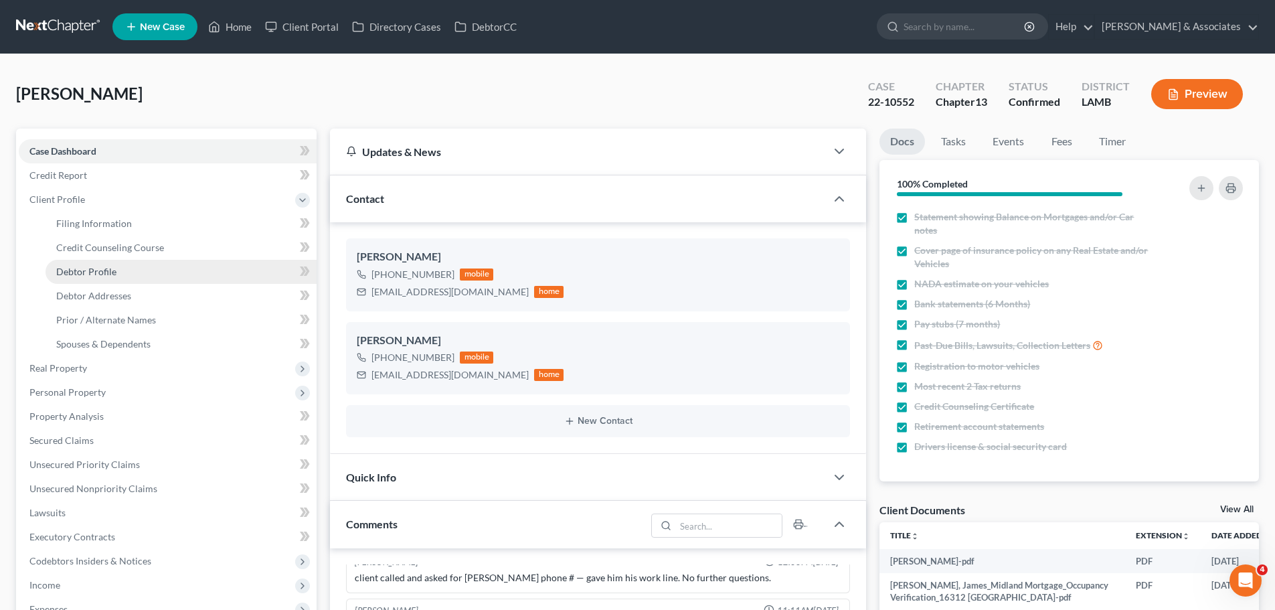
click at [79, 268] on span "Debtor Profile" at bounding box center [86, 271] width 60 height 11
select select "1"
select select "2"
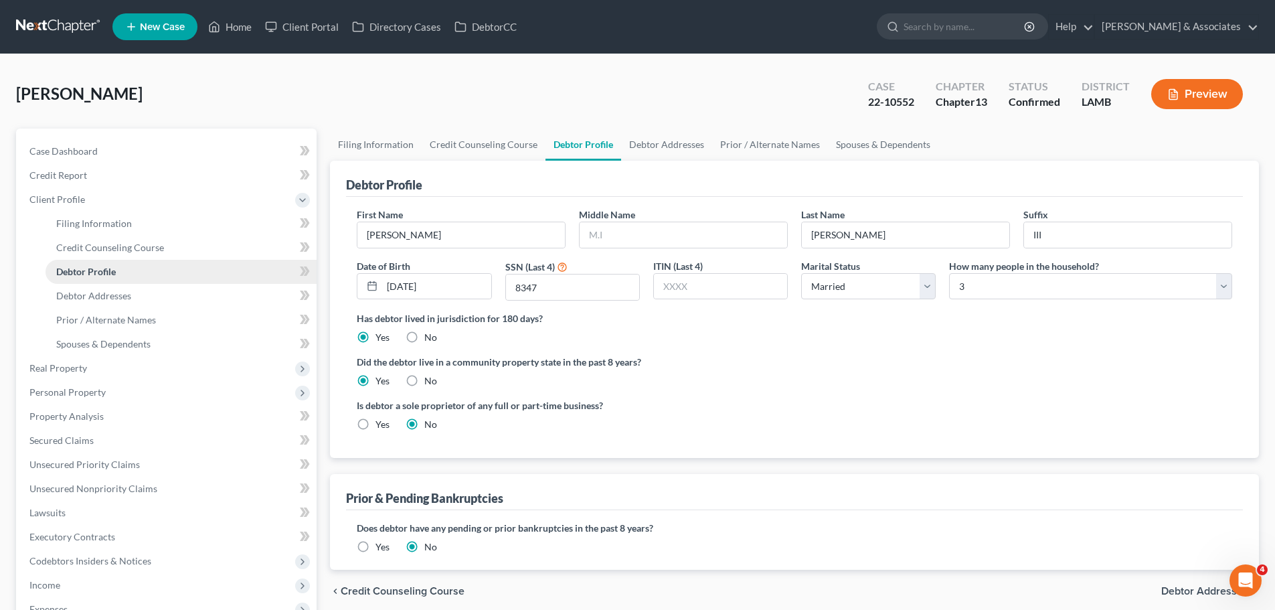
radio input "true"
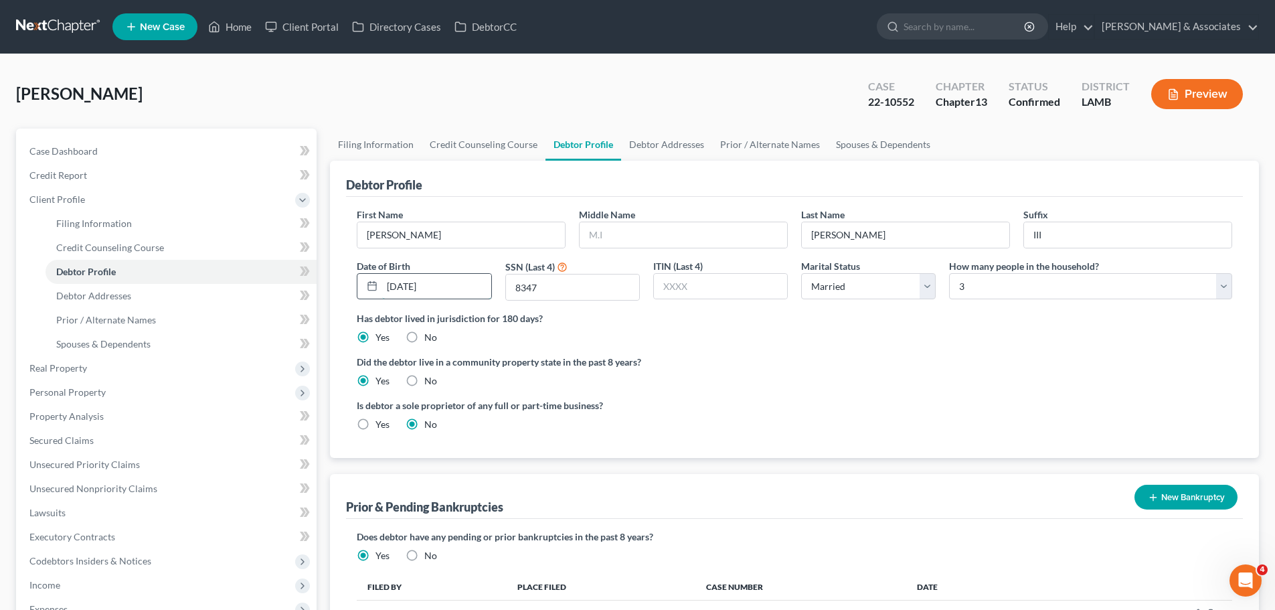
click at [477, 291] on input "11/19/1969" at bounding box center [436, 286] width 108 height 25
click at [574, 285] on input "8347" at bounding box center [572, 287] width 133 height 25
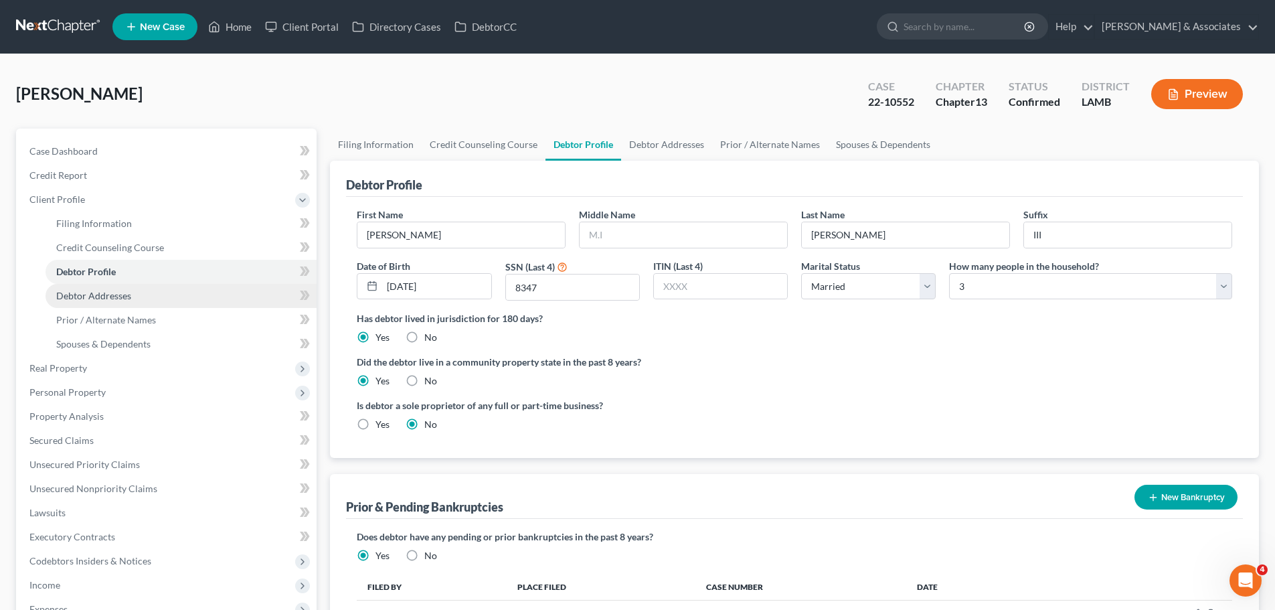
click at [147, 288] on link "Debtor Addresses" at bounding box center [181, 296] width 271 height 24
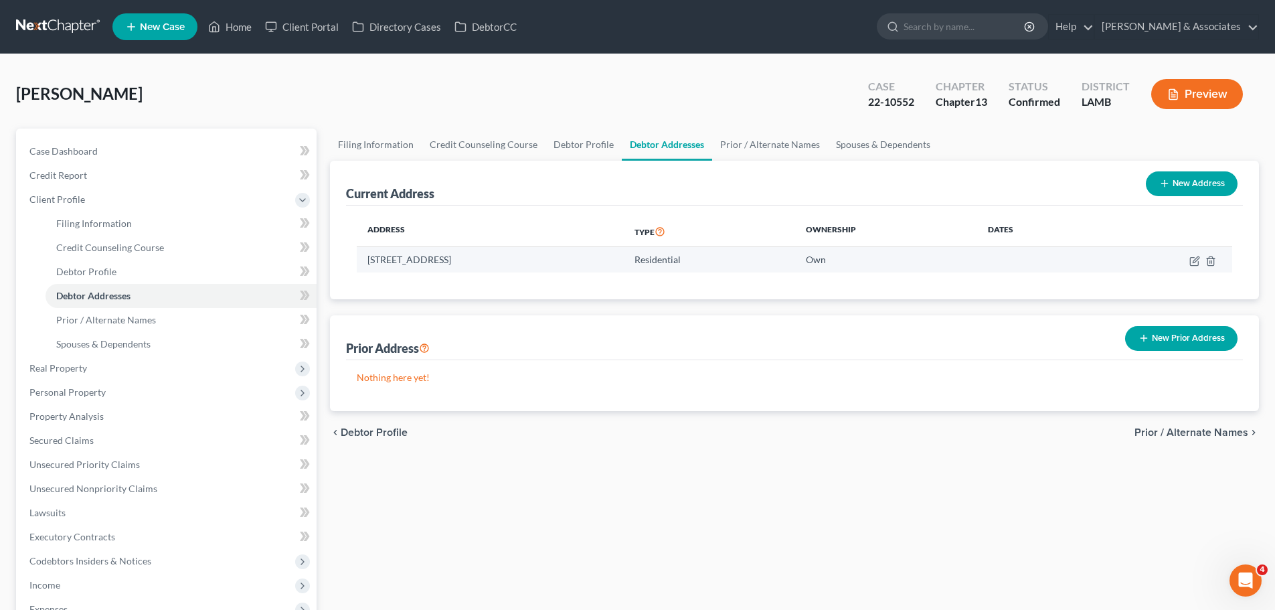
drag, startPoint x: 365, startPoint y: 259, endPoint x: 474, endPoint y: 269, distance: 109.6
click at [474, 269] on td "16312 Timberstone Drive, Prairieville, LA 70769" at bounding box center [490, 259] width 267 height 25
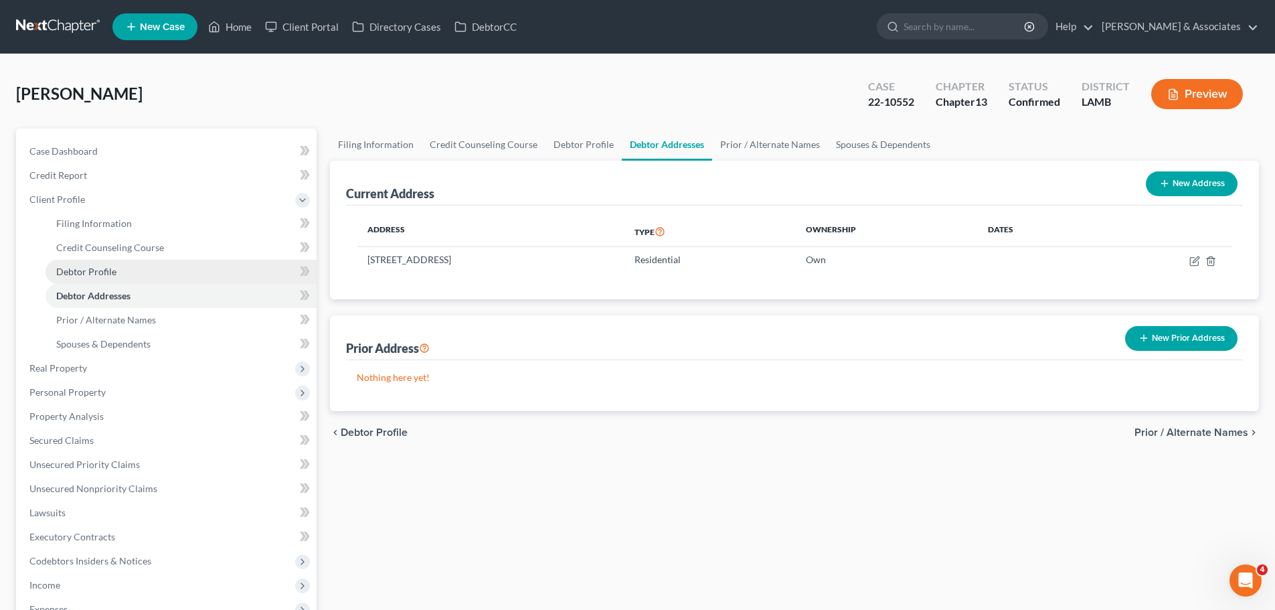
copy td "16312 Timberstone Drive"
drag, startPoint x: 153, startPoint y: 343, endPoint x: 145, endPoint y: 343, distance: 8.7
click at [153, 343] on link "Spouses & Dependents" at bounding box center [181, 344] width 271 height 24
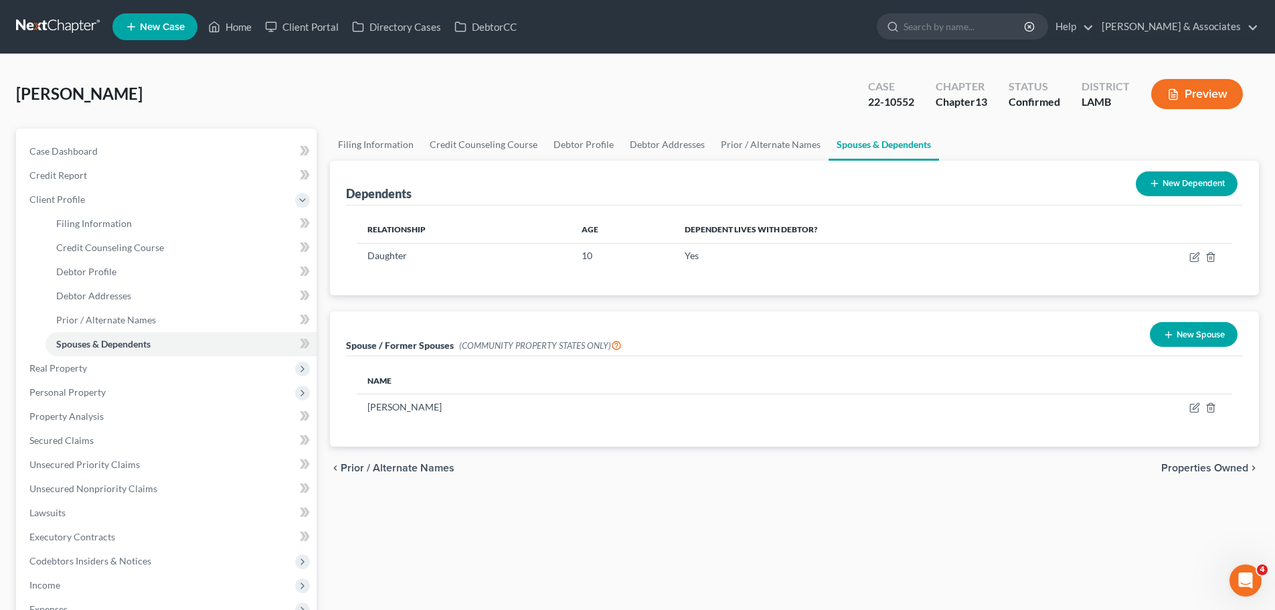
click at [173, 100] on div "Reed, James Upgraded Case 22-10552 Chapter Chapter 13 Status Confirmed District…" at bounding box center [637, 99] width 1243 height 58
click at [125, 375] on span "Real Property" at bounding box center [168, 368] width 298 height 24
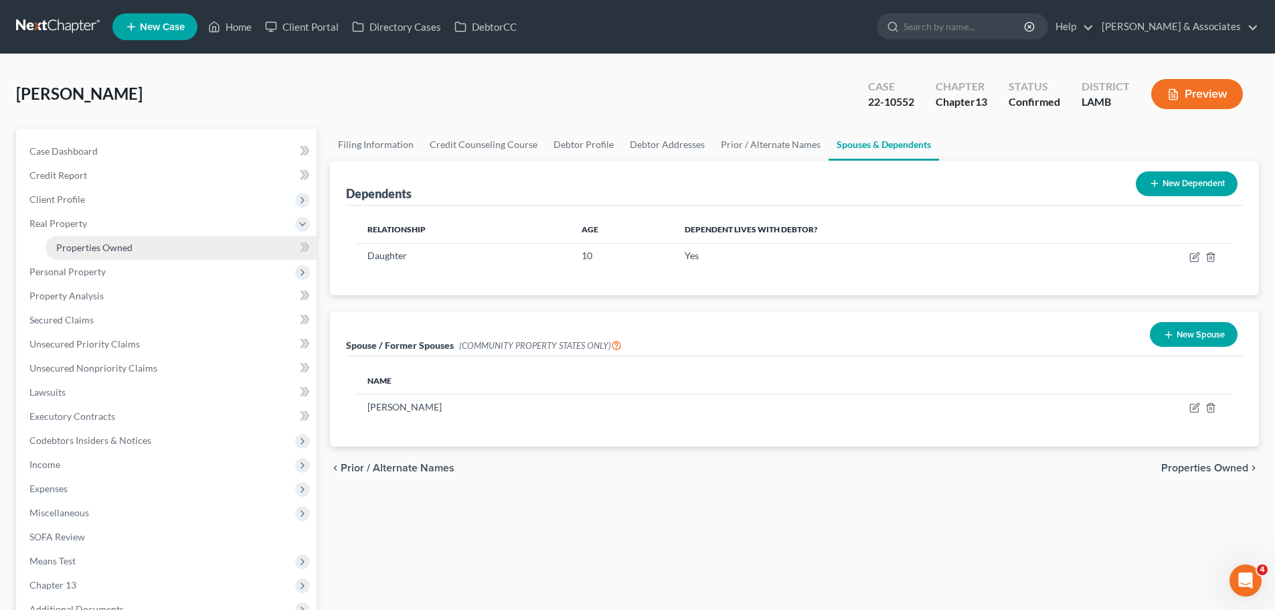
click at [105, 248] on span "Properties Owned" at bounding box center [94, 247] width 76 height 11
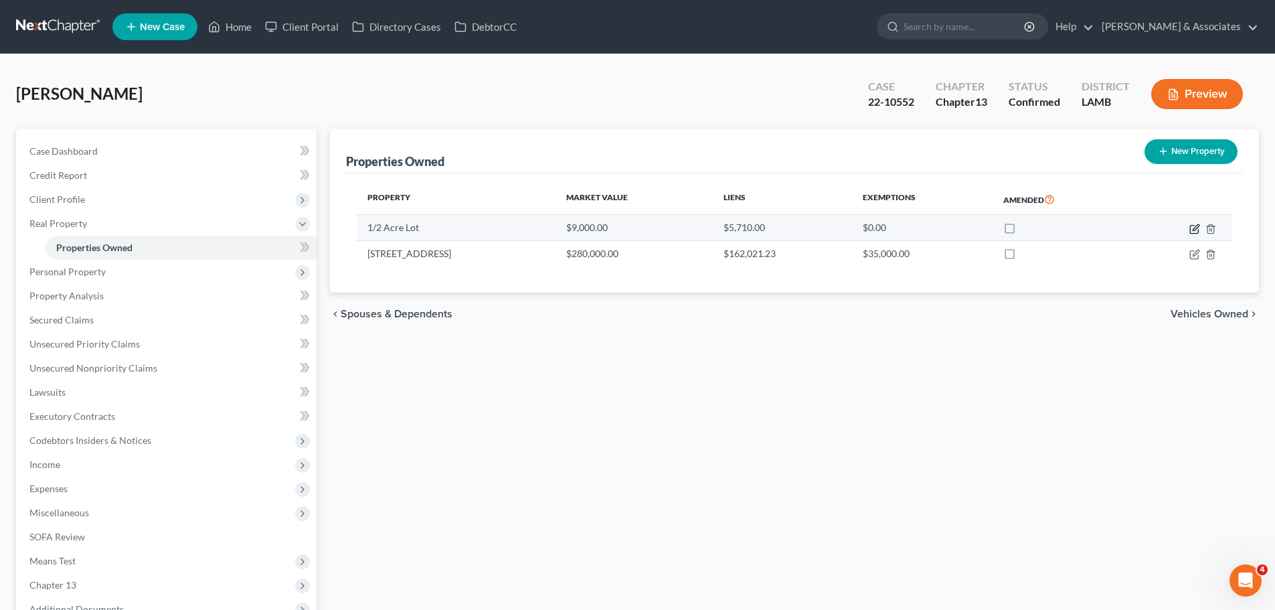
click at [1192, 232] on icon "button" at bounding box center [1195, 229] width 11 height 11
select select "19"
select select "4"
select select "7"
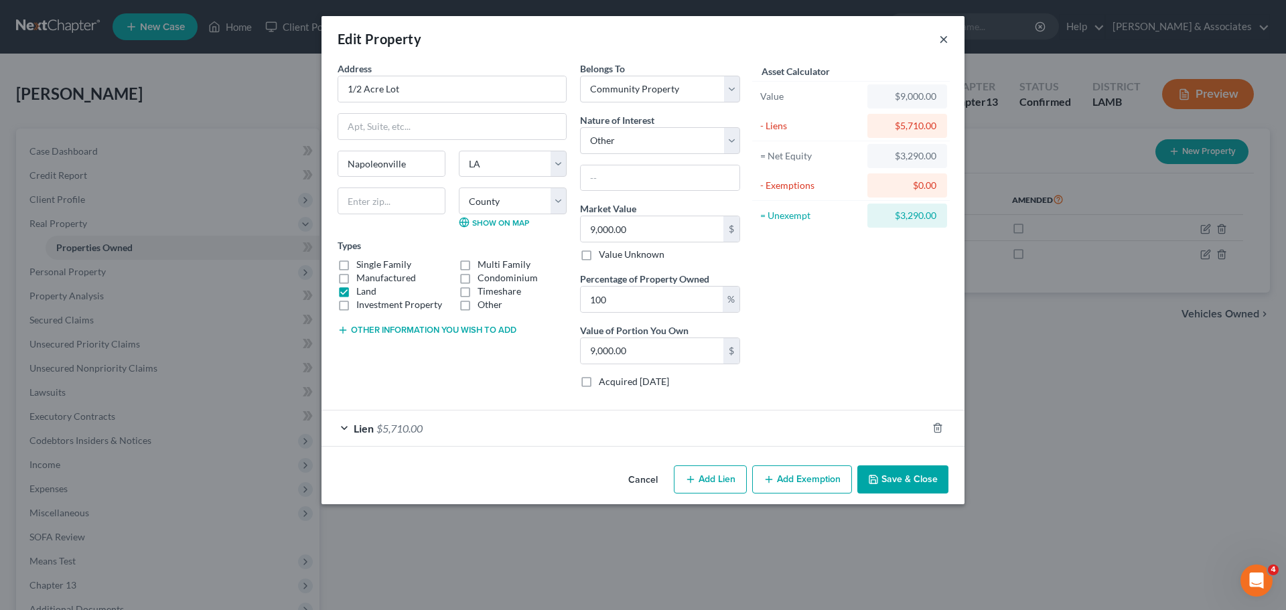
click at [943, 39] on button "×" at bounding box center [943, 39] width 9 height 16
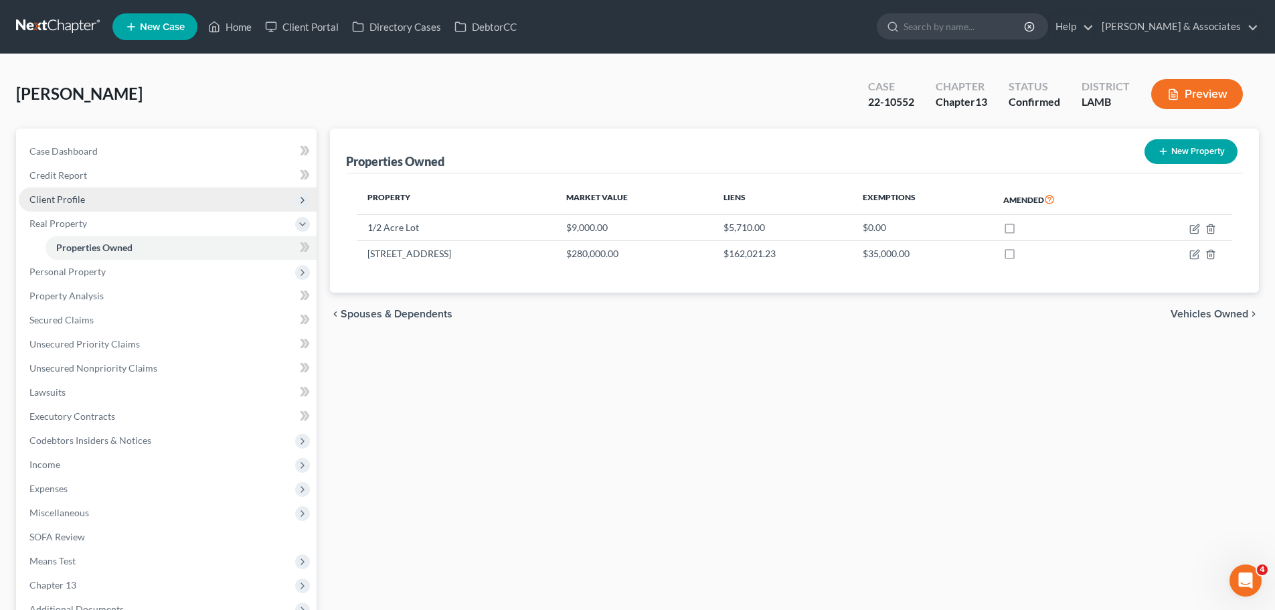
click at [96, 197] on span "Client Profile" at bounding box center [168, 199] width 298 height 24
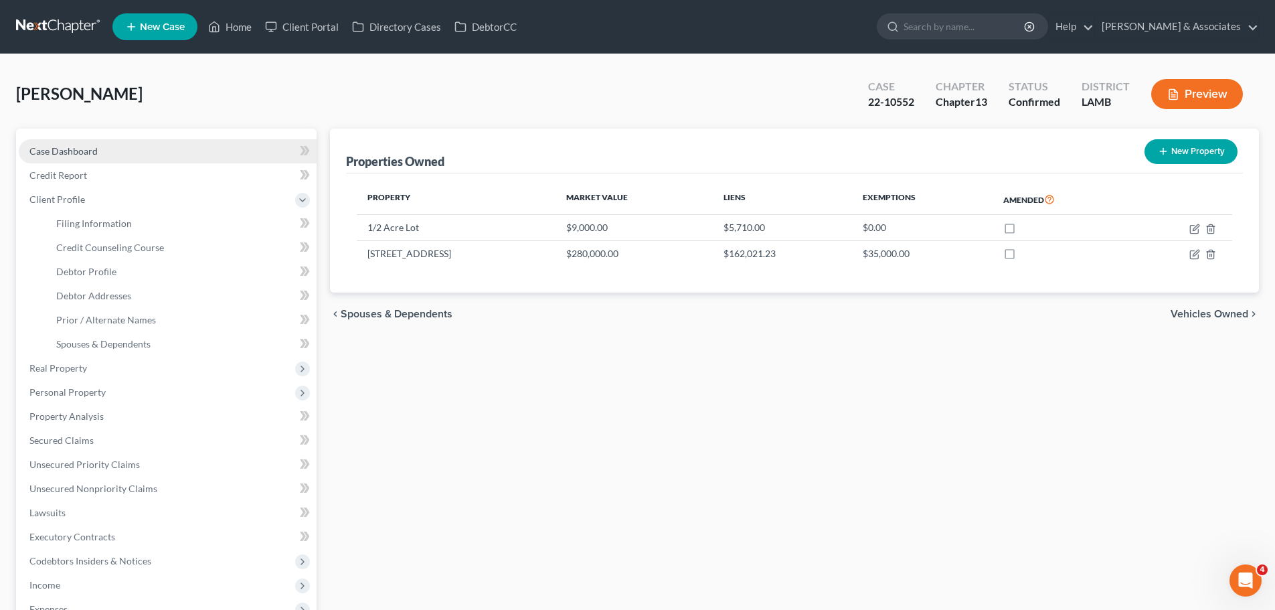
click at [94, 149] on span "Case Dashboard" at bounding box center [63, 150] width 68 height 11
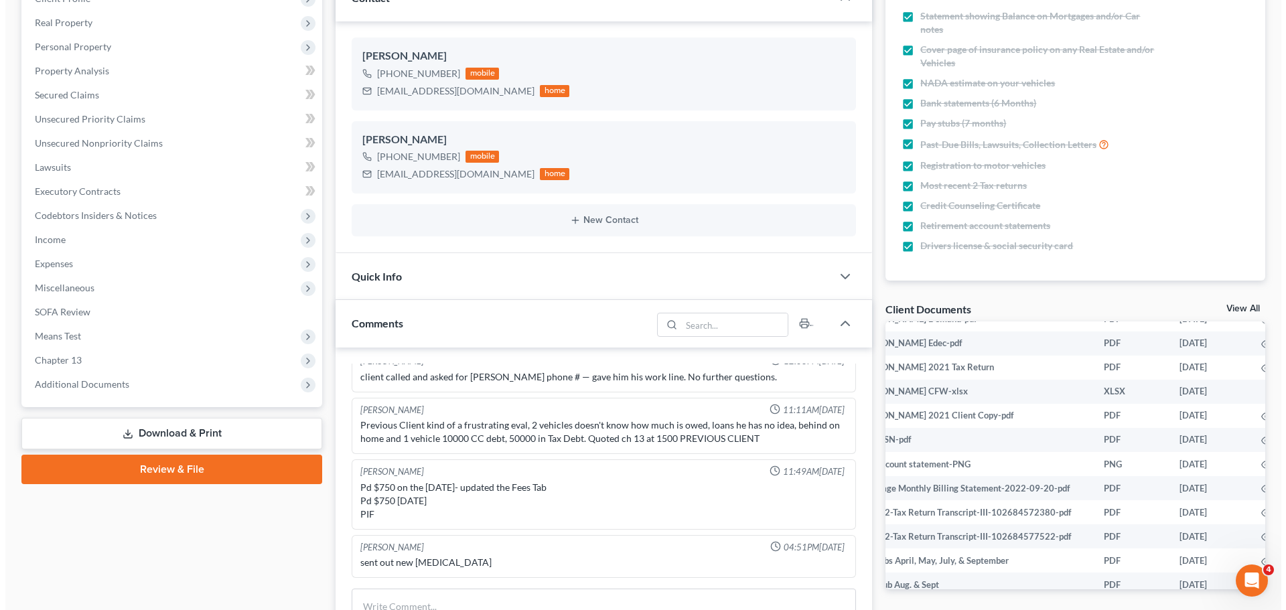
scroll to position [1808, 42]
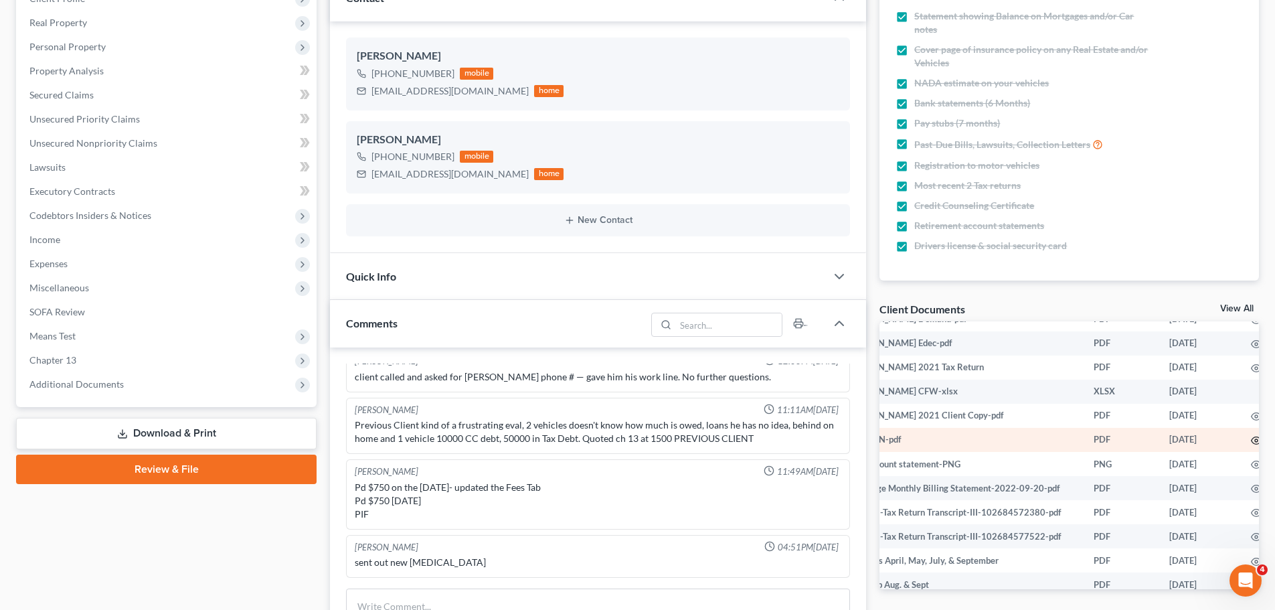
click at [1251, 446] on icon "button" at bounding box center [1256, 440] width 11 height 11
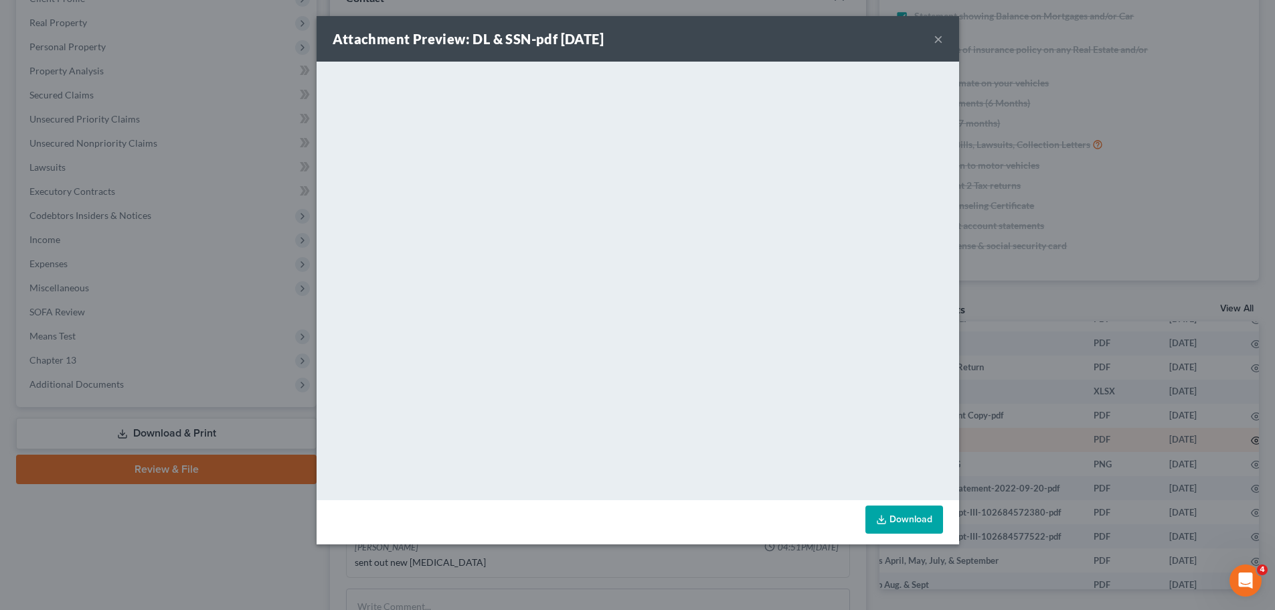
scroll to position [1808, 40]
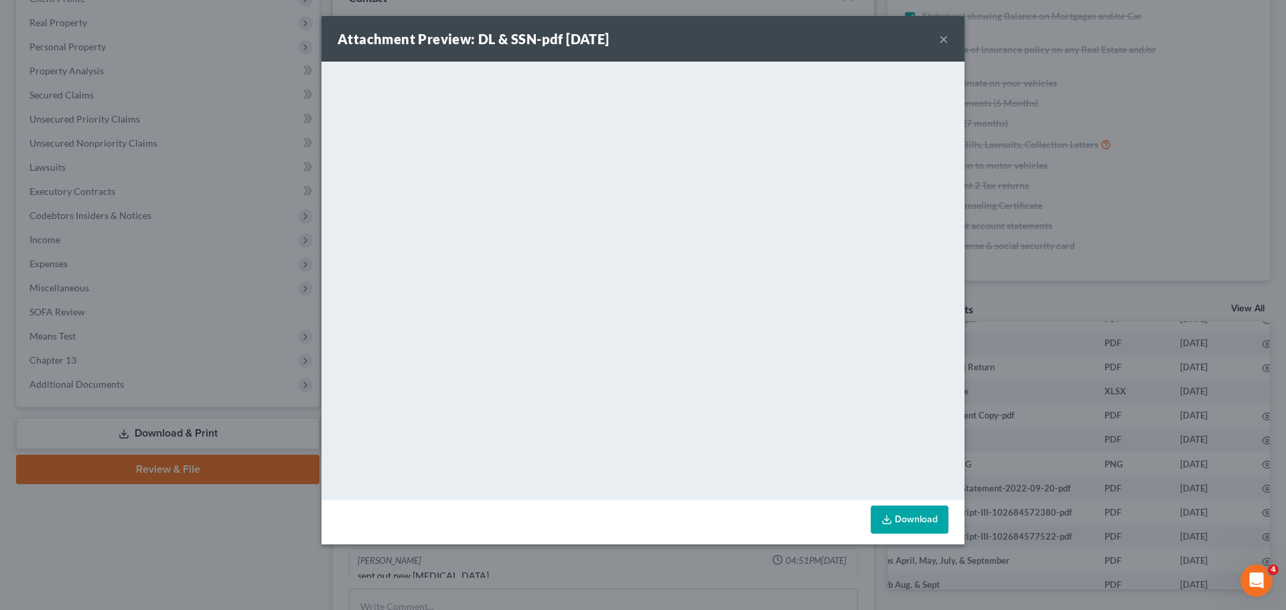
click at [222, 578] on div "Attachment Preview: DL & SSN-pdf 10/05/2022 × <object ng-attr-data='https://nex…" at bounding box center [643, 305] width 1286 height 610
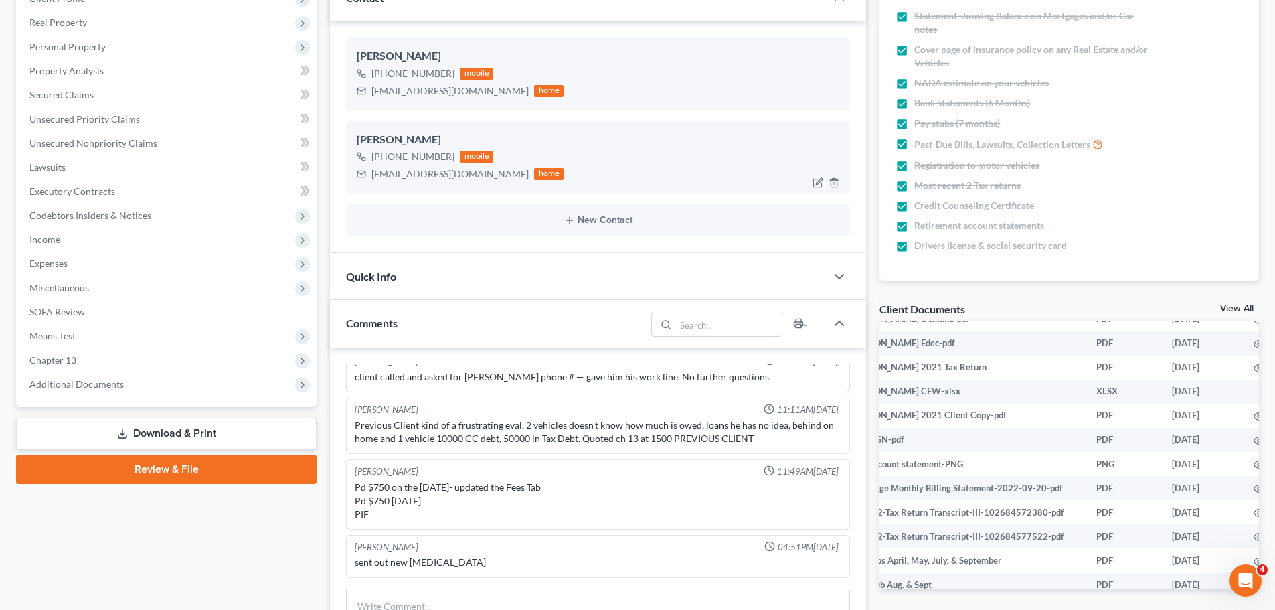
scroll to position [0, 0]
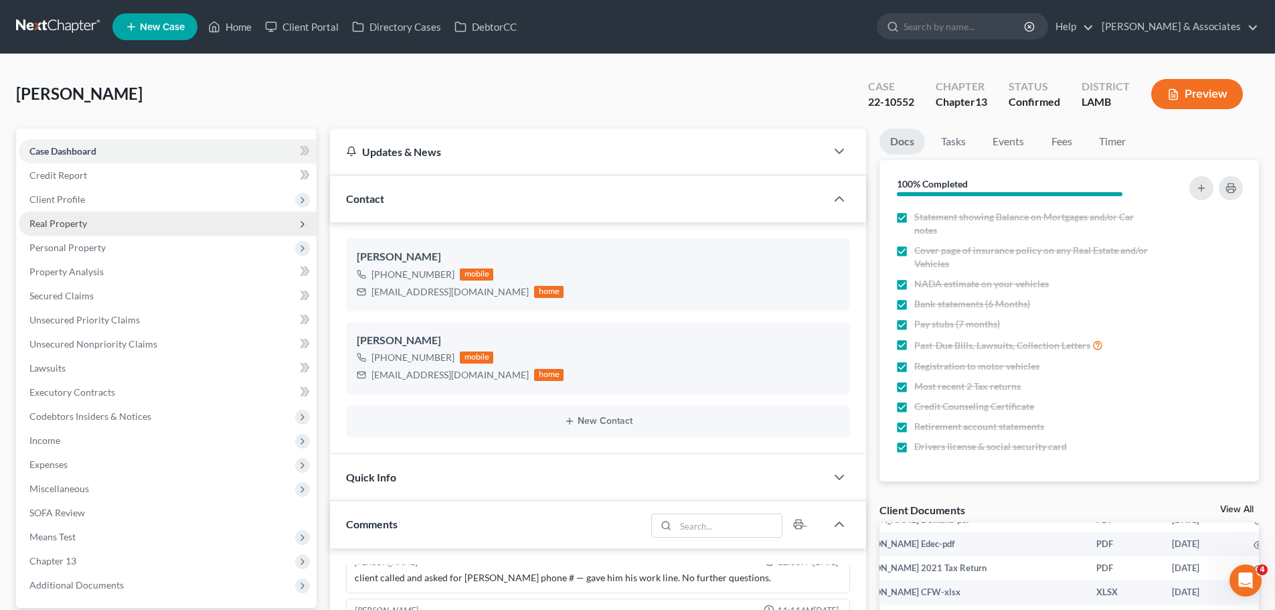
click at [105, 226] on span "Real Property" at bounding box center [168, 224] width 298 height 24
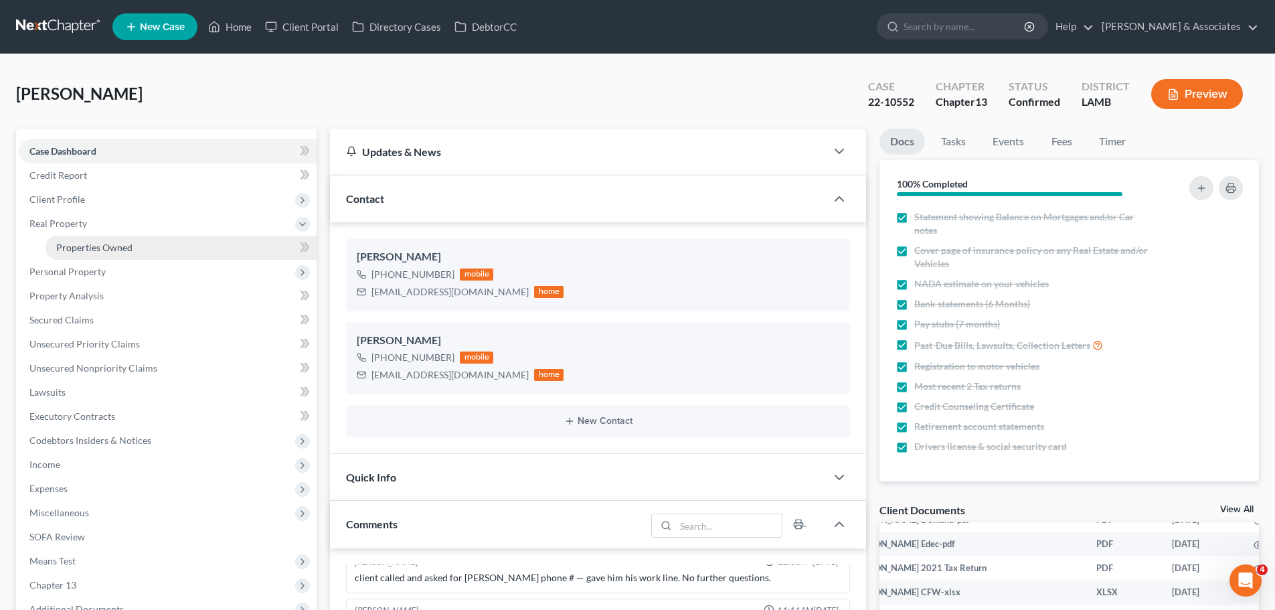
click at [139, 251] on link "Properties Owned" at bounding box center [181, 248] width 271 height 24
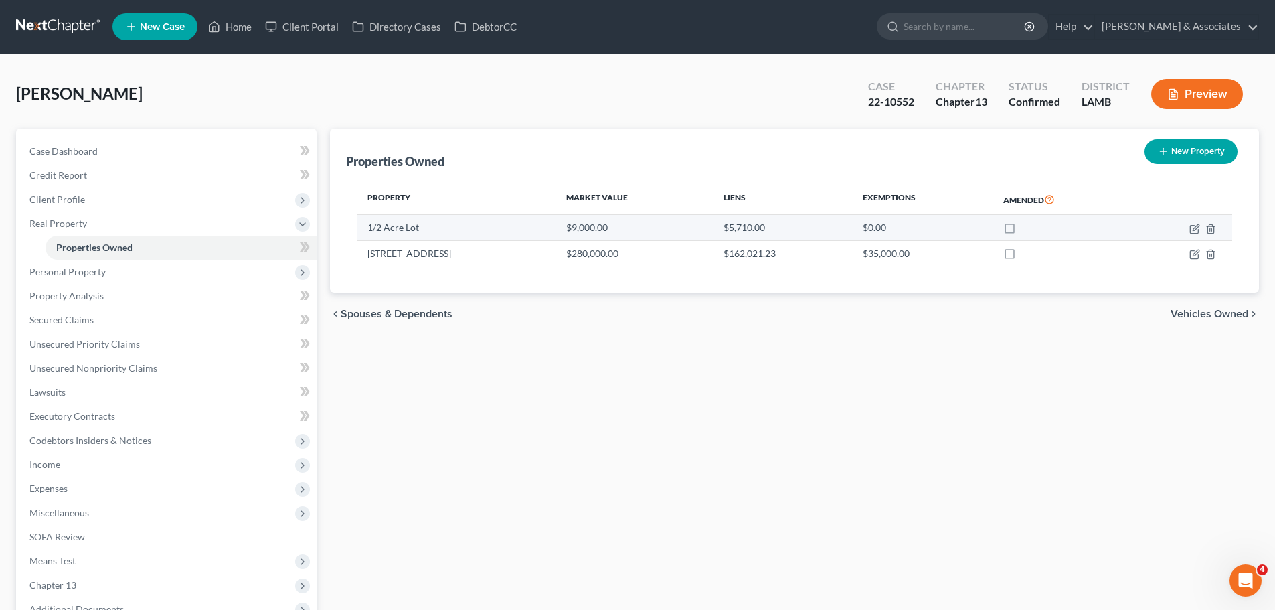
click at [1188, 230] on td at bounding box center [1182, 227] width 101 height 25
click at [1191, 230] on icon "button" at bounding box center [1194, 229] width 8 height 8
select select "19"
select select "2"
select select "4"
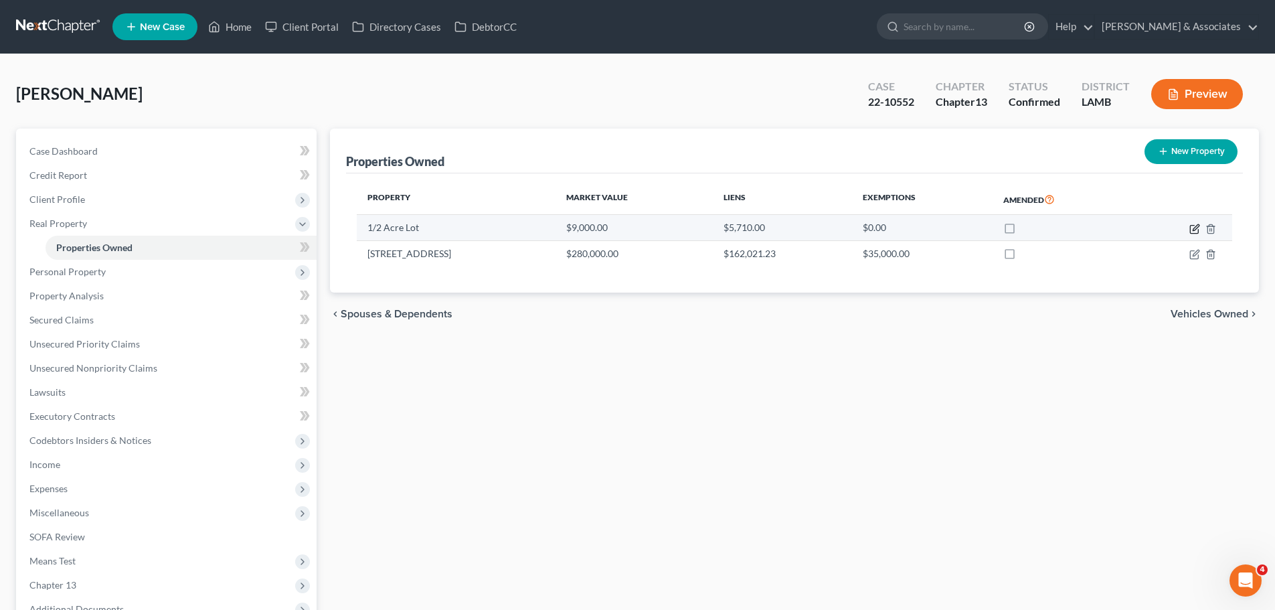
select select "7"
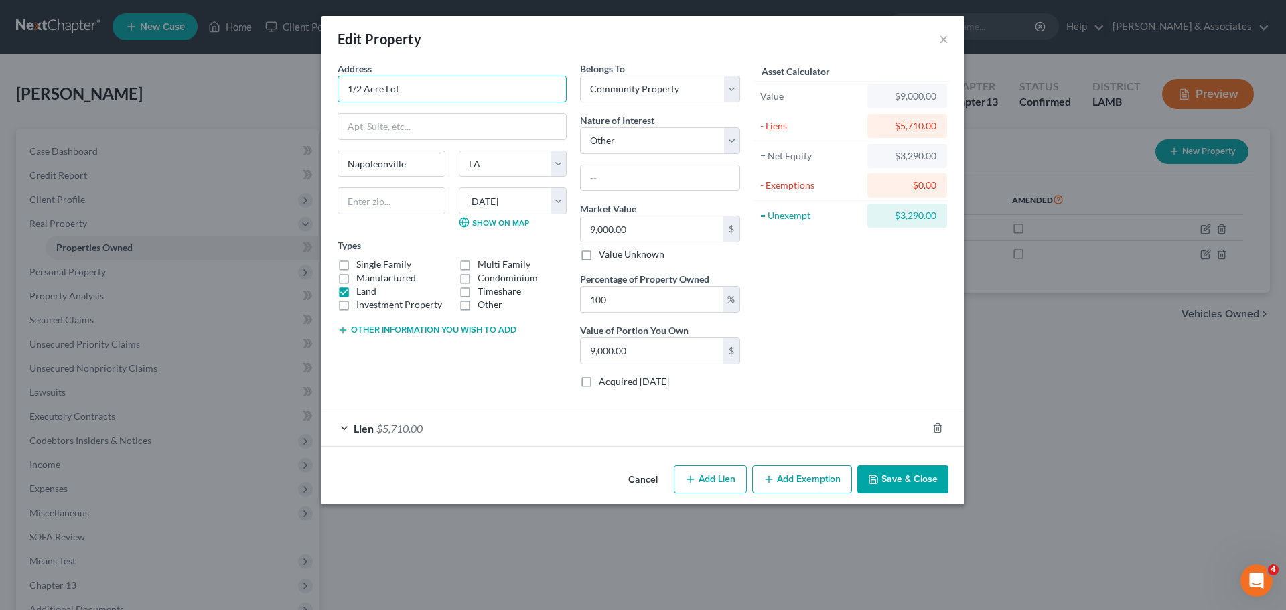
drag, startPoint x: 451, startPoint y: 89, endPoint x: 303, endPoint y: 96, distance: 148.8
click at [303, 97] on div "Edit Property × Address * 1/2 Acre Lot Napoleonville State AL AK AR AZ CA CO CT…" at bounding box center [643, 305] width 1286 height 610
click at [915, 478] on button "Save & Close" at bounding box center [902, 479] width 91 height 28
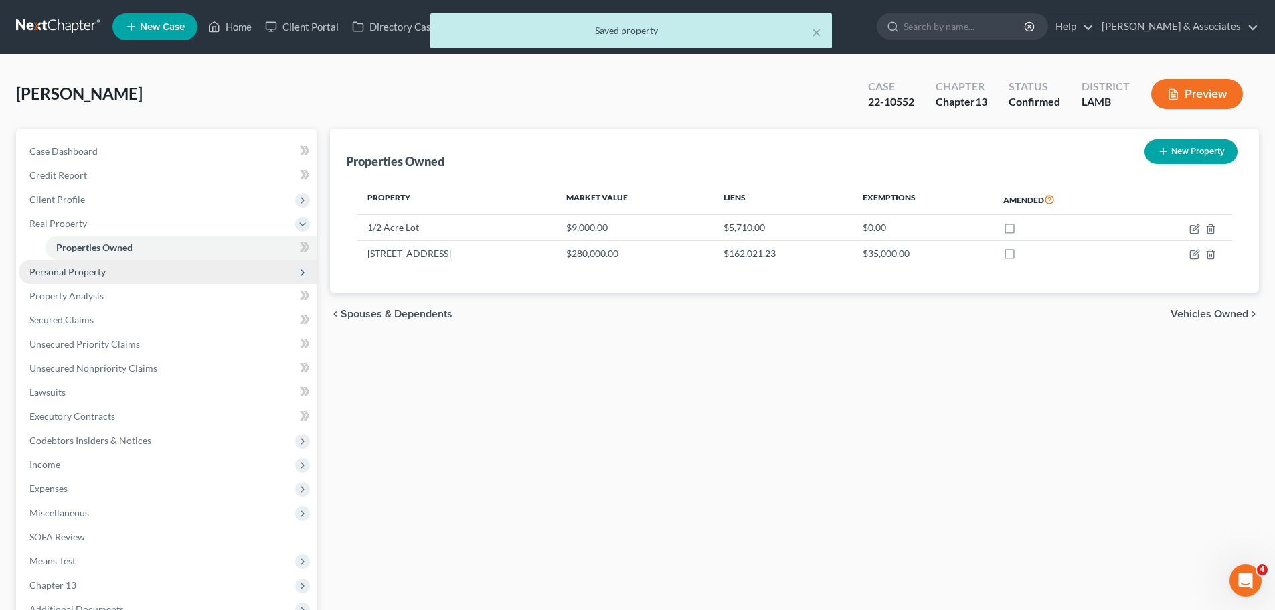
click at [64, 264] on span "Personal Property" at bounding box center [168, 272] width 298 height 24
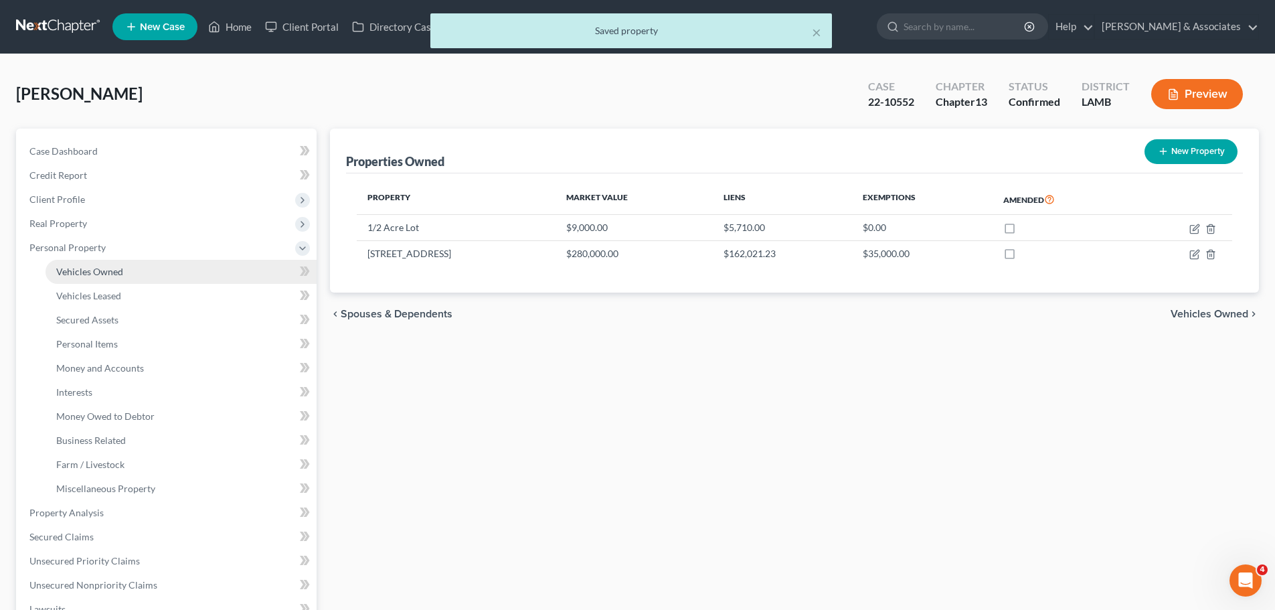
click at [64, 267] on span "Vehicles Owned" at bounding box center [89, 271] width 67 height 11
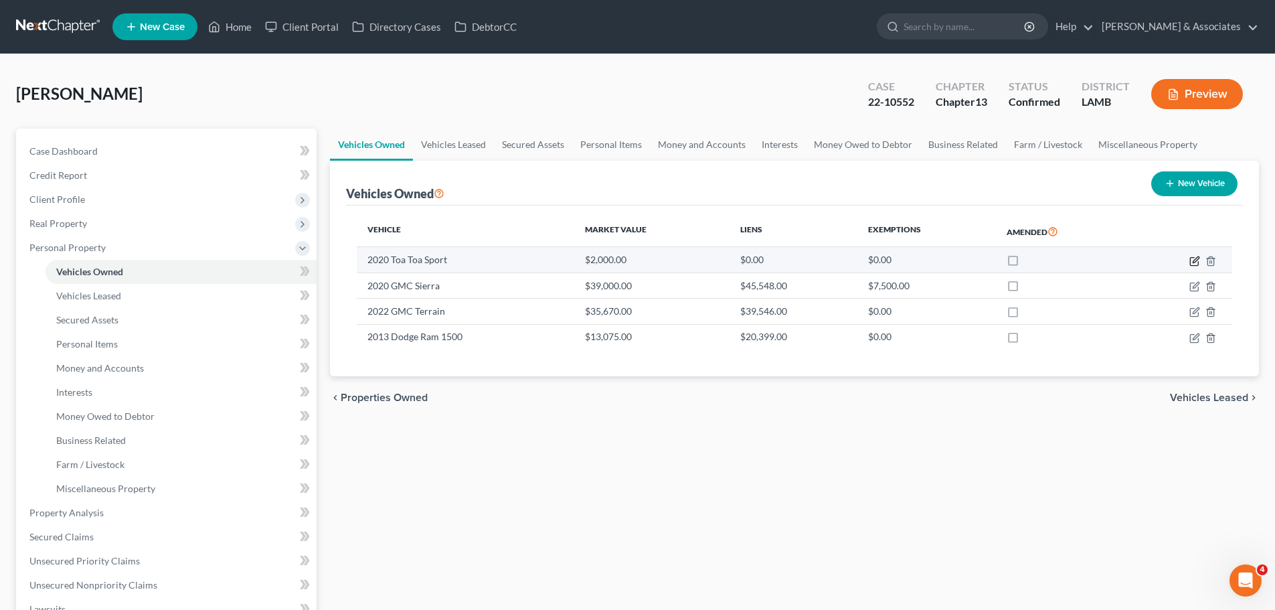
click at [1195, 262] on icon "button" at bounding box center [1196, 259] width 6 height 6
select select "7"
select select "6"
select select "4"
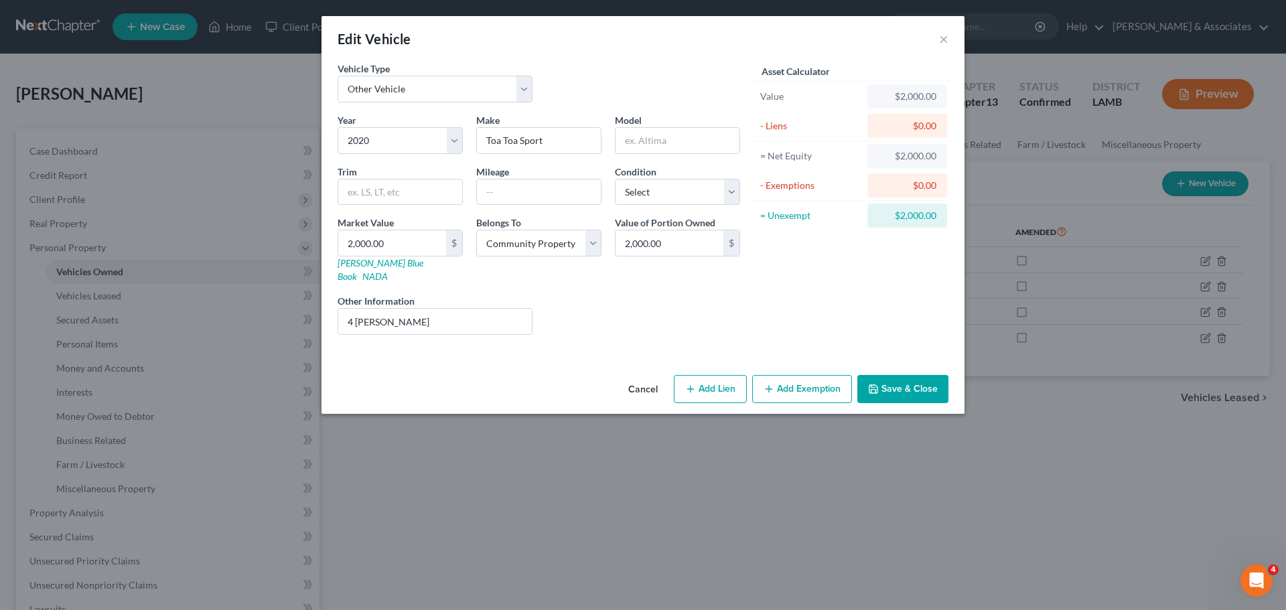
click at [635, 376] on button "Cancel" at bounding box center [642, 389] width 51 height 27
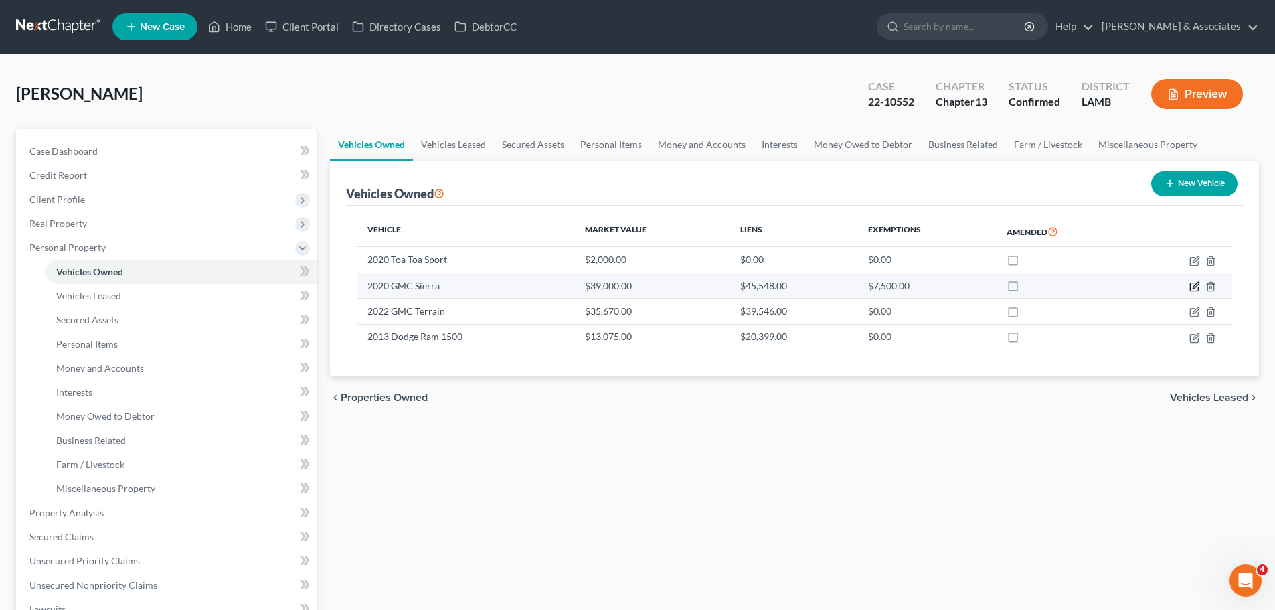
click at [1192, 288] on icon "button" at bounding box center [1195, 286] width 11 height 11
select select "0"
select select "6"
select select "2"
select select "4"
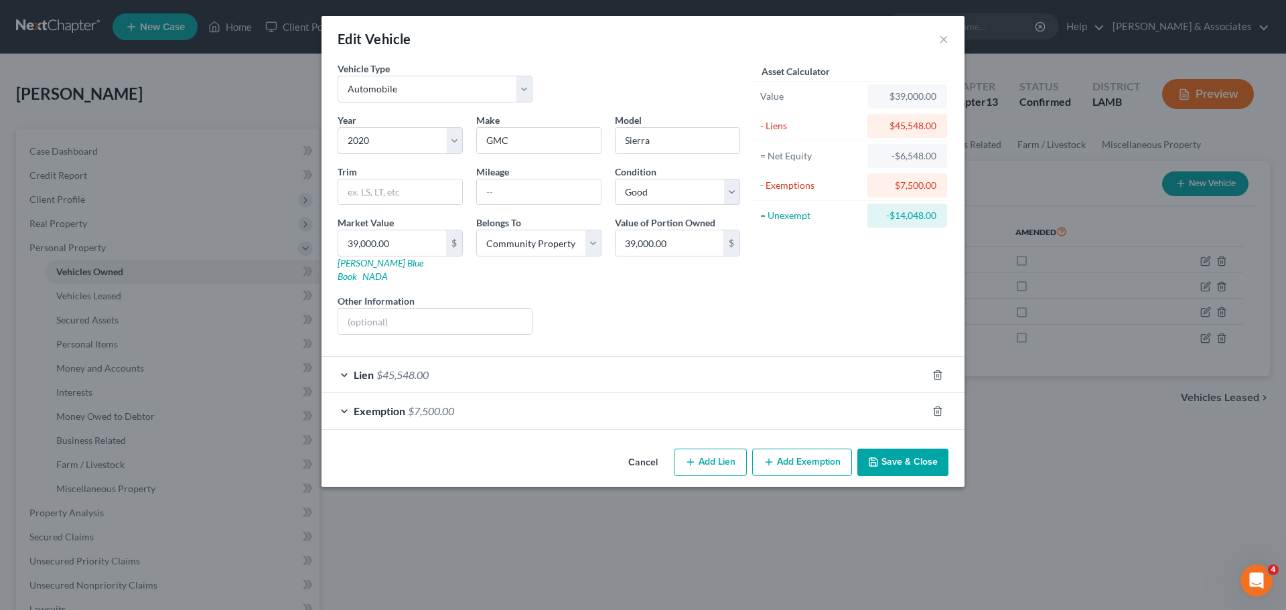
click at [641, 450] on button "Cancel" at bounding box center [642, 463] width 51 height 27
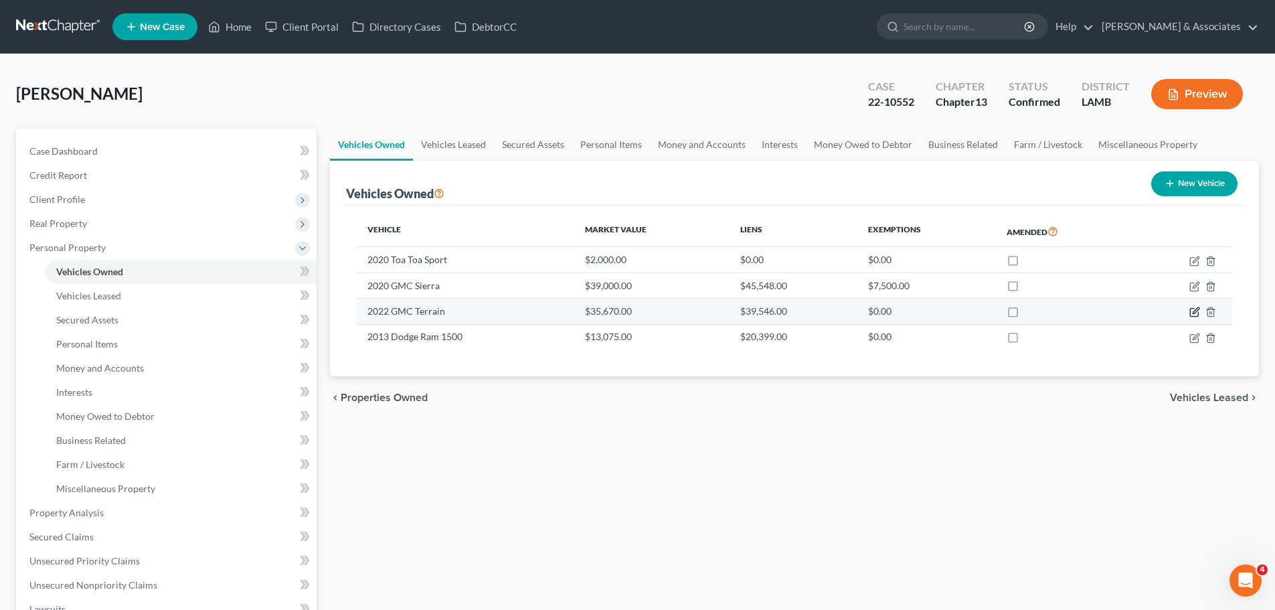
click at [1195, 311] on icon "button" at bounding box center [1196, 311] width 6 height 6
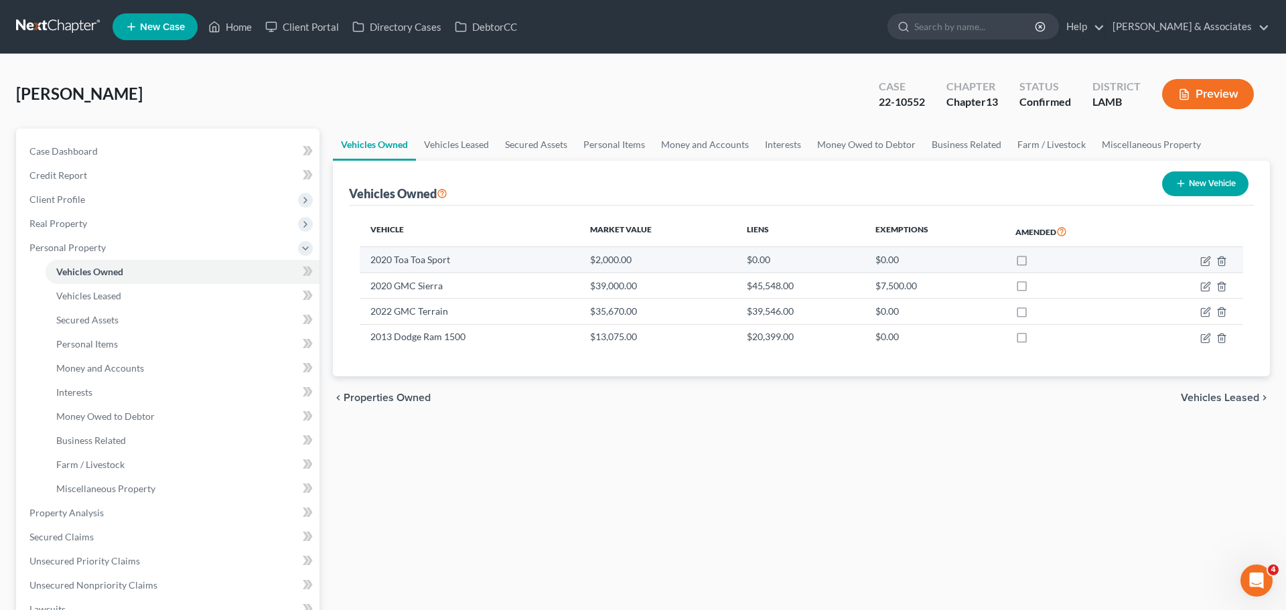
select select "0"
select select "4"
select select "1"
select select "4"
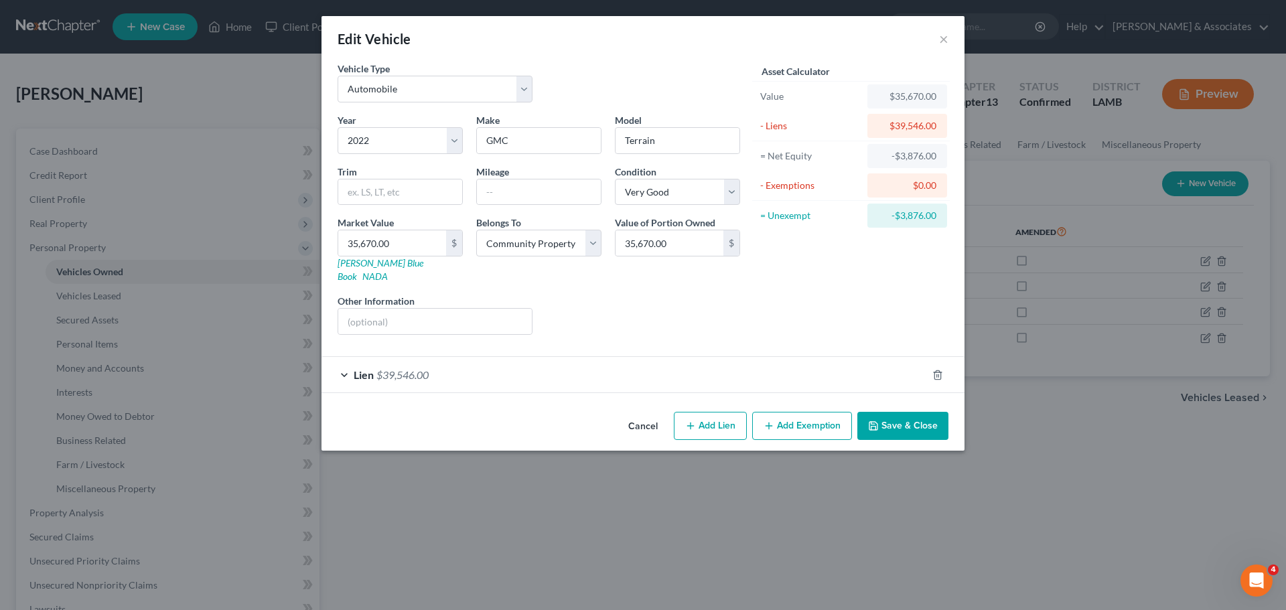
drag, startPoint x: 643, startPoint y: 410, endPoint x: 648, endPoint y: 405, distance: 7.6
click at [643, 413] on button "Cancel" at bounding box center [642, 426] width 51 height 27
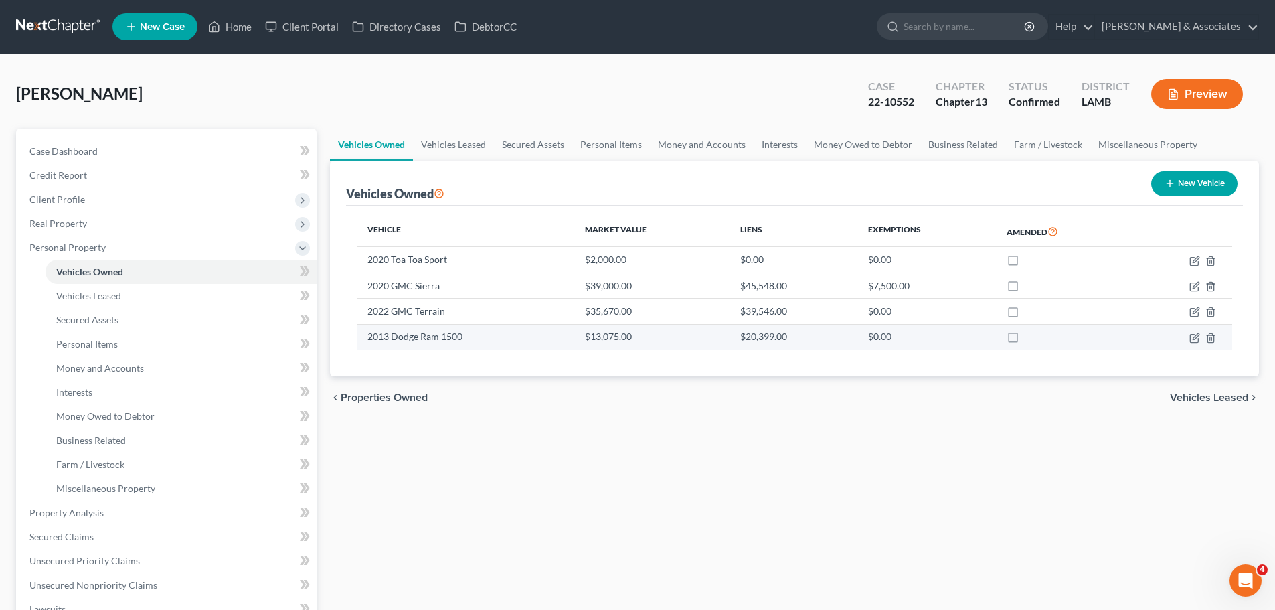
click at [1194, 345] on td at bounding box center [1183, 336] width 100 height 25
click at [1194, 341] on icon "button" at bounding box center [1195, 338] width 11 height 11
select select "0"
select select "13"
select select "3"
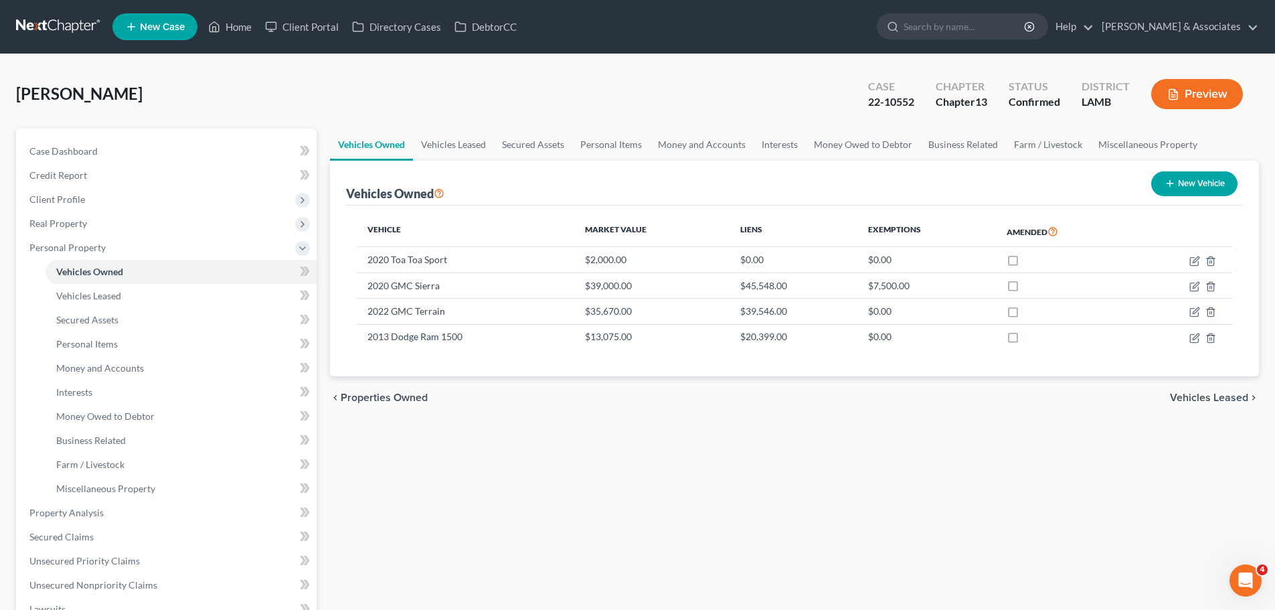
select select "3"
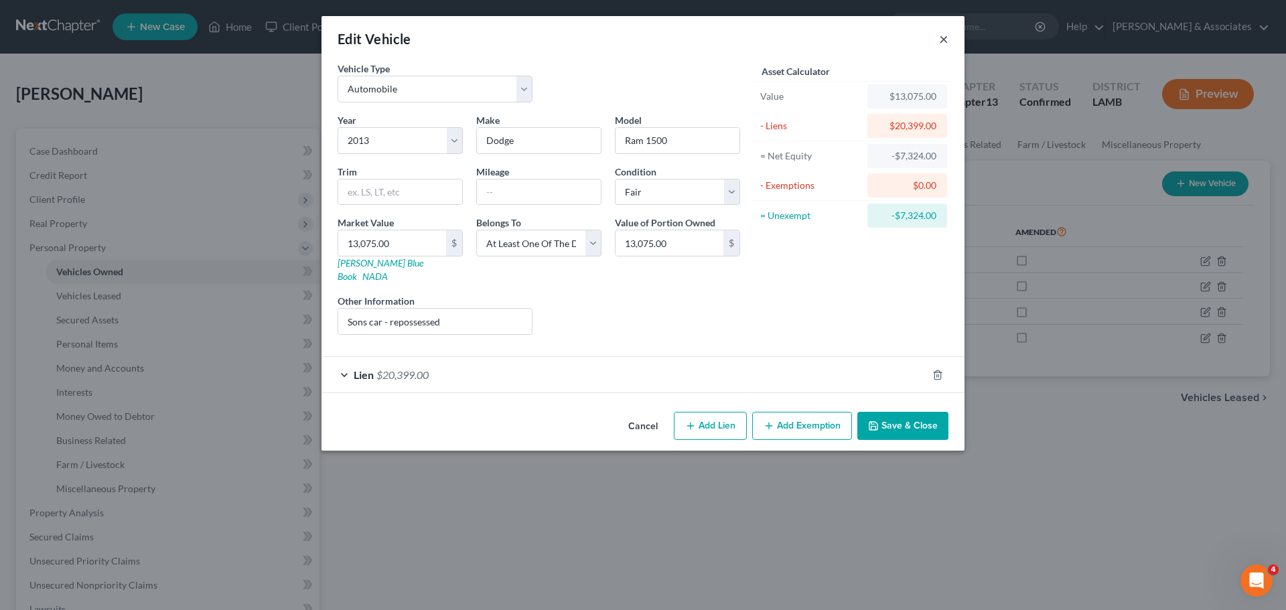
click at [942, 44] on button "×" at bounding box center [943, 39] width 9 height 16
